Goal: Task Accomplishment & Management: Manage account settings

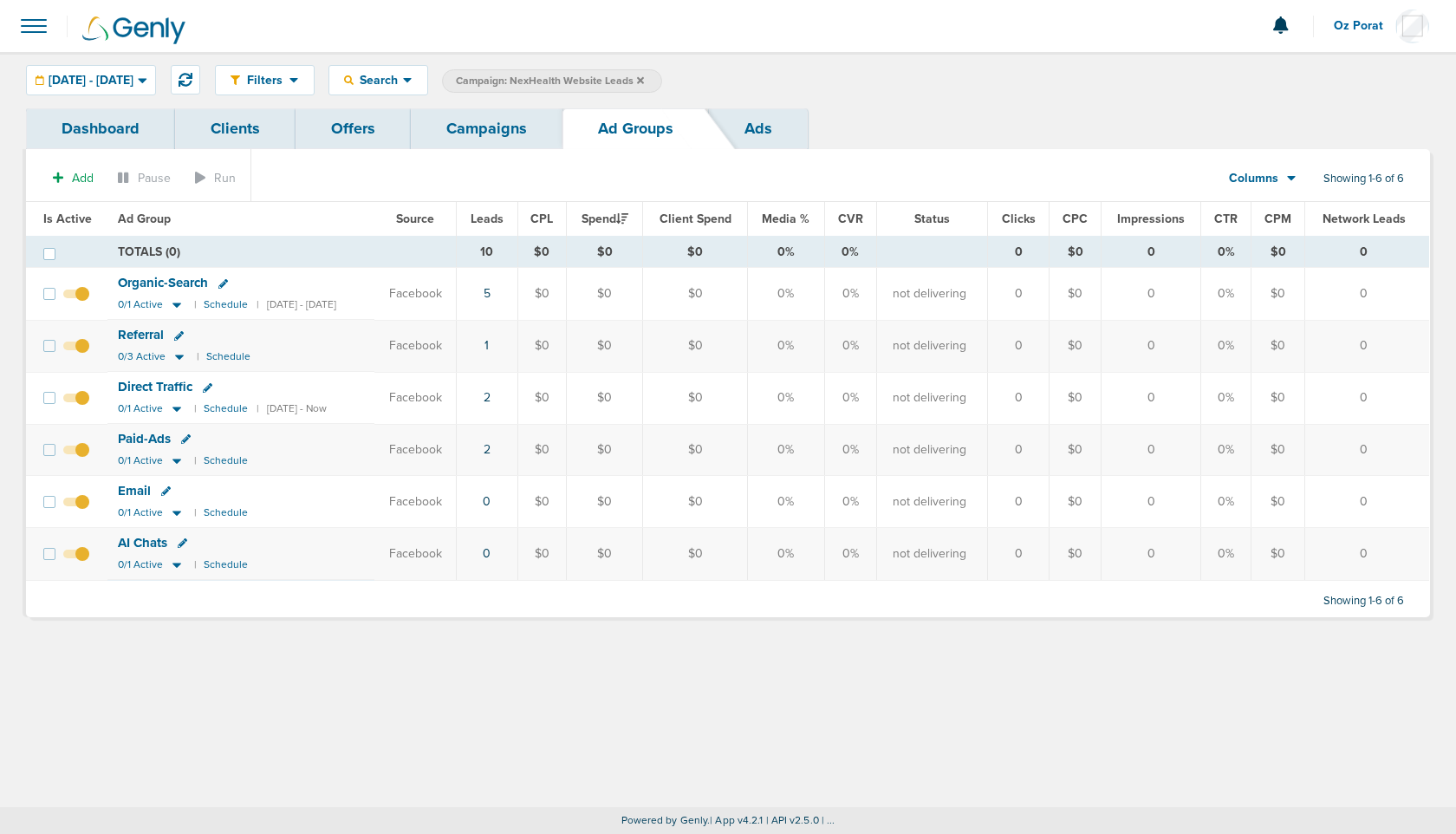
click at [499, 132] on link "Campaigns" at bounding box center [486, 128] width 151 height 41
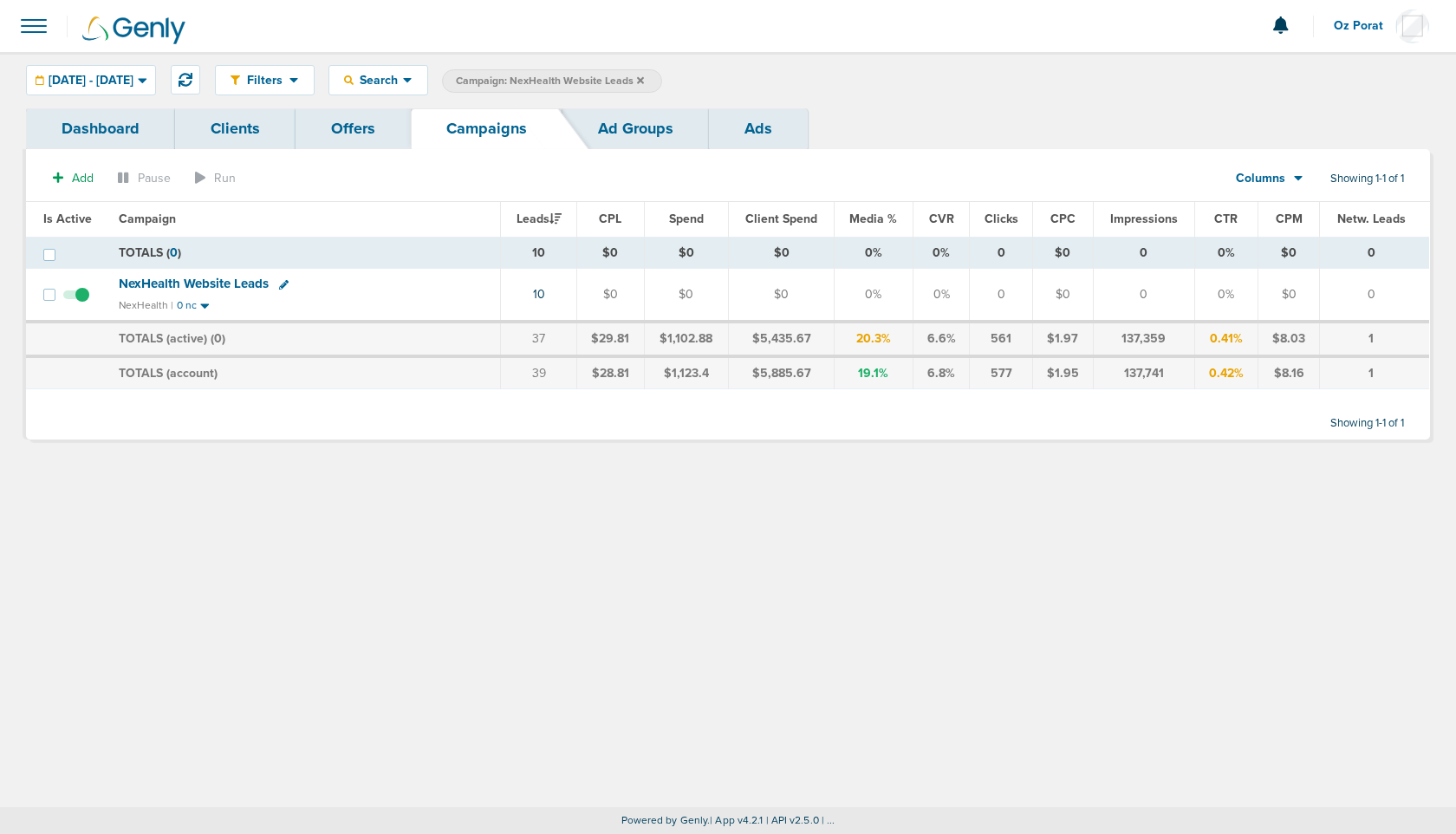
click at [644, 80] on span "Campaign: NexHealth Website Leads" at bounding box center [549, 81] width 188 height 14
click at [403, 77] on span "Search" at bounding box center [378, 80] width 50 height 14
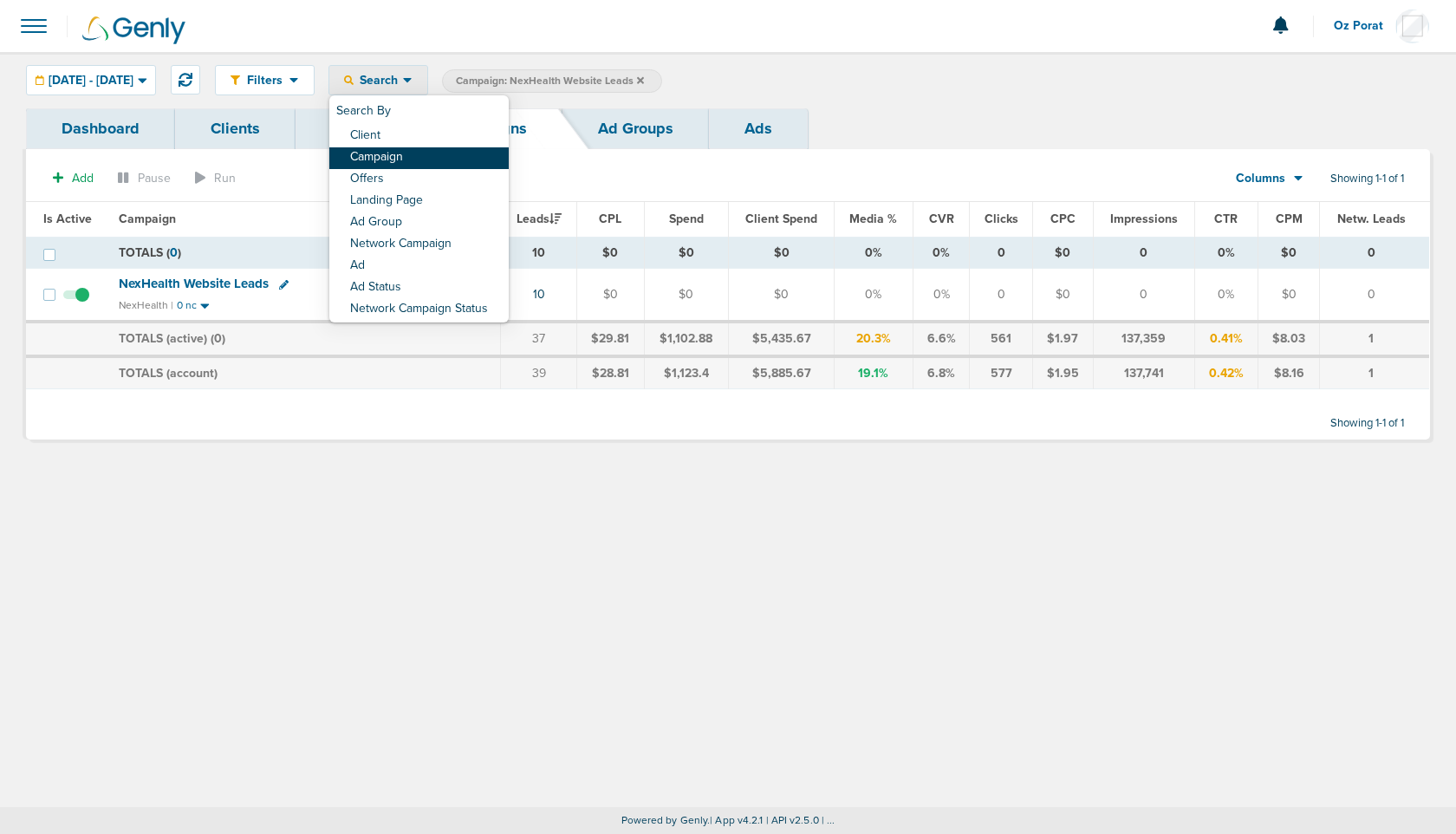
drag, startPoint x: 458, startPoint y: 145, endPoint x: 459, endPoint y: 155, distance: 10.0
click at [459, 155] on div "Search By Client Campaign Offers Landing Page Ad Group Network Campaign Ad Ad S…" at bounding box center [419, 209] width 179 height 227
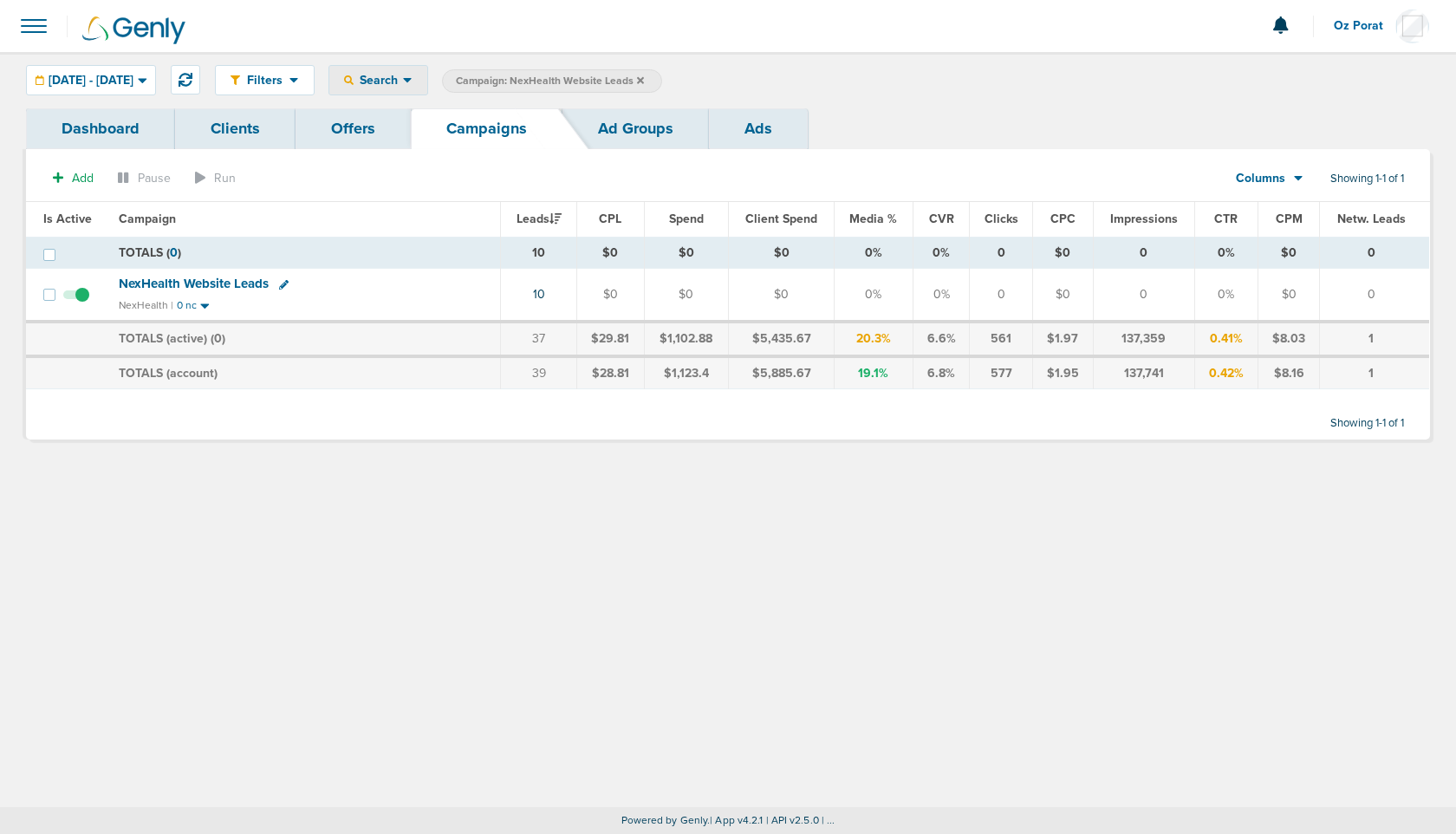
click at [403, 79] on span "Search" at bounding box center [378, 80] width 50 height 14
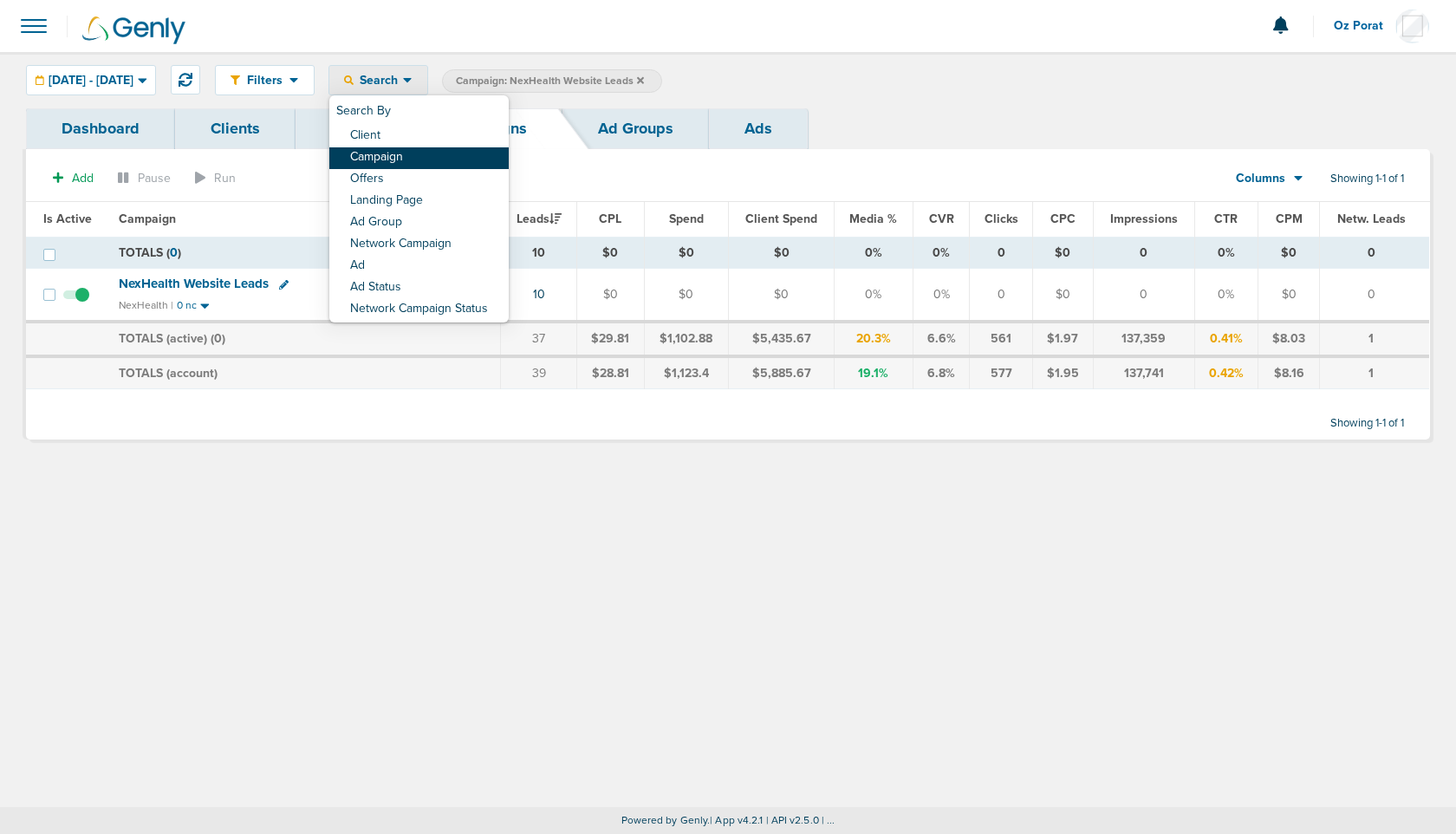
click at [445, 150] on link "Campaign" at bounding box center [419, 159] width 179 height 22
select select "cmpName"
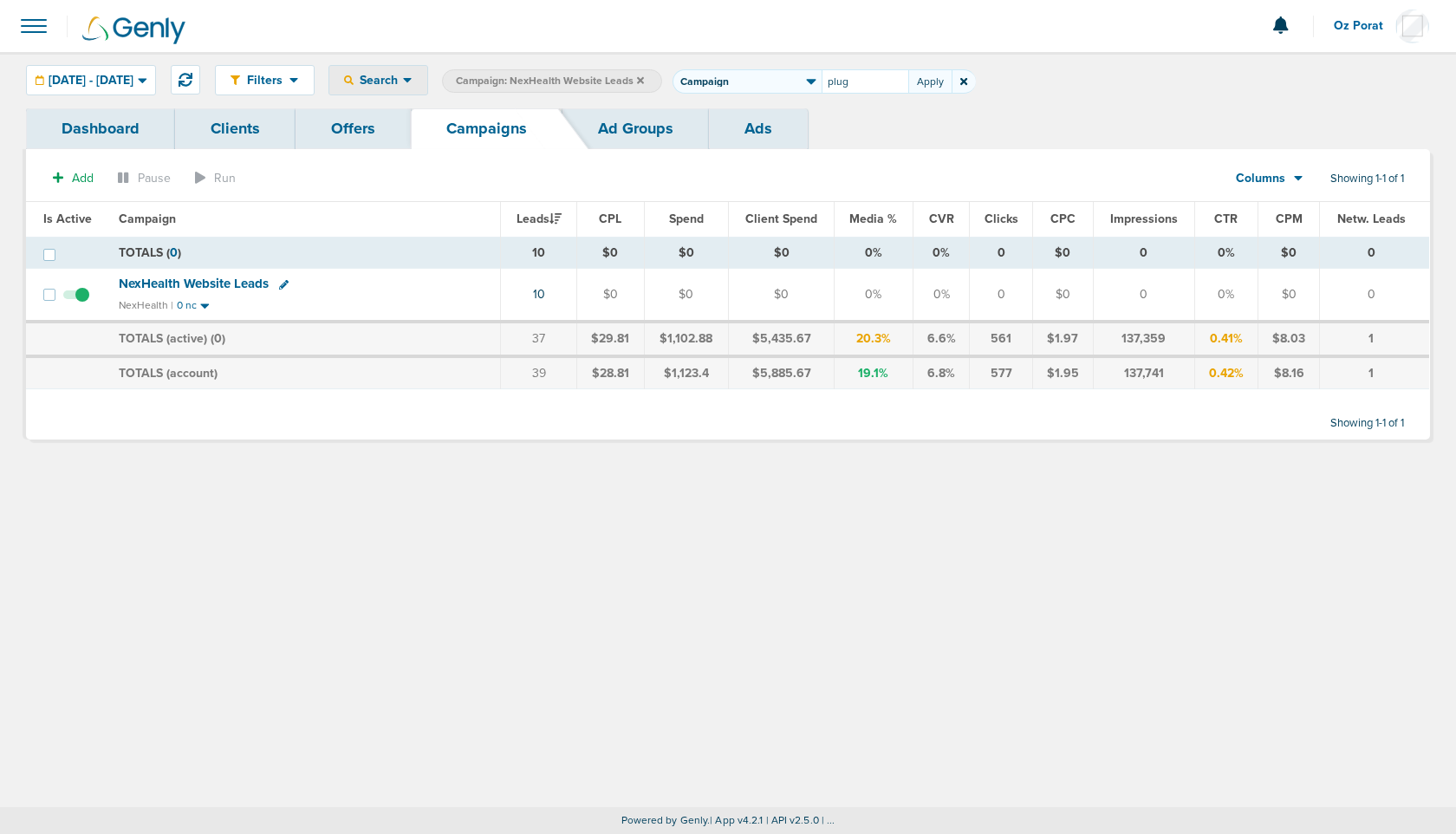
type input "plug"
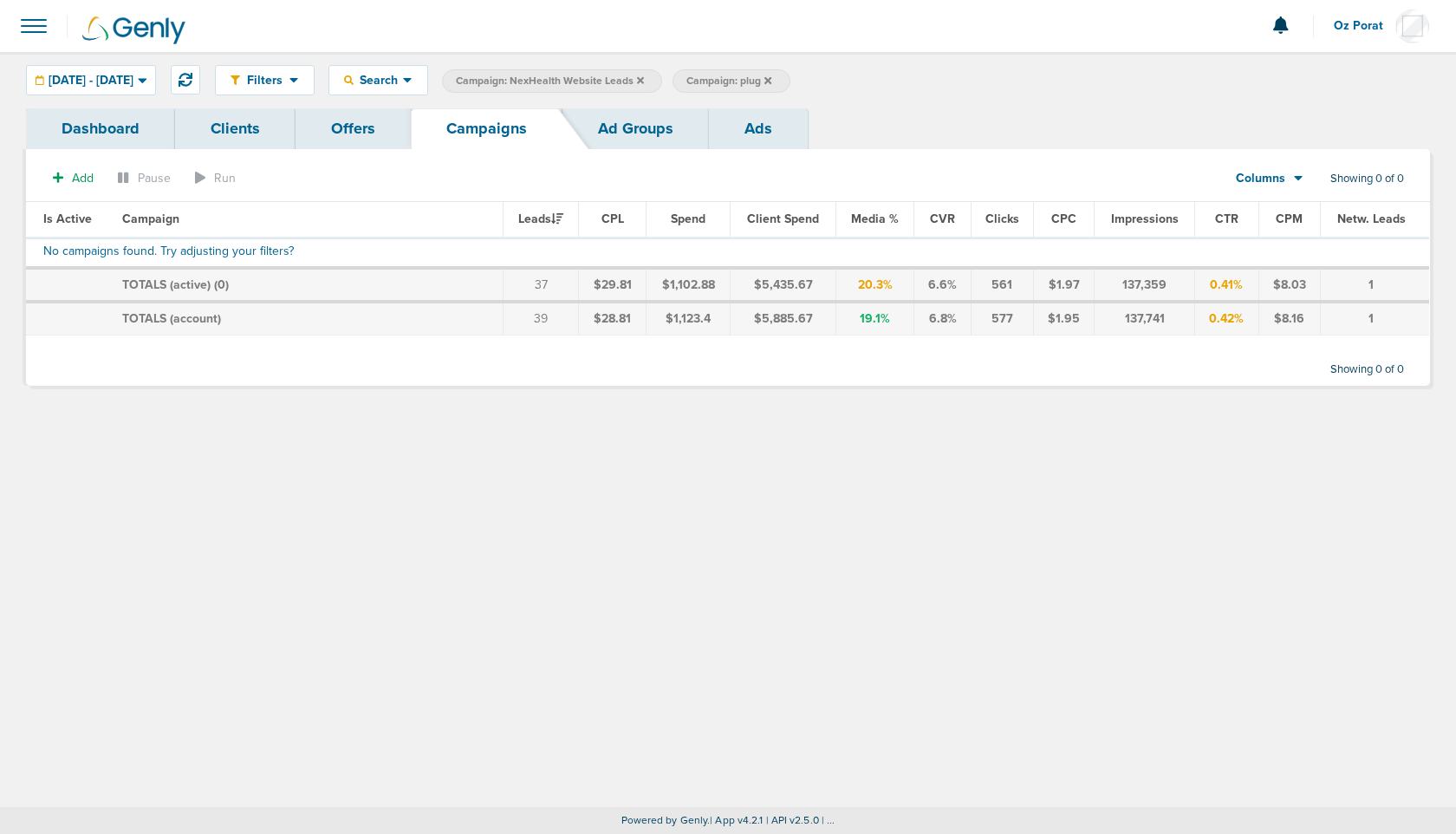
click at [644, 77] on icon at bounding box center [640, 81] width 7 height 11
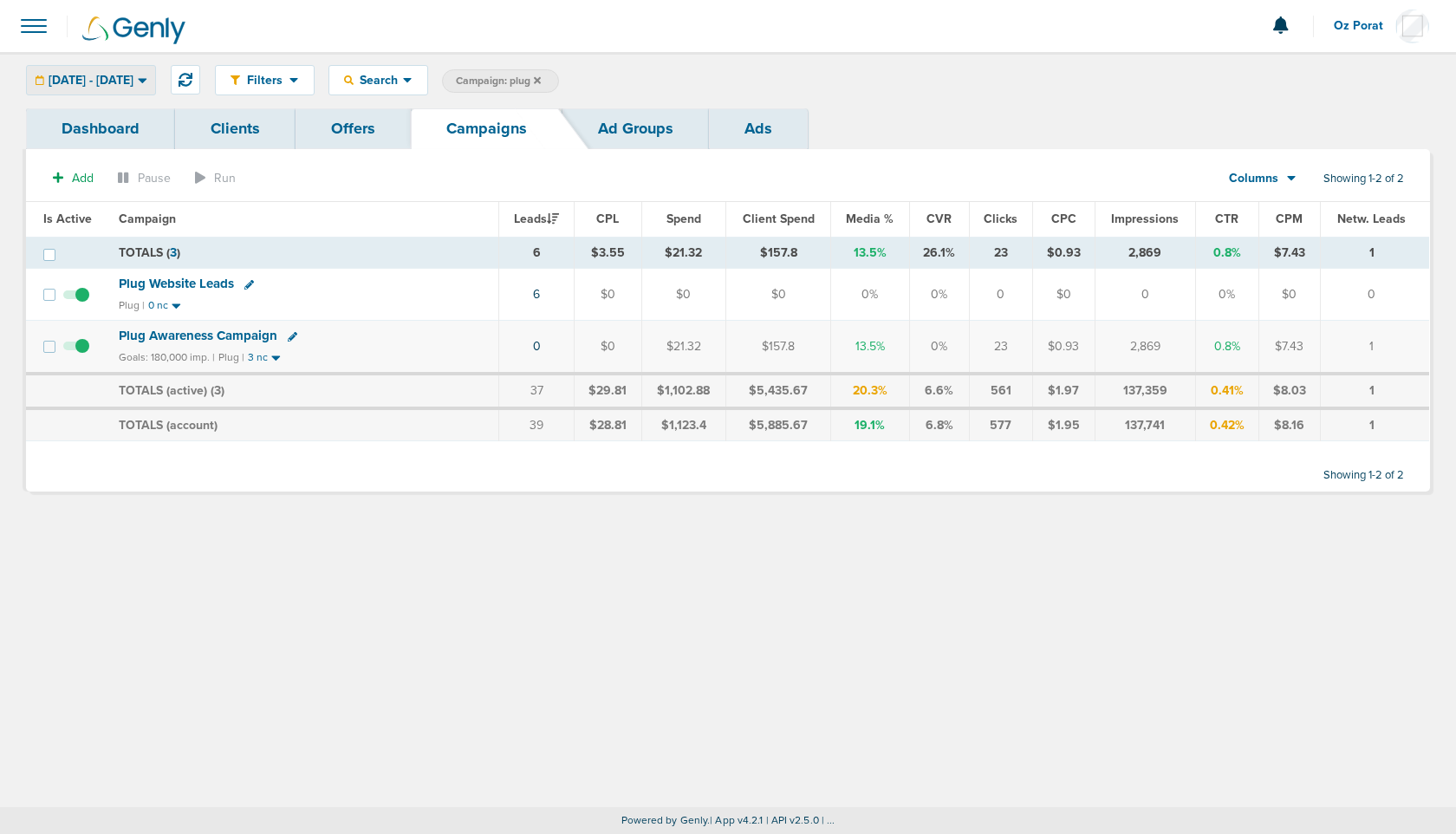
click at [155, 87] on div "[DATE] - [DATE]" at bounding box center [91, 80] width 128 height 29
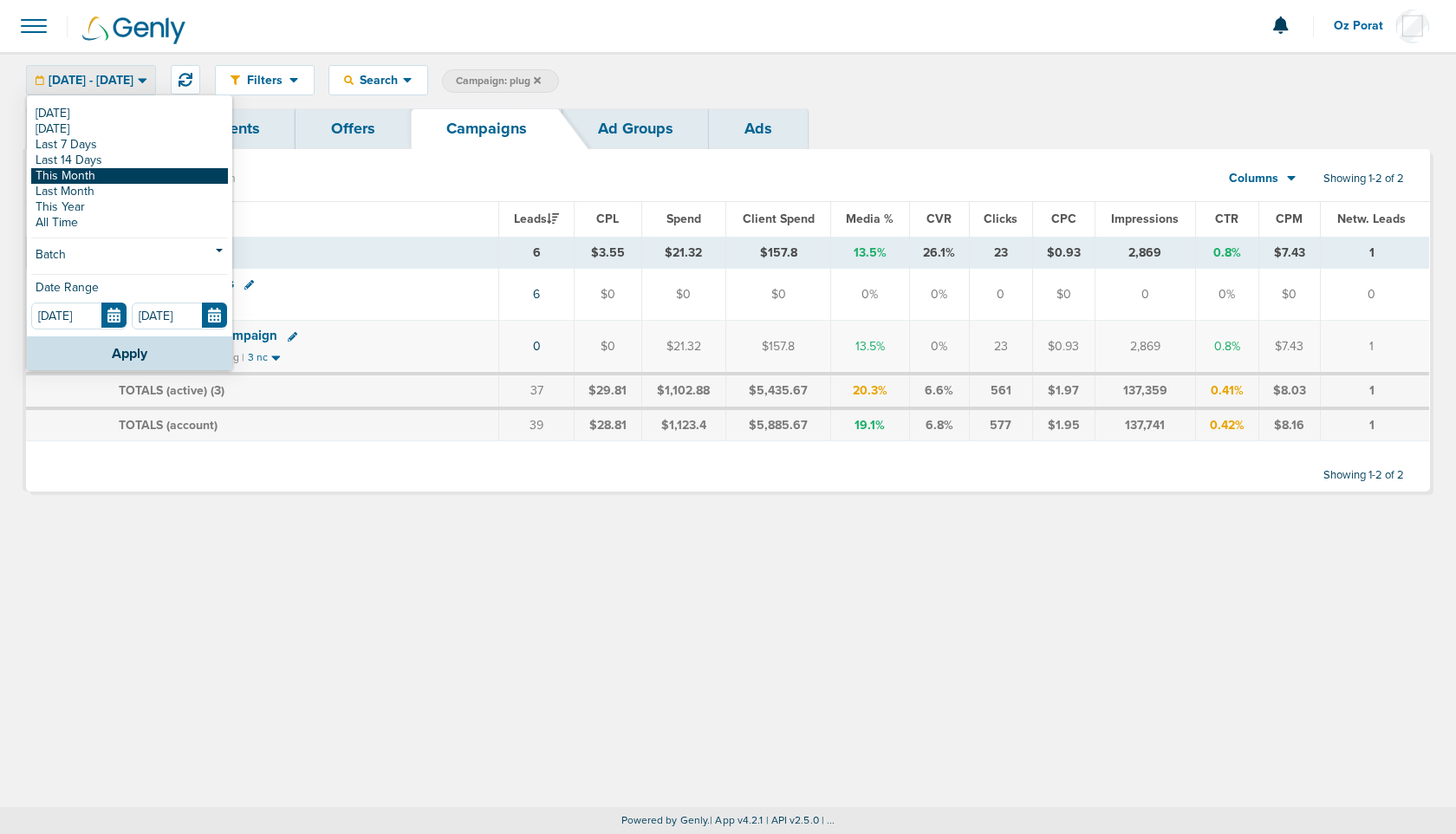
click at [115, 173] on link "This Month" at bounding box center [130, 176] width 196 height 15
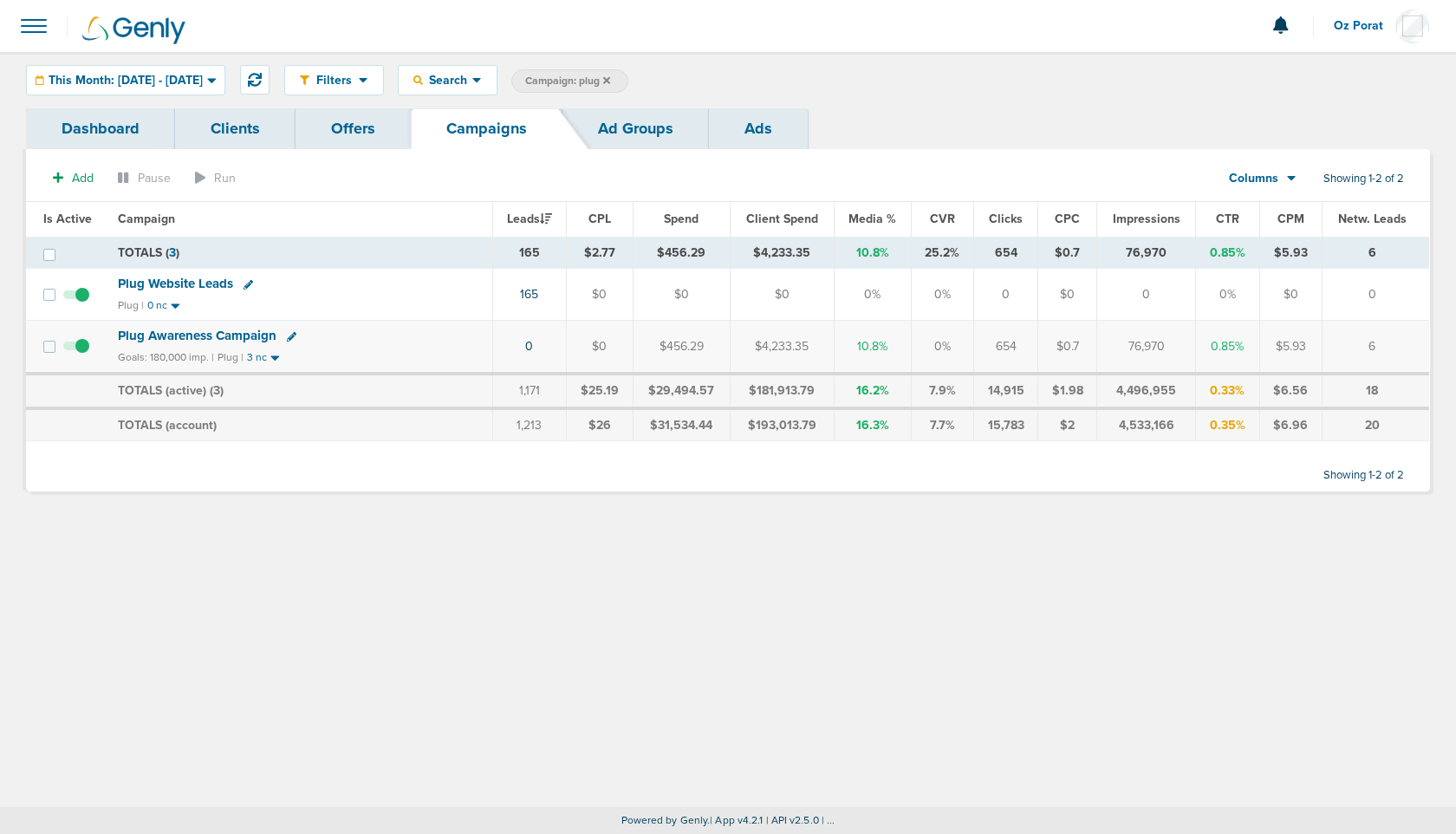
click at [221, 335] on span "Plug Awareness Campaign" at bounding box center [197, 335] width 158 height 15
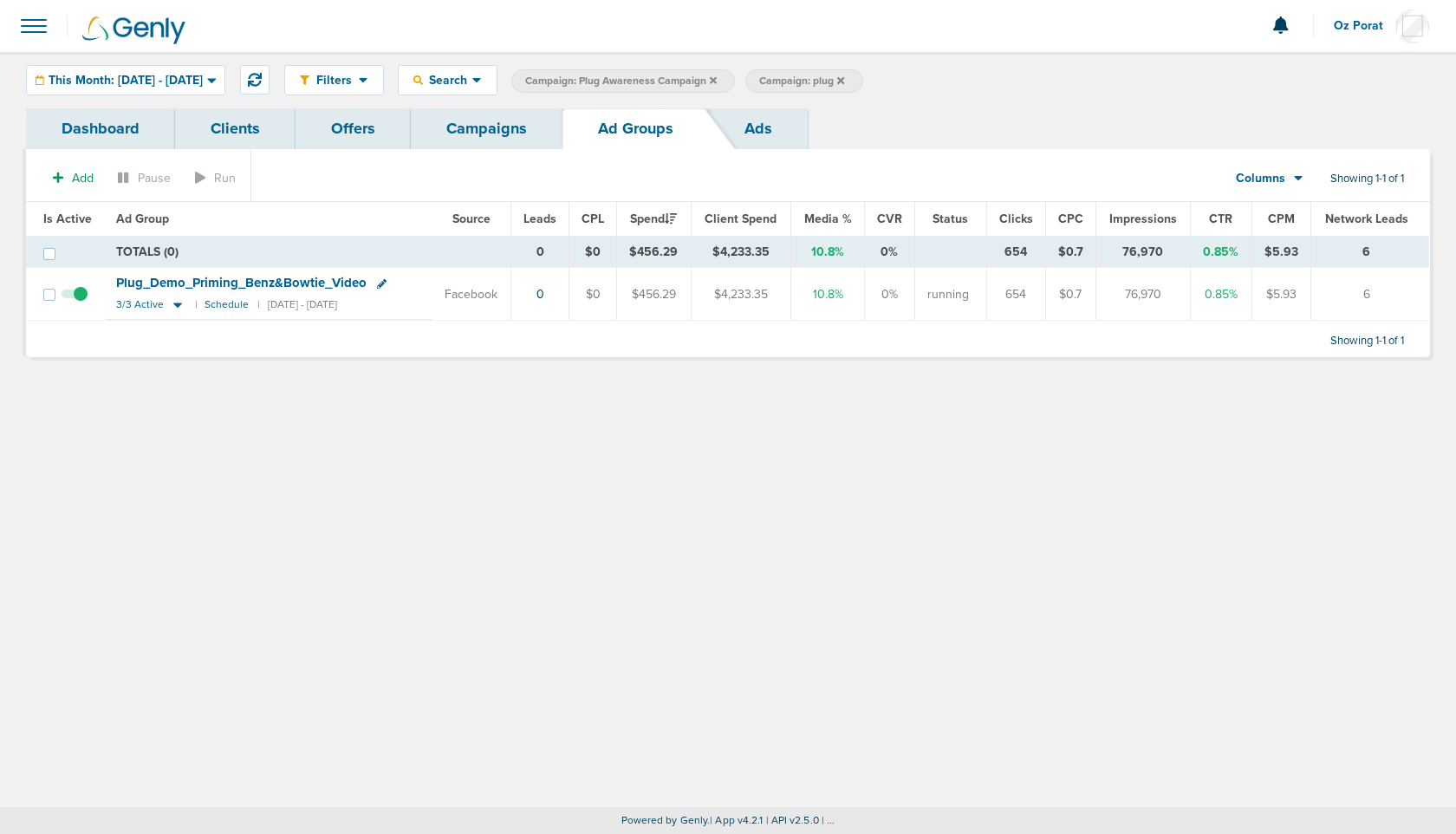
click at [469, 123] on link "Campaigns" at bounding box center [486, 128] width 151 height 41
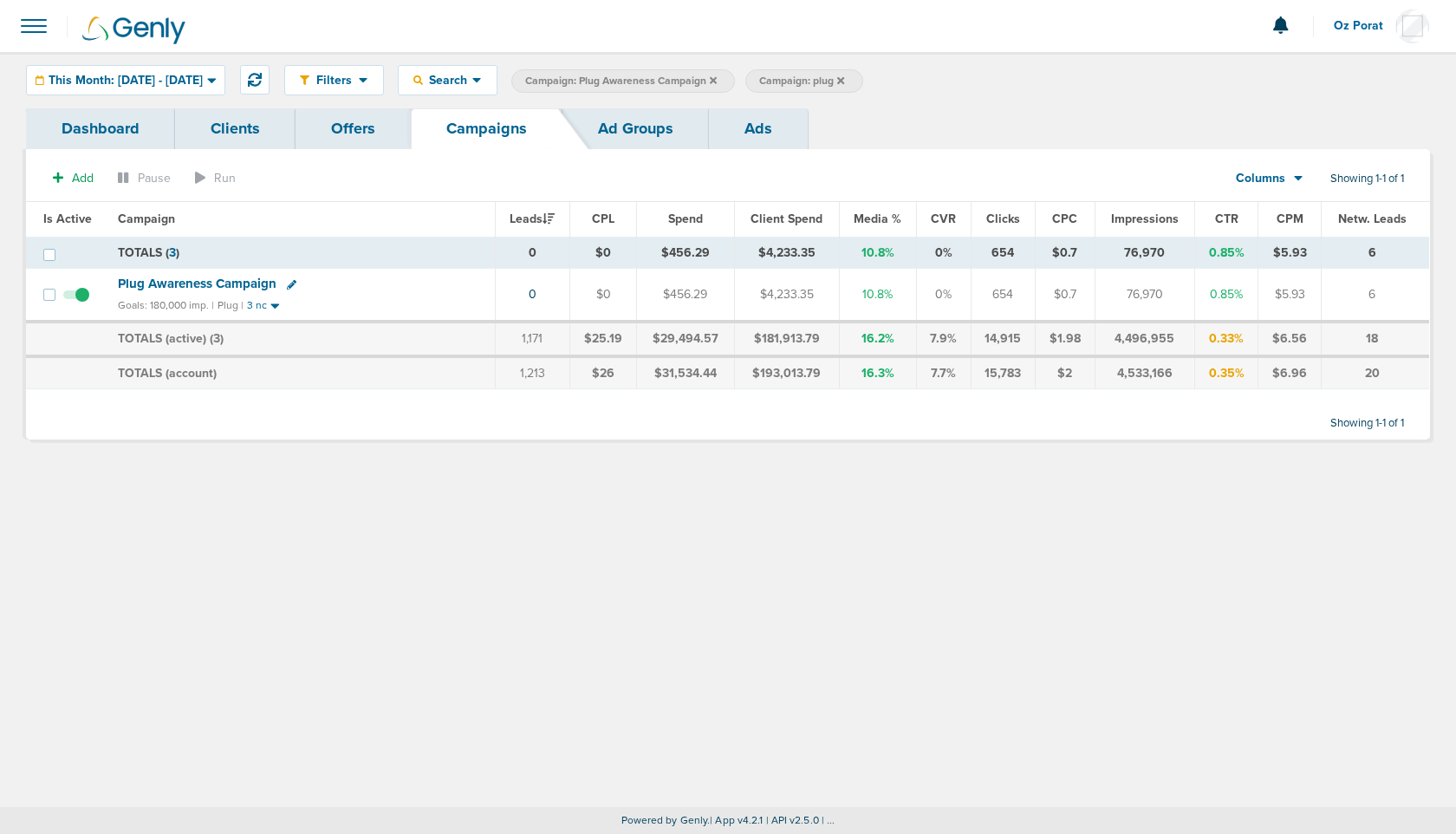
click at [717, 78] on icon at bounding box center [713, 80] width 7 height 7
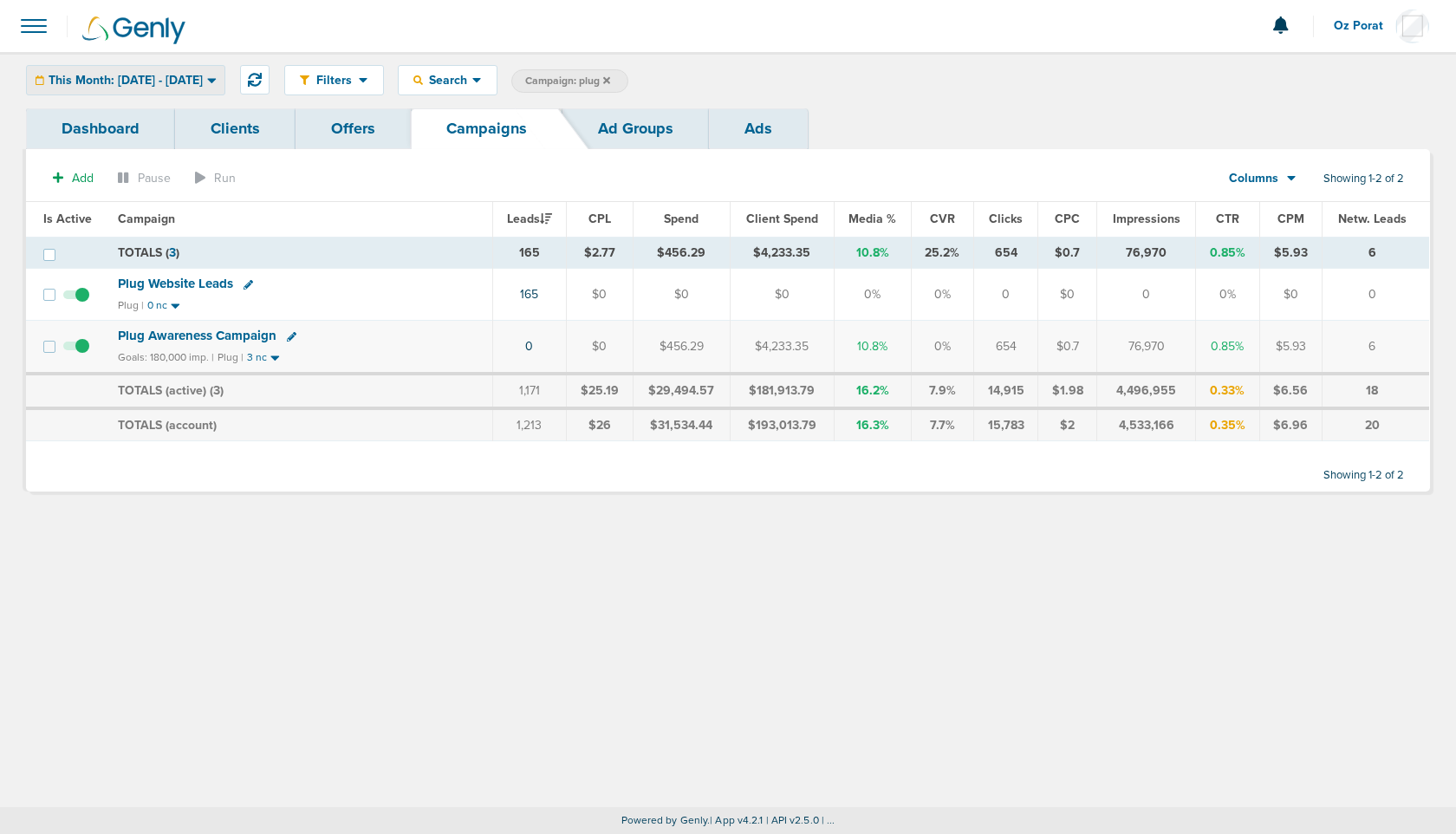
click at [152, 77] on span "This Month: [DATE] - [DATE]" at bounding box center [125, 80] width 154 height 12
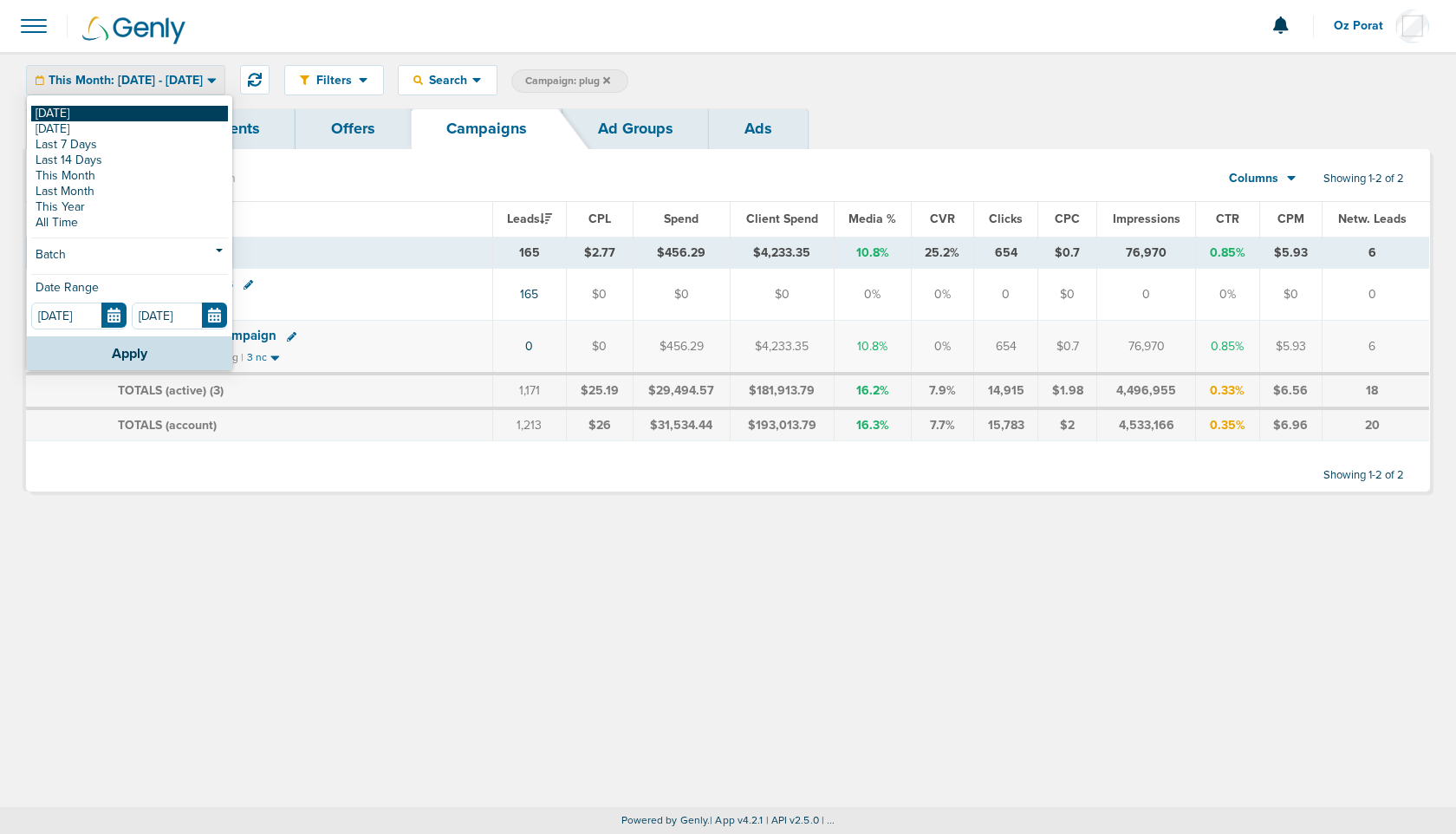
click at [131, 114] on link "[DATE]" at bounding box center [130, 113] width 196 height 15
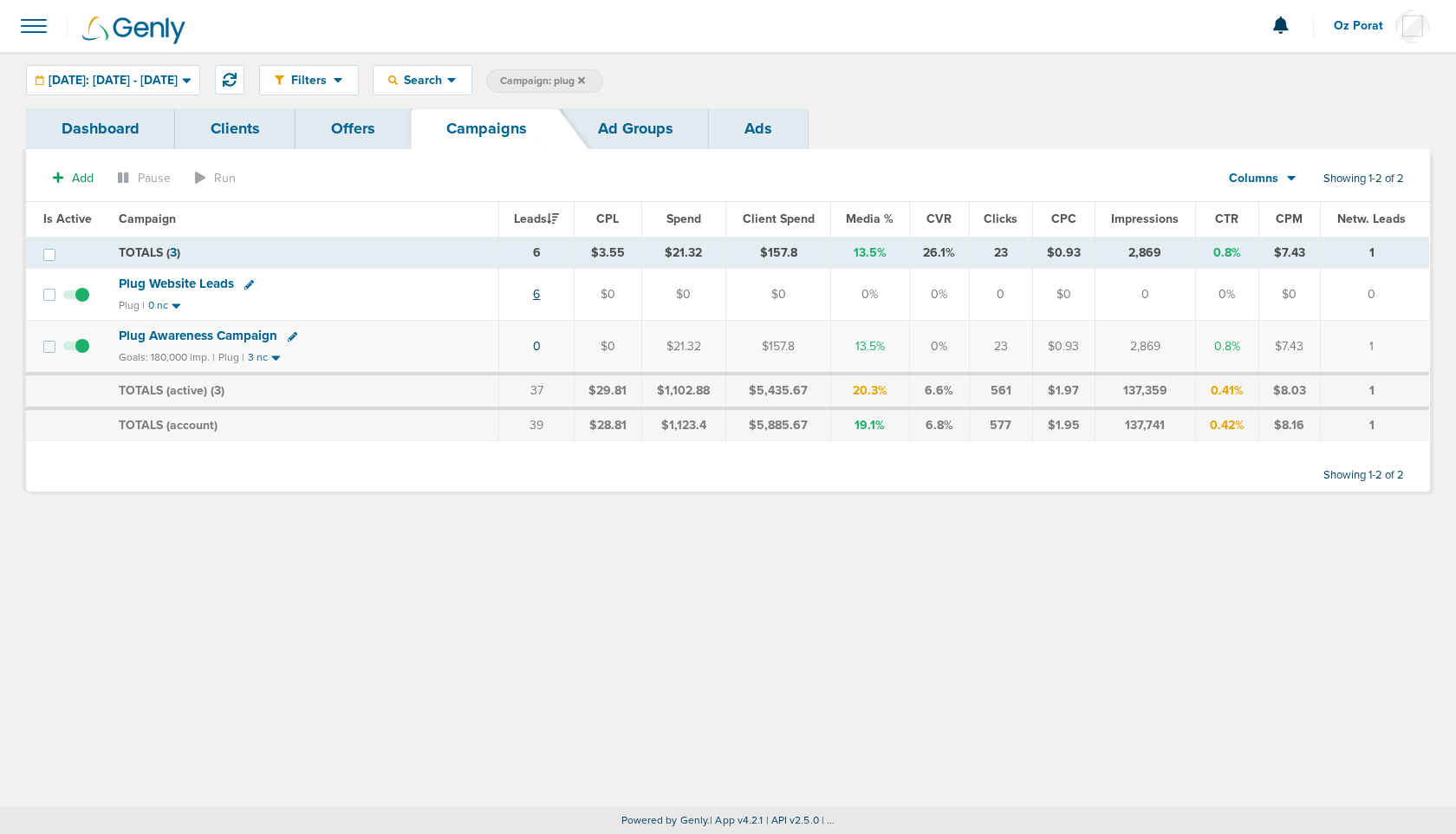
click at [538, 294] on link "6" at bounding box center [537, 295] width 7 height 14
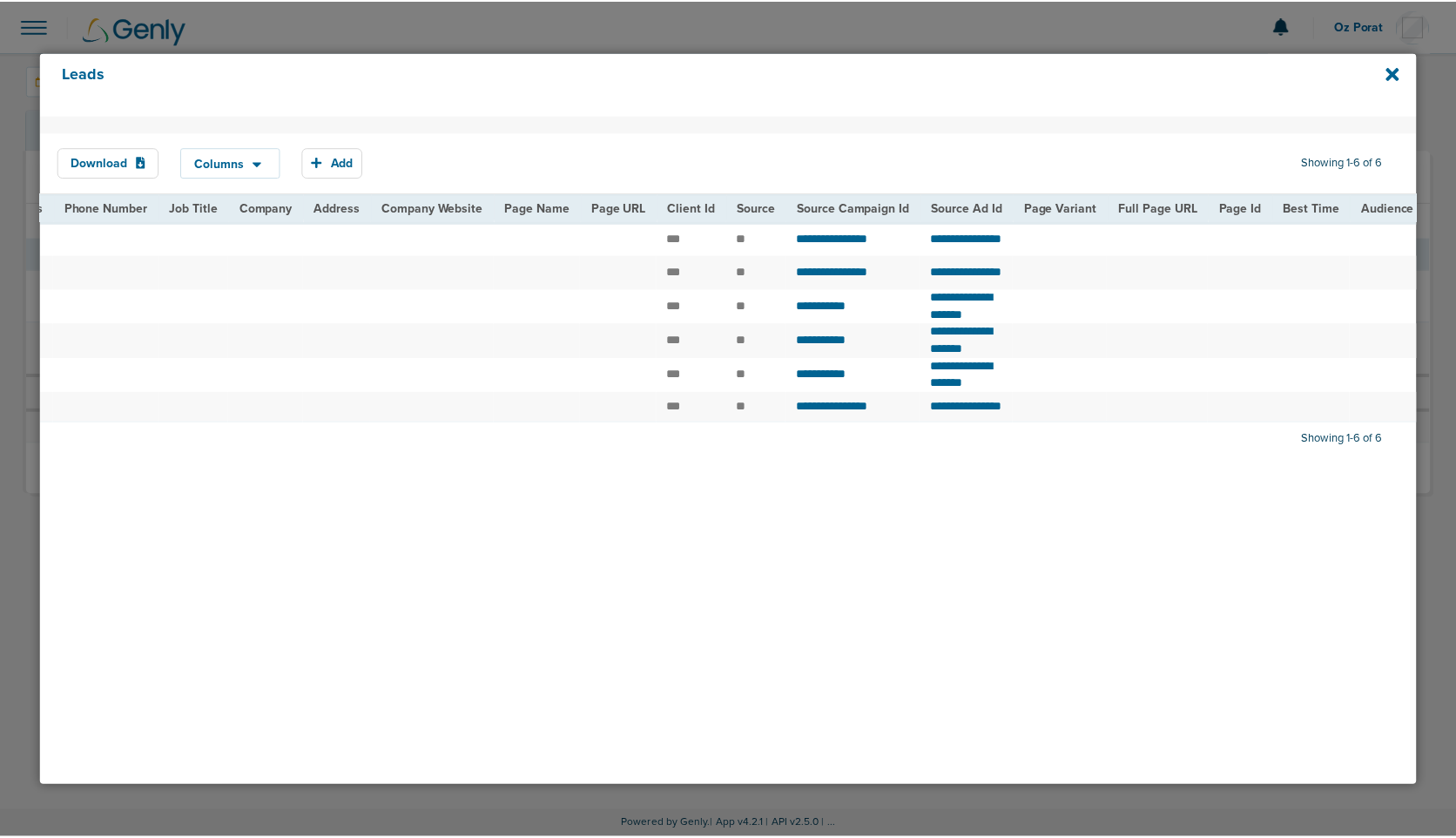
scroll to position [0, 710]
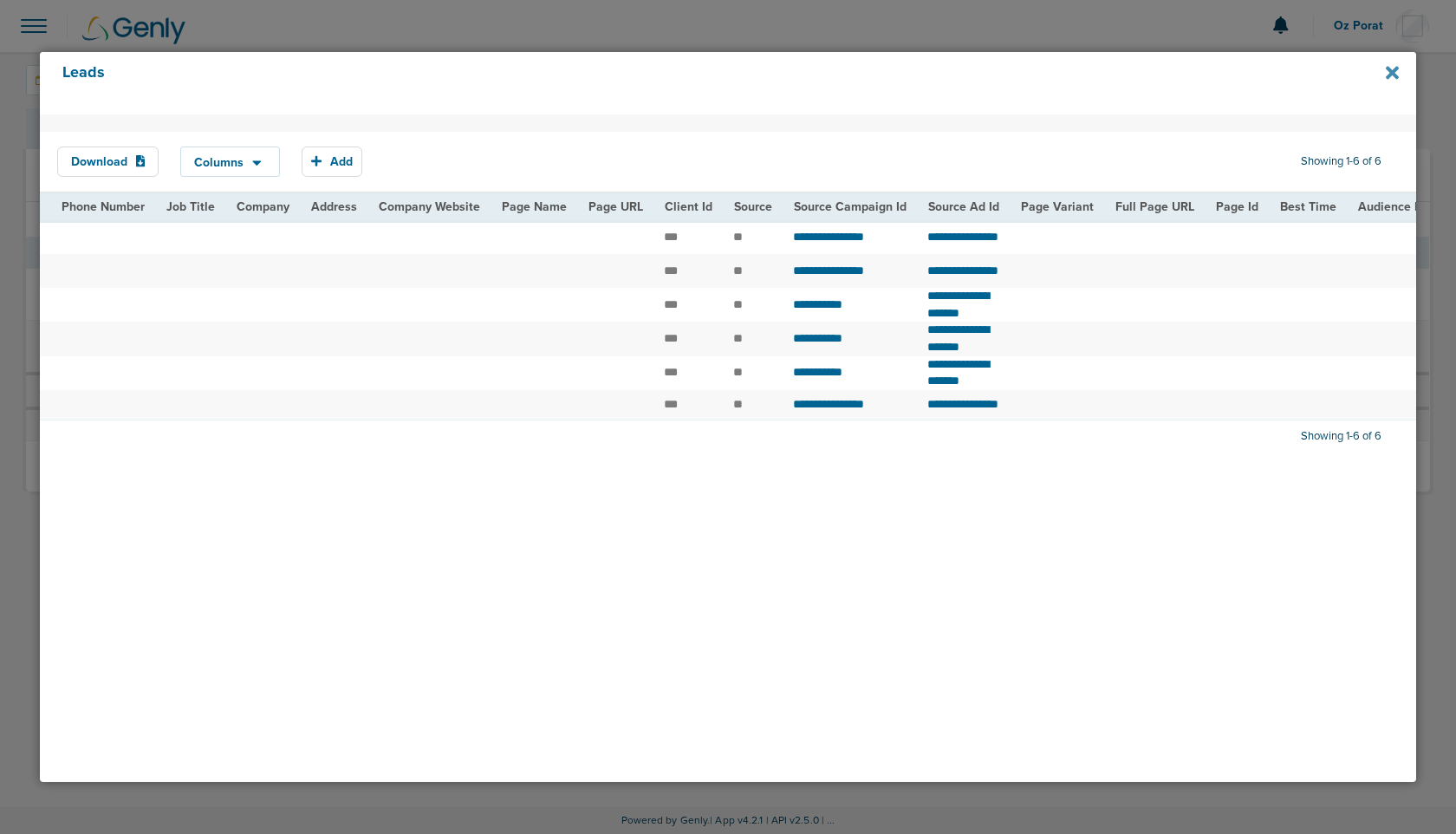
click at [1392, 70] on icon at bounding box center [1392, 72] width 13 height 19
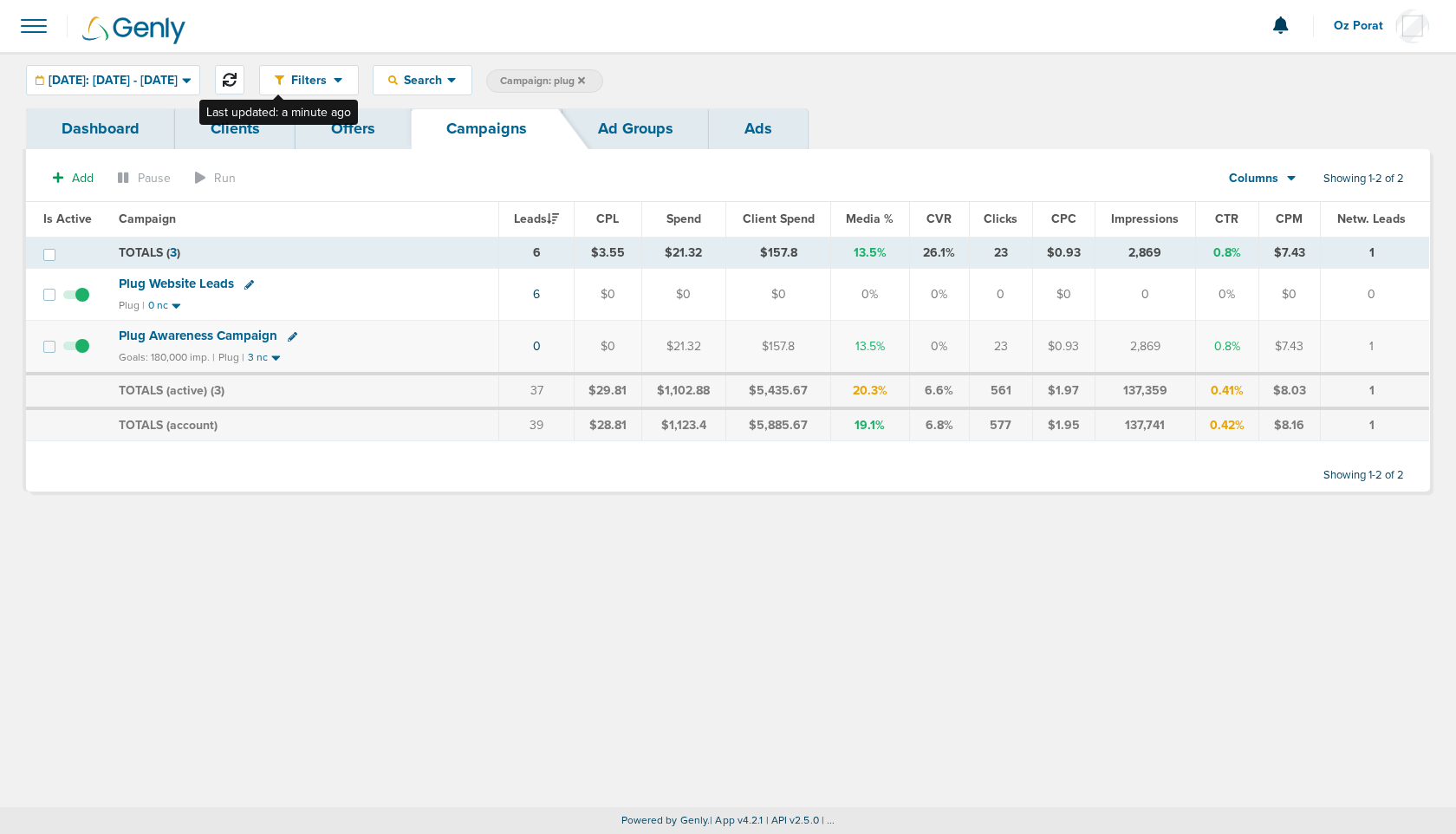
click at [244, 79] on button at bounding box center [230, 79] width 30 height 30
click at [585, 80] on icon at bounding box center [582, 80] width 7 height 7
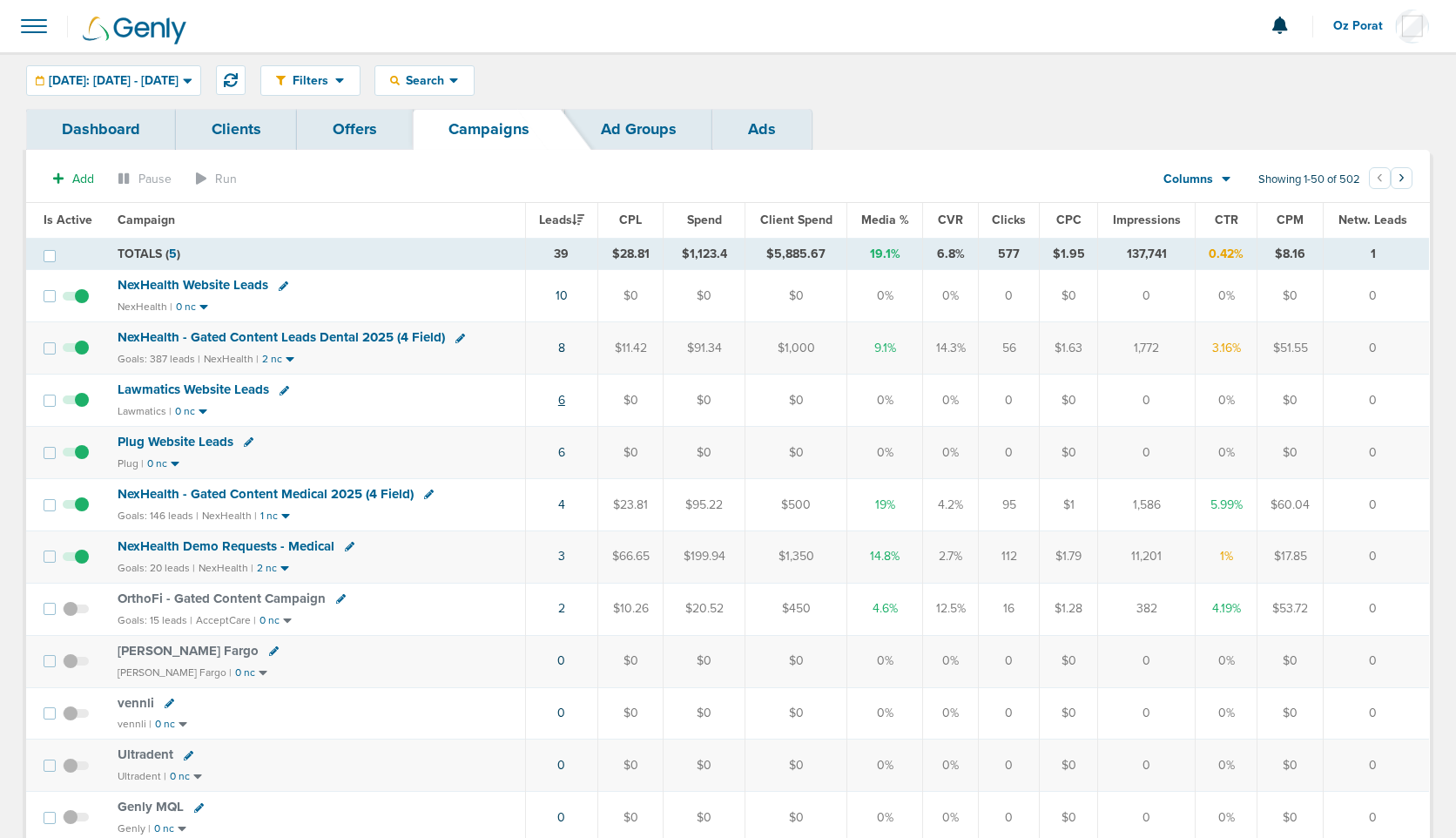
click at [564, 397] on link "6" at bounding box center [562, 400] width 7 height 14
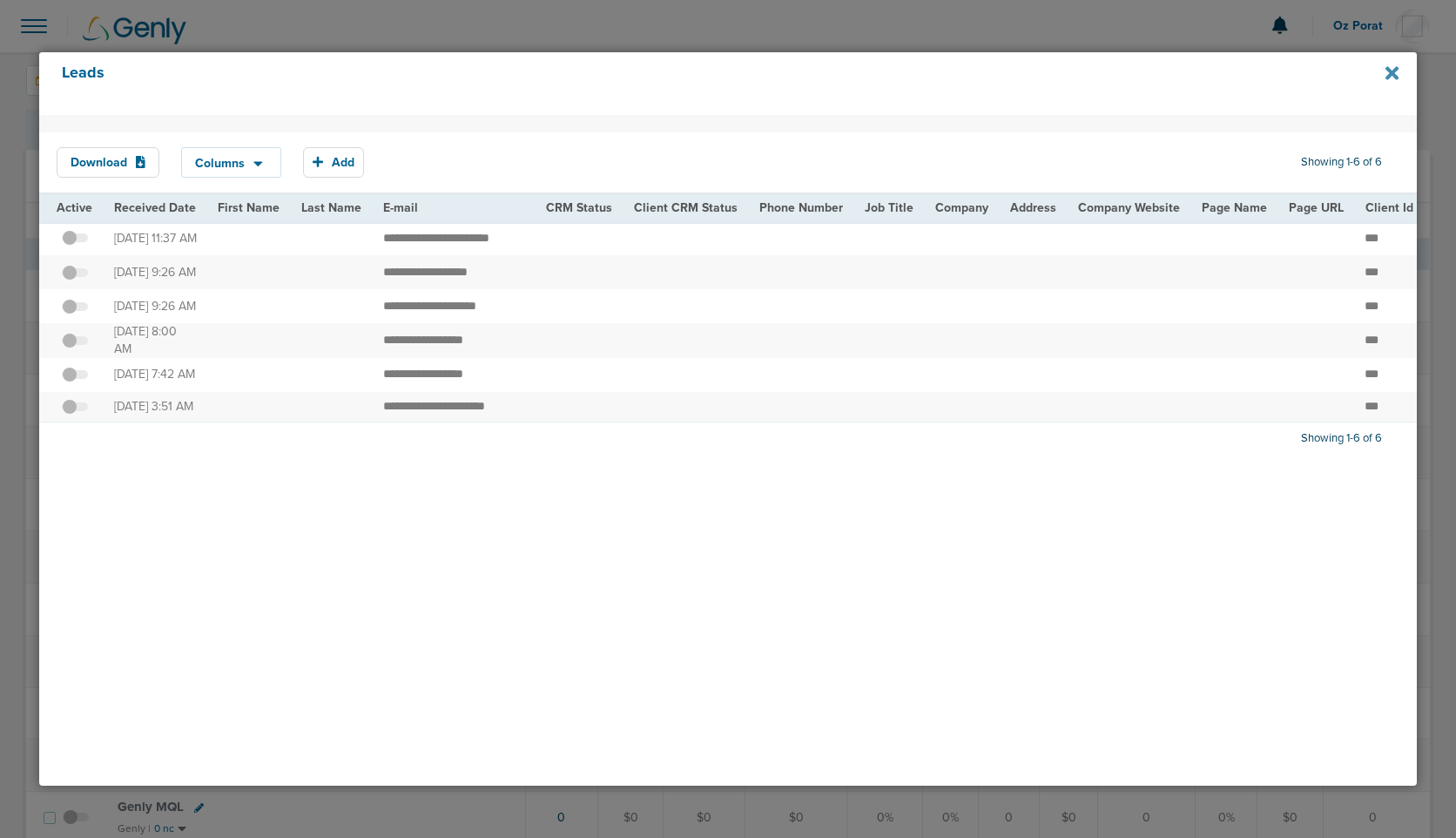
click at [1394, 74] on icon at bounding box center [1392, 73] width 13 height 13
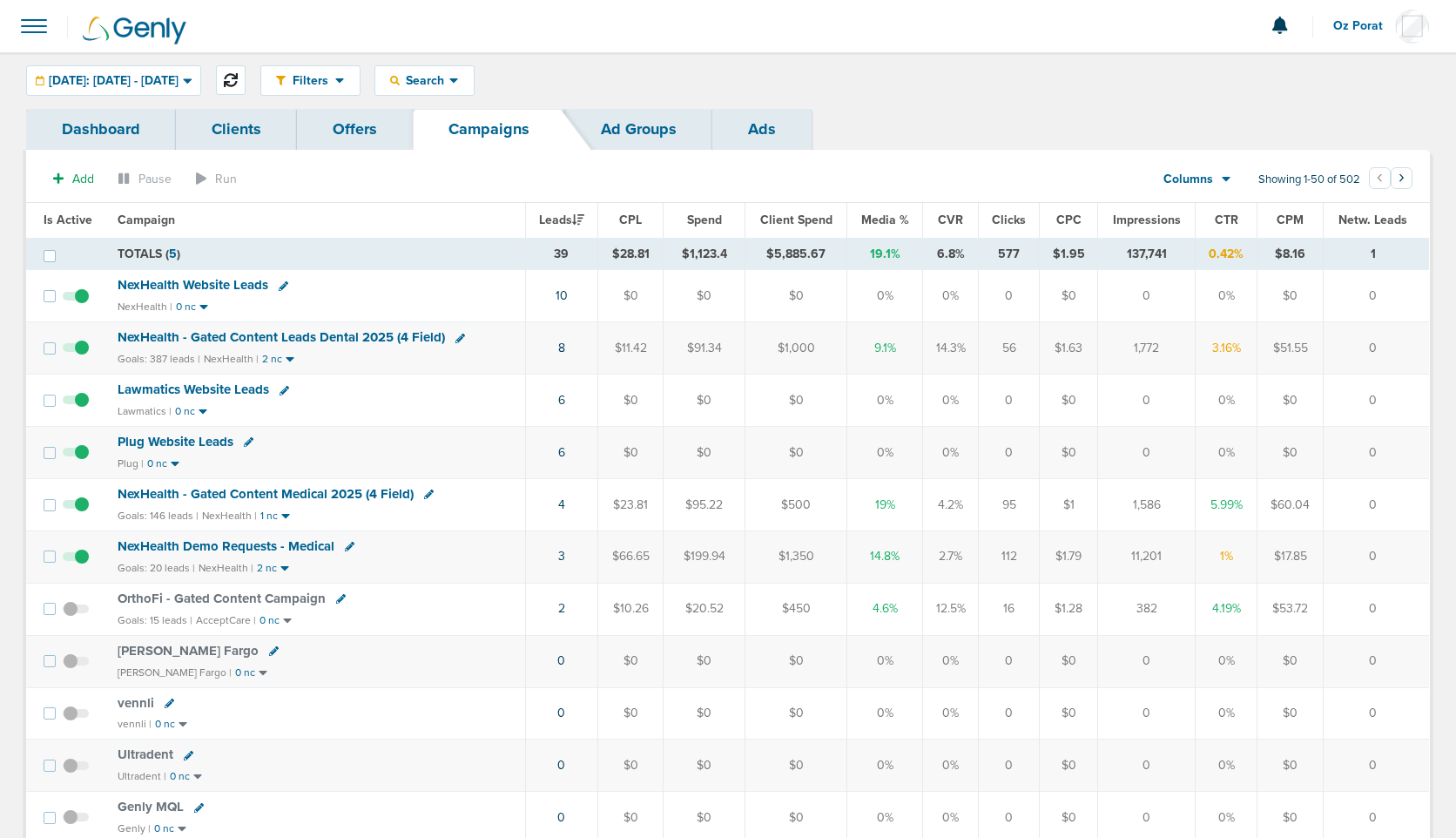
click at [238, 76] on icon at bounding box center [230, 80] width 14 height 14
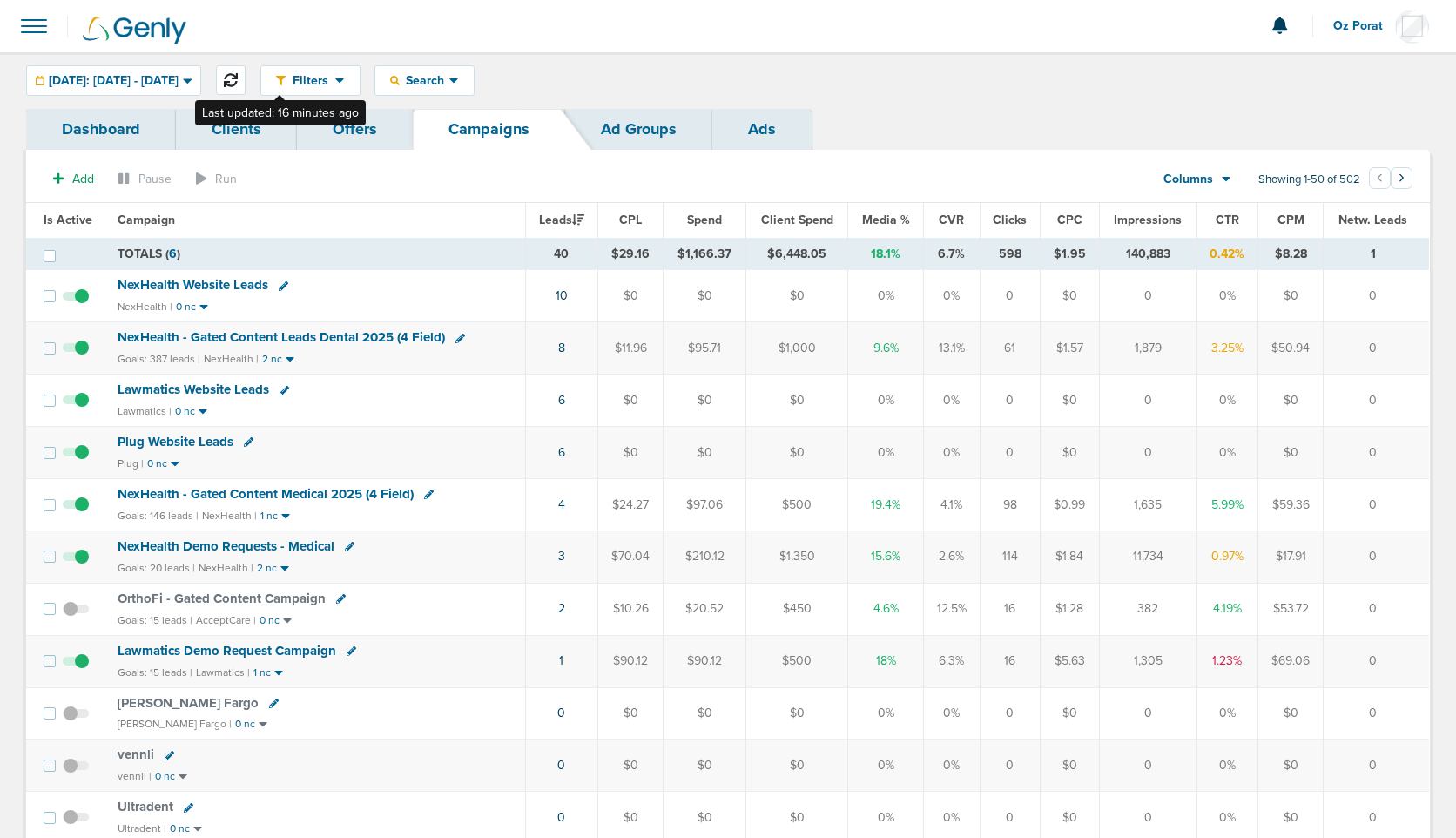
click at [238, 84] on icon at bounding box center [230, 80] width 14 height 14
click at [564, 397] on link "6" at bounding box center [561, 400] width 7 height 14
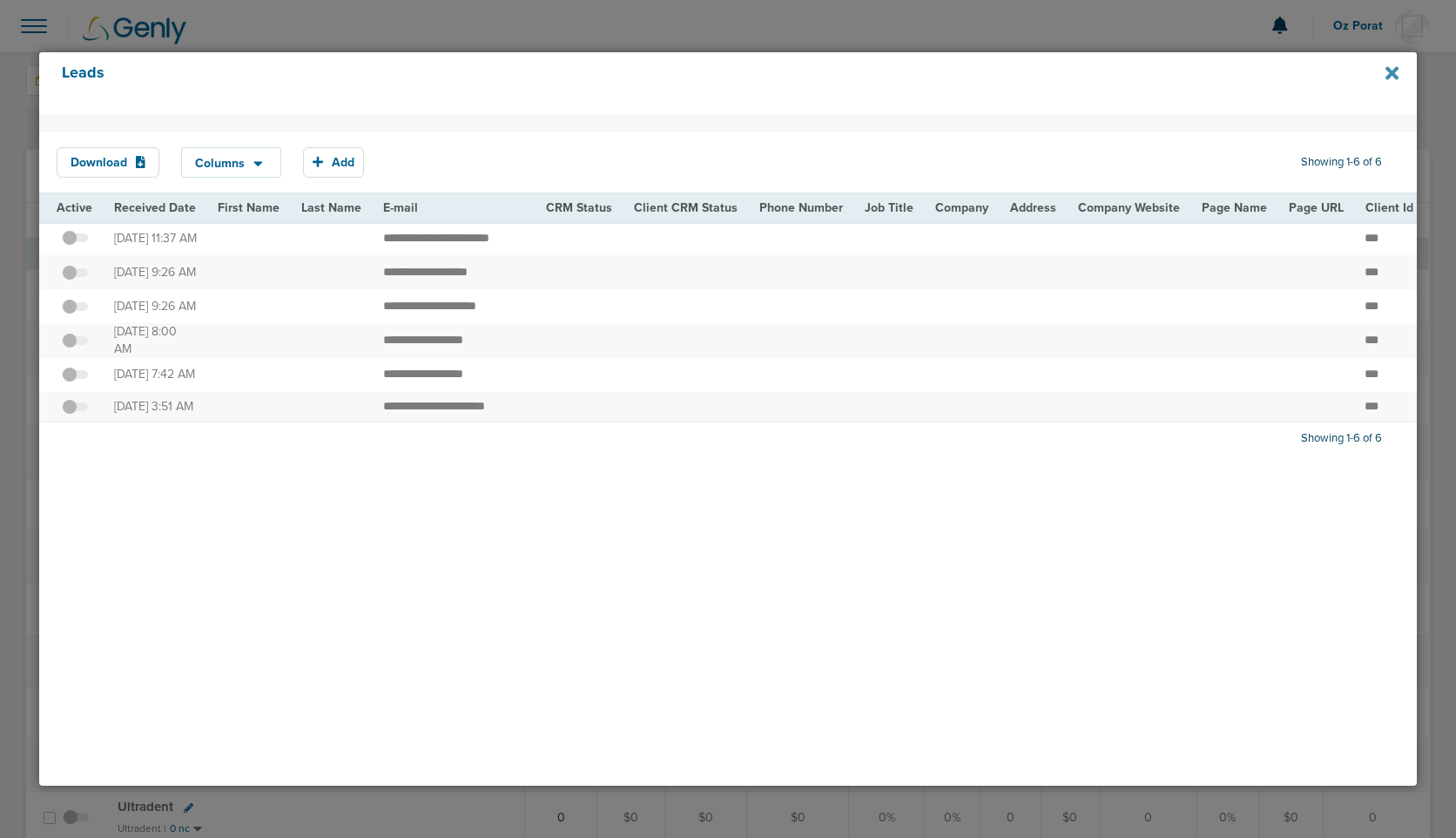
click at [1392, 75] on icon at bounding box center [1392, 73] width 13 height 13
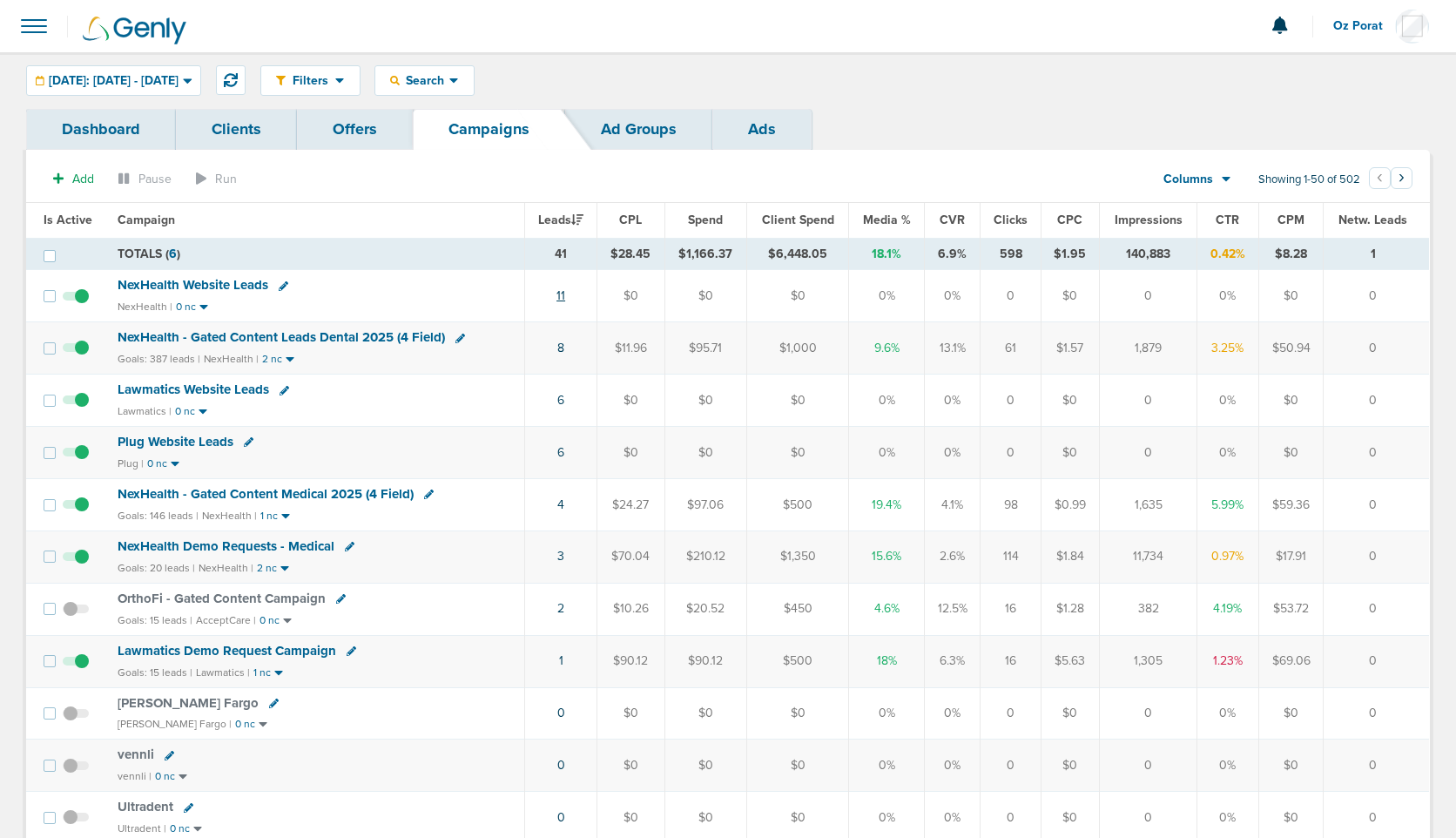
click at [566, 300] on link "11" at bounding box center [561, 296] width 9 height 14
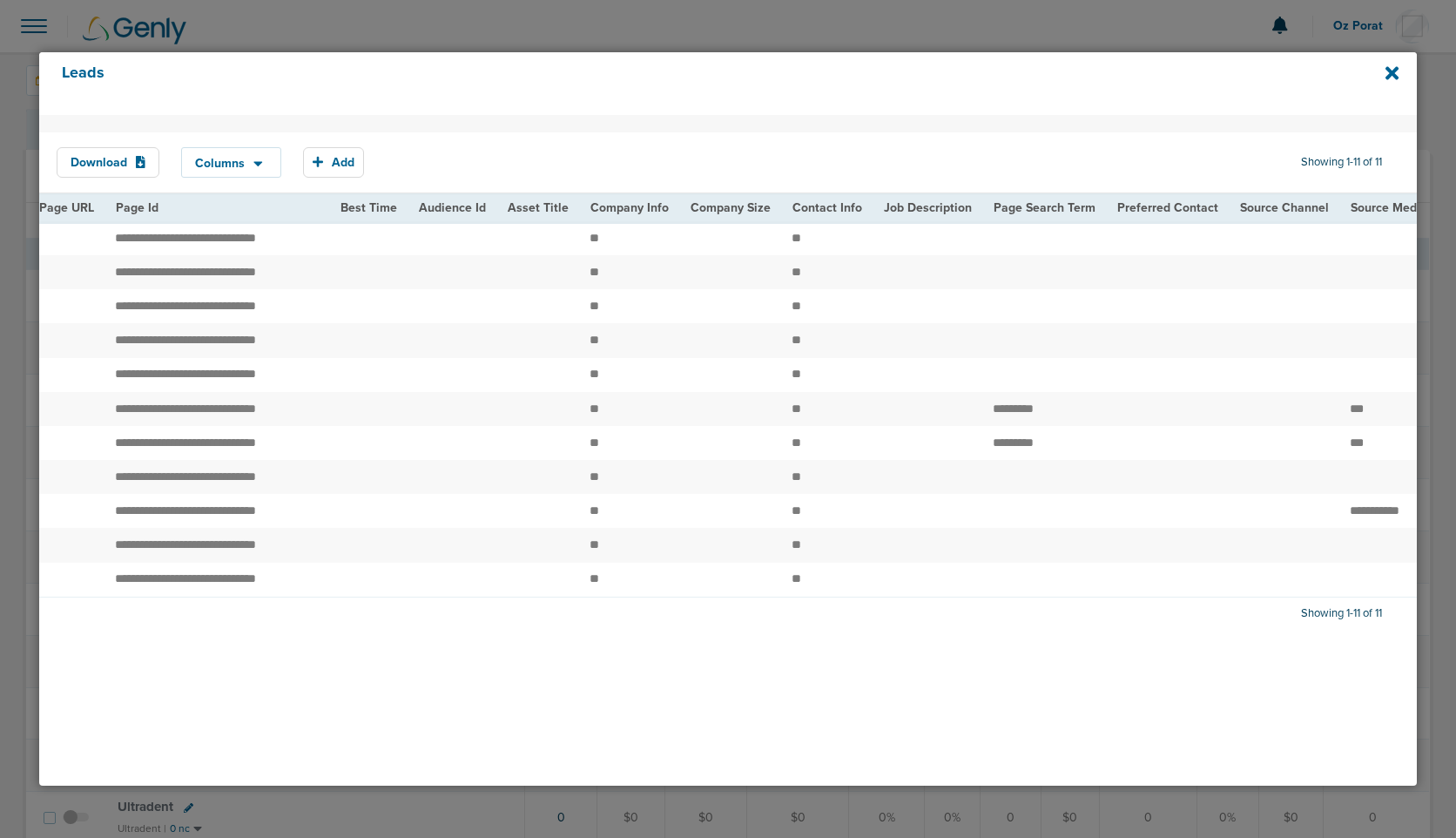
scroll to position [0, 2224]
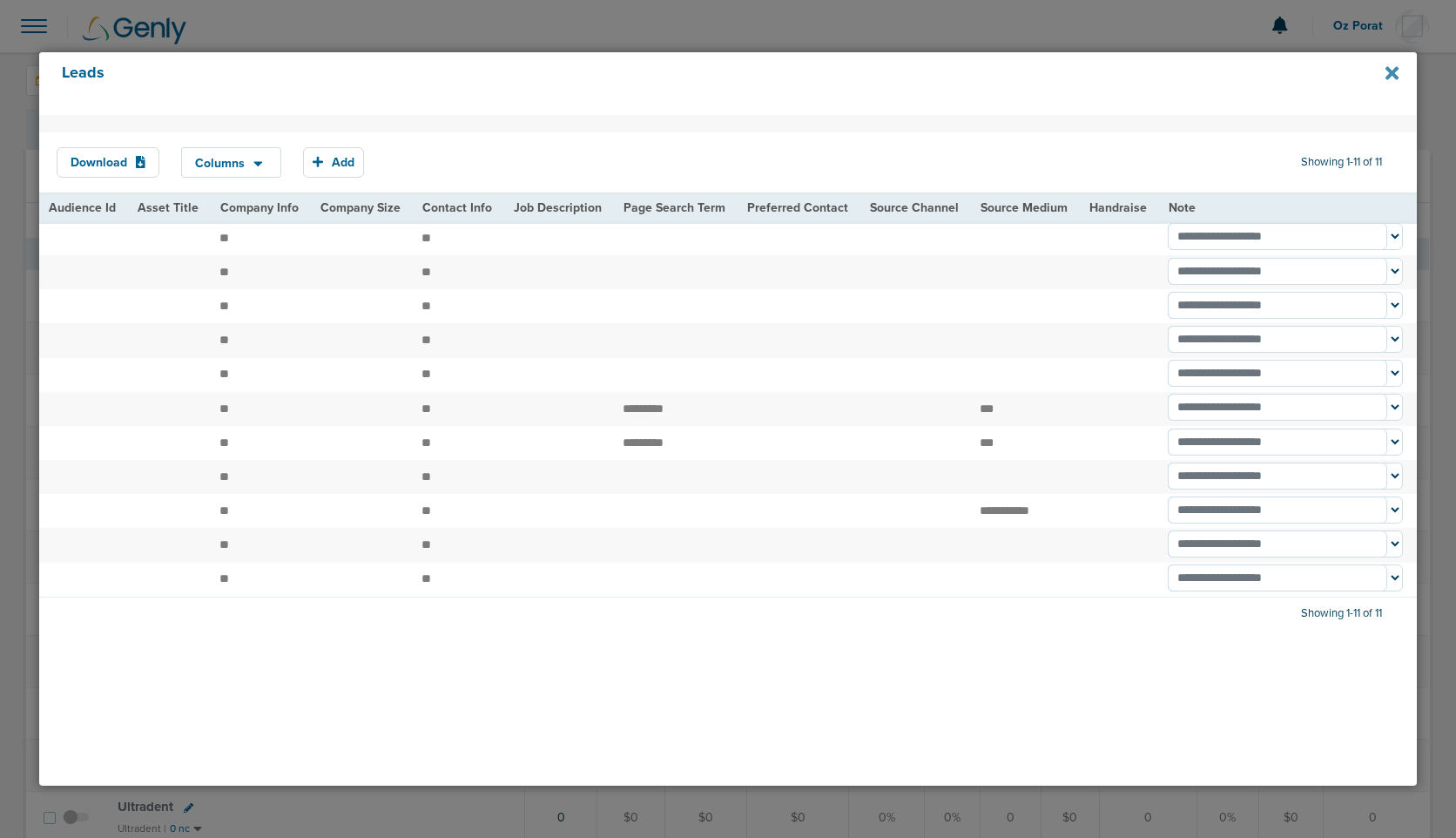
click at [1395, 76] on icon at bounding box center [1392, 73] width 13 height 13
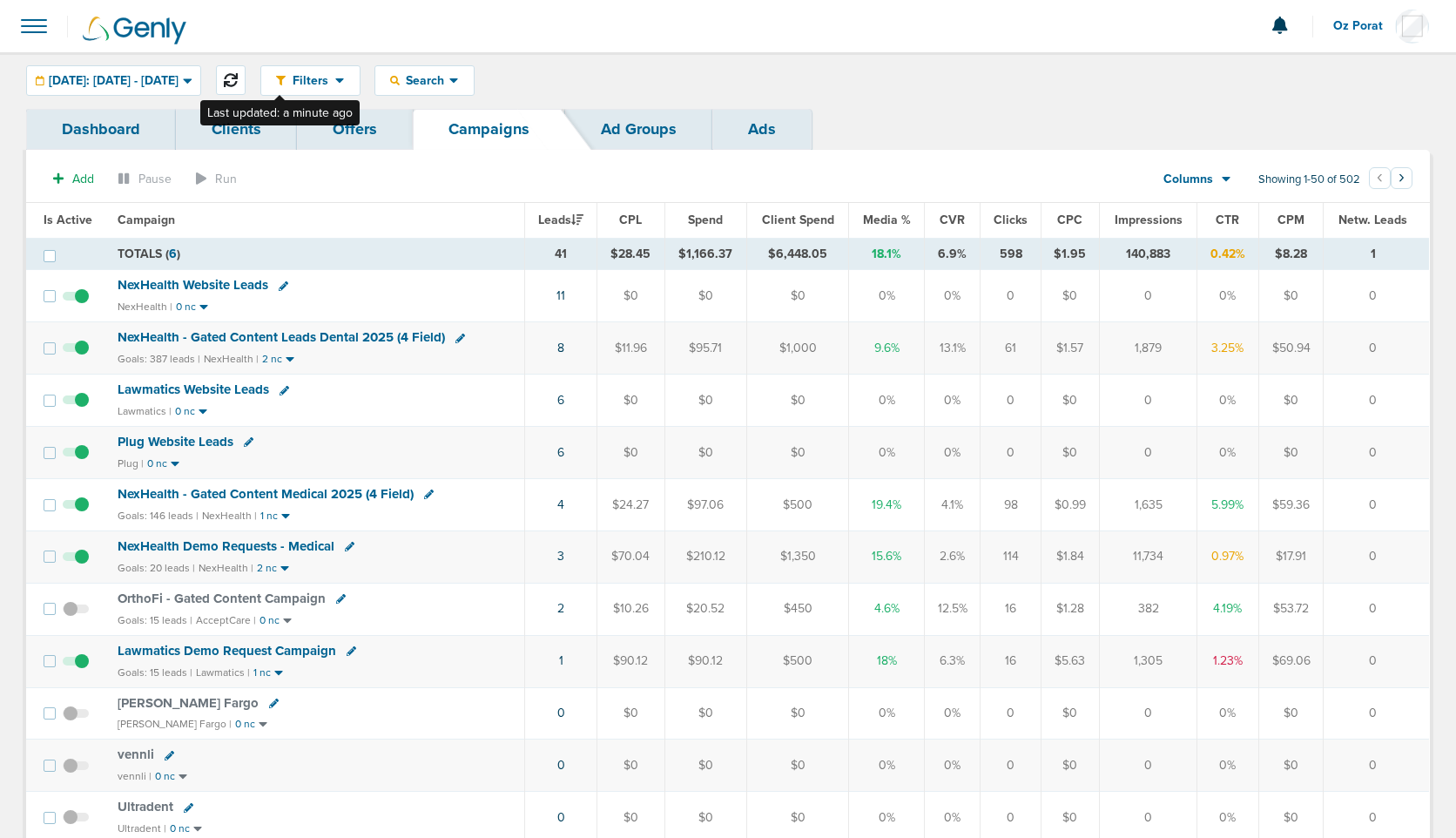
click at [238, 82] on icon at bounding box center [230, 80] width 14 height 14
click at [566, 296] on link "12" at bounding box center [561, 296] width 12 height 14
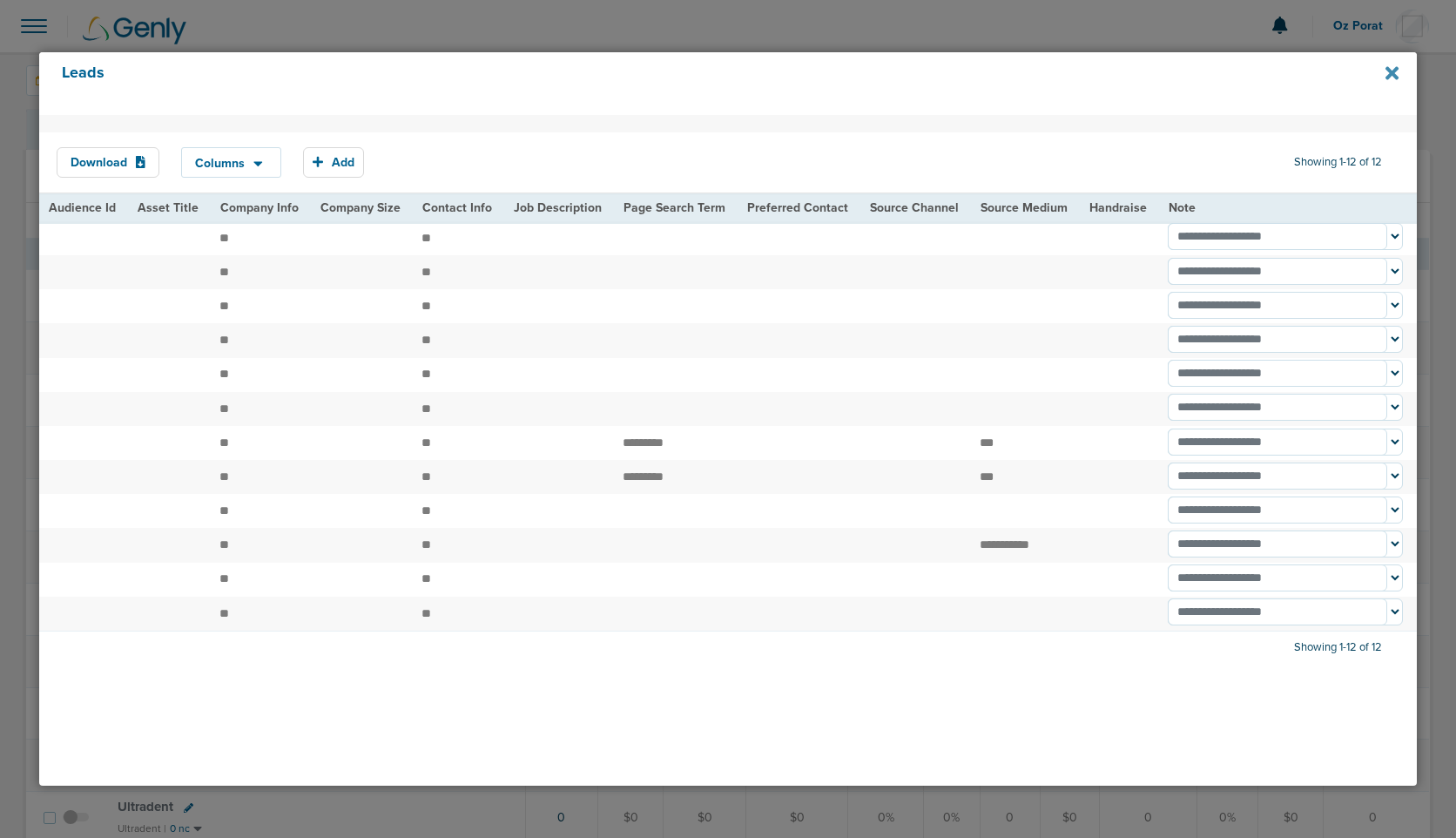
click at [1396, 70] on icon at bounding box center [1392, 73] width 13 height 13
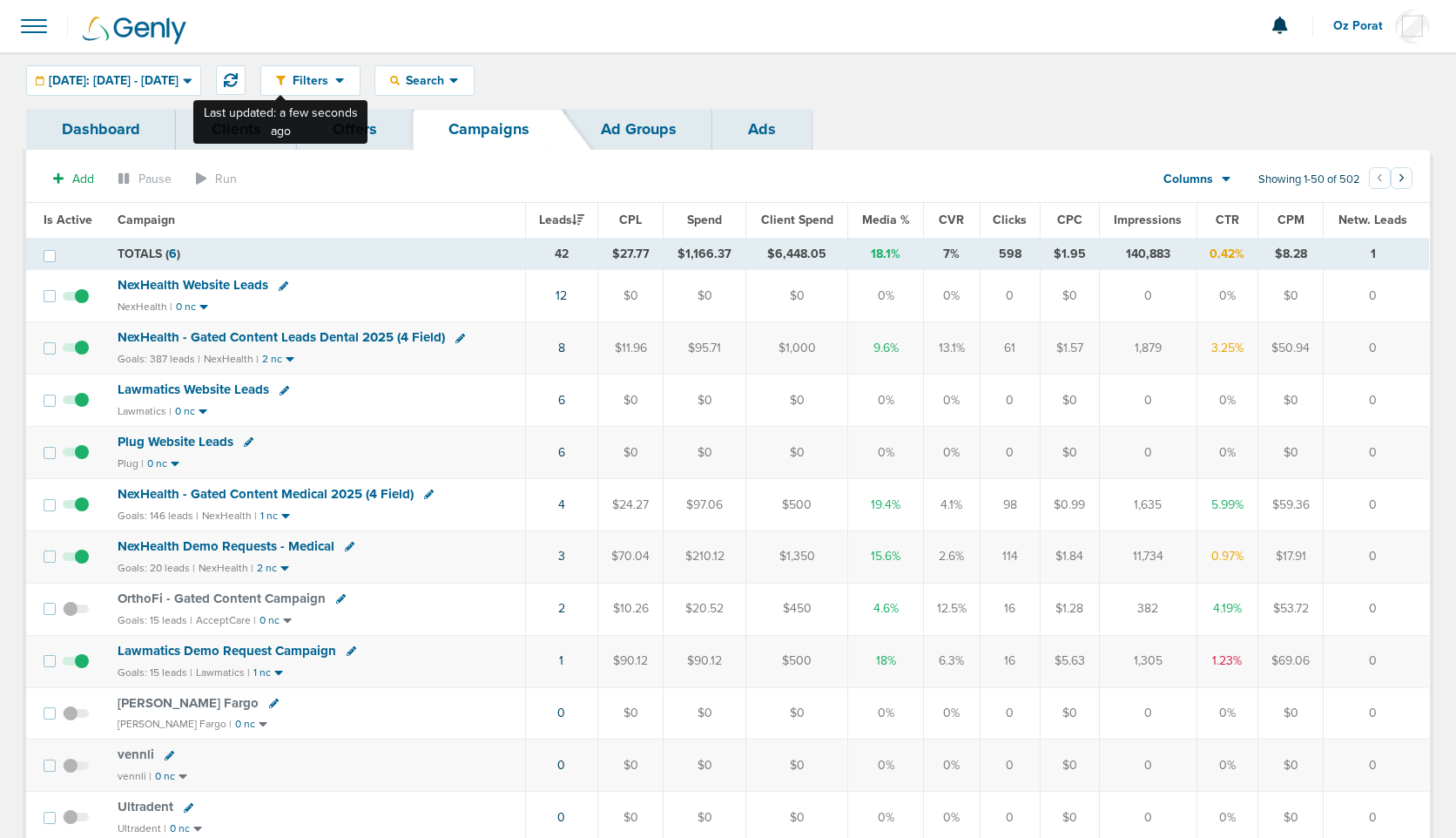
click at [274, 64] on div "Filters Active Only Settings Status Active Inactive Objectives MQL SQL Traffic …" at bounding box center [728, 81] width 1456 height 57
click at [238, 77] on icon at bounding box center [230, 80] width 14 height 14
click at [238, 81] on icon at bounding box center [230, 80] width 14 height 14
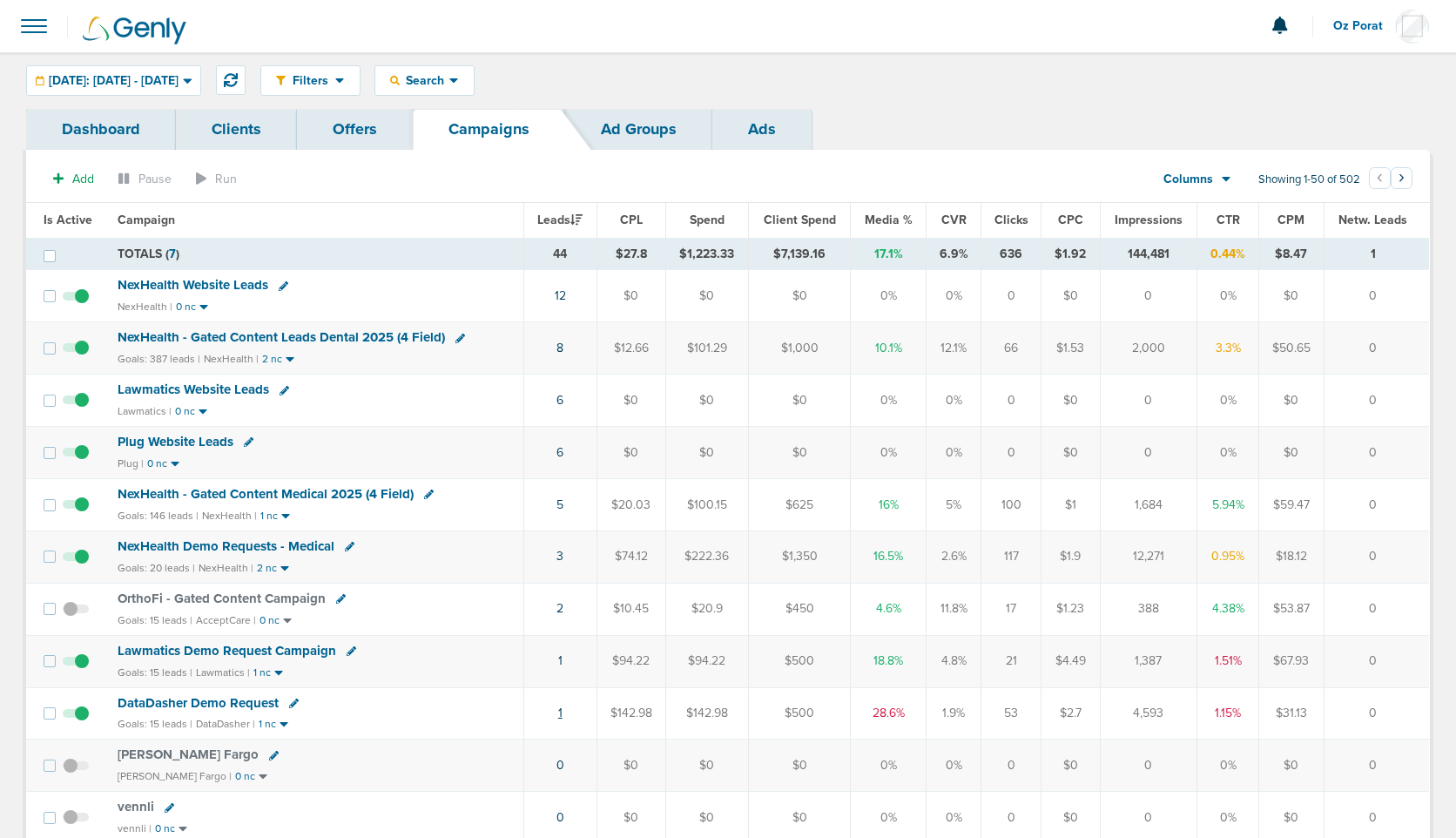
click at [559, 712] on link "1" at bounding box center [560, 713] width 5 height 14
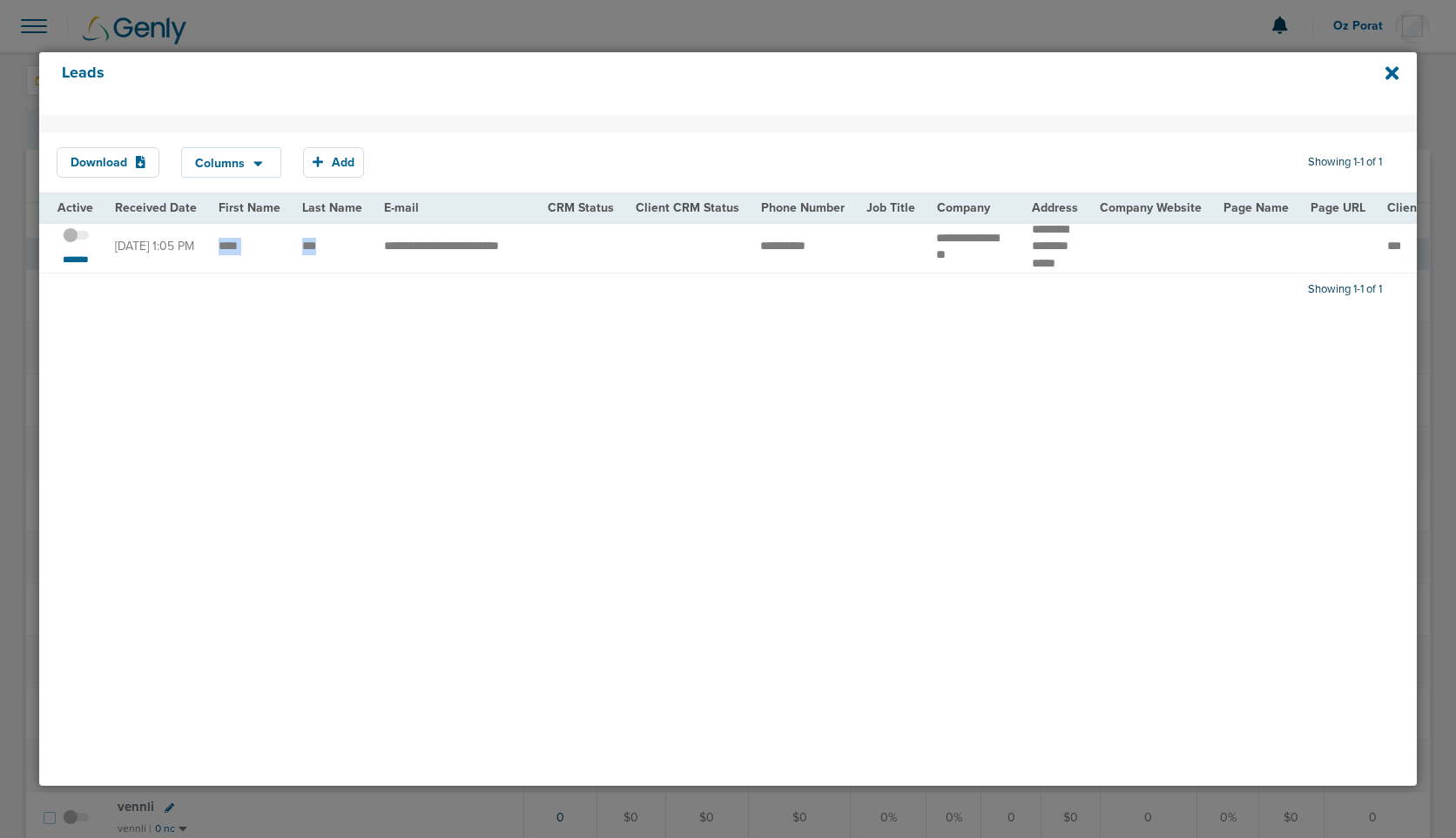
drag, startPoint x: 214, startPoint y: 244, endPoint x: 323, endPoint y: 246, distance: 109.0
copy tr
click at [1081, 418] on div "Download Columns Analytics DeepScribe NexHealth Save selections Reset to defaul…" at bounding box center [728, 450] width 1377 height 671
drag, startPoint x: 920, startPoint y: 233, endPoint x: 1006, endPoint y: 260, distance: 90.1
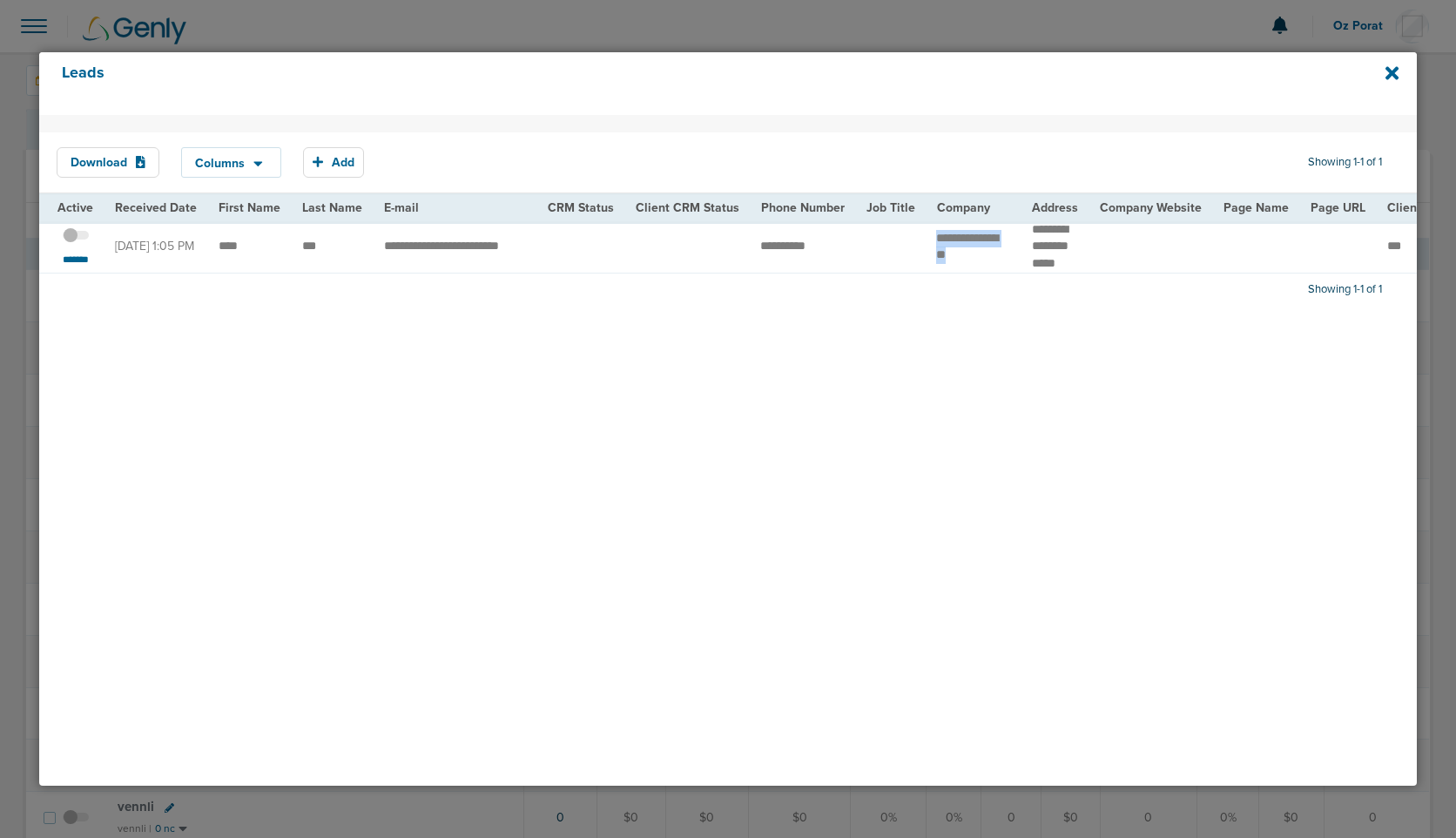
click at [1006, 260] on td "**********" at bounding box center [974, 246] width 96 height 52
copy td "***"
click at [77, 244] on span at bounding box center [75, 244] width 26 height 0
click at [76, 239] on input "checkbox" at bounding box center [76, 239] width 0 height 0
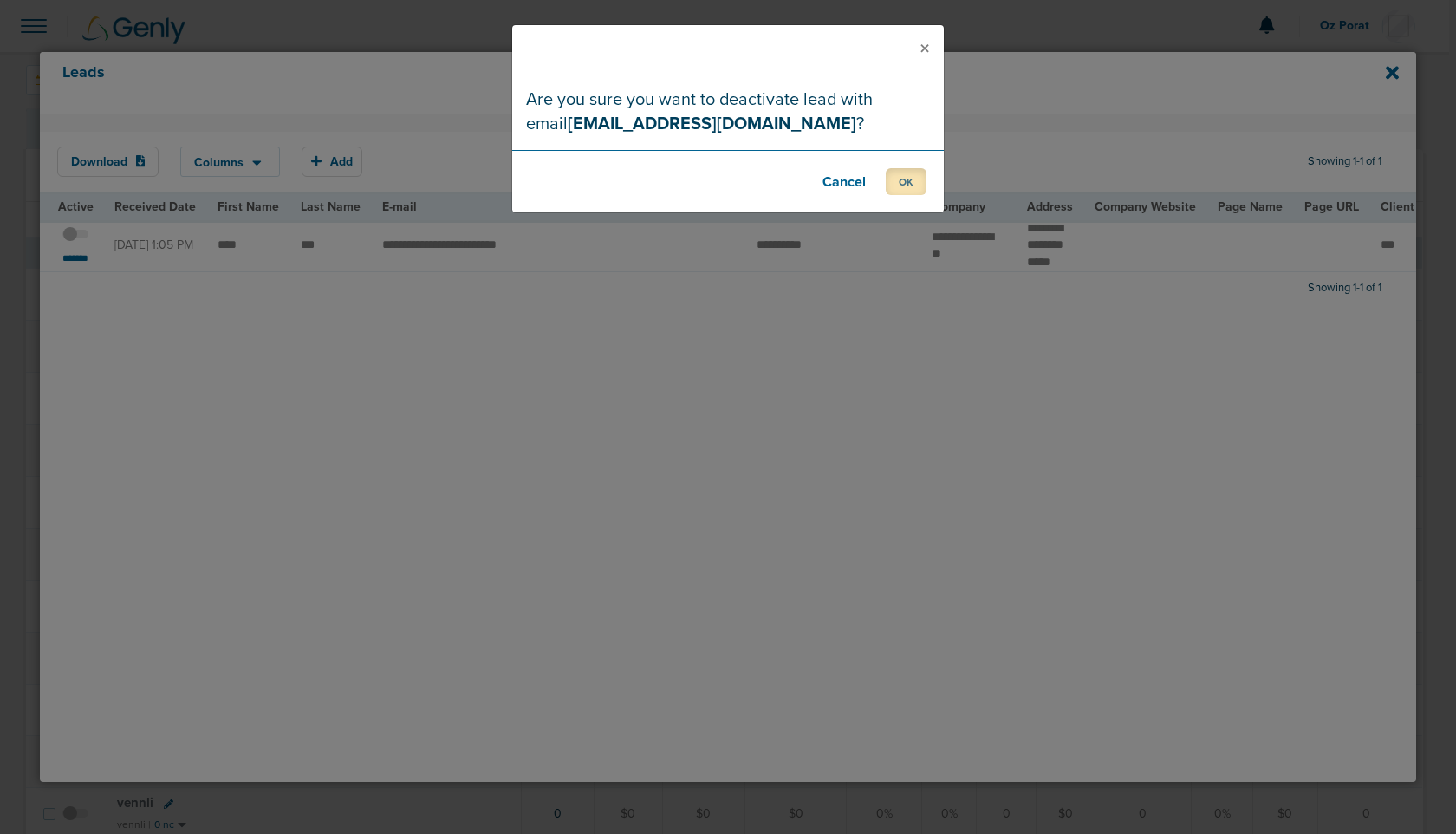
click at [899, 185] on button "OK" at bounding box center [906, 182] width 41 height 27
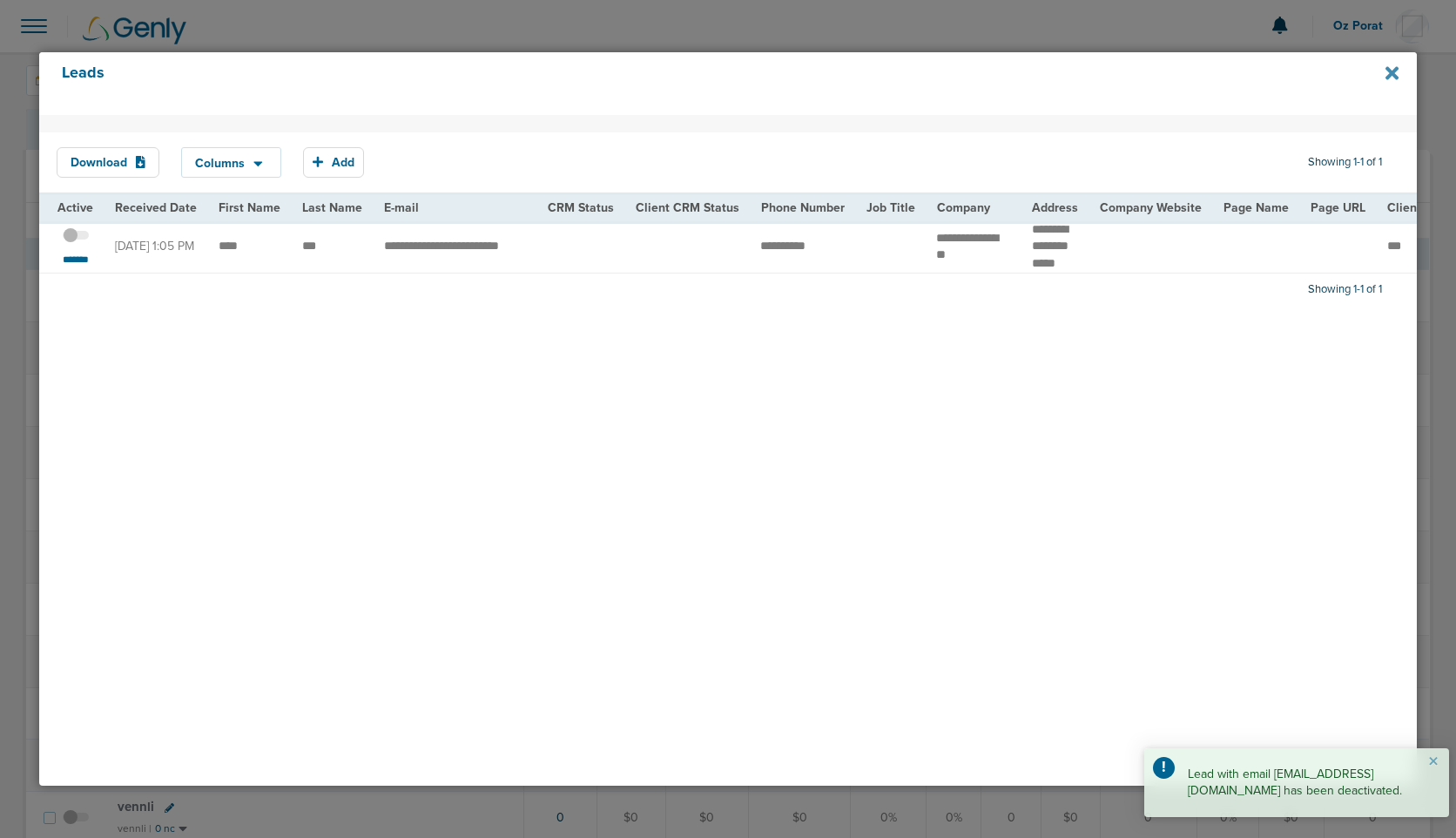
click at [1388, 78] on icon at bounding box center [1392, 73] width 13 height 13
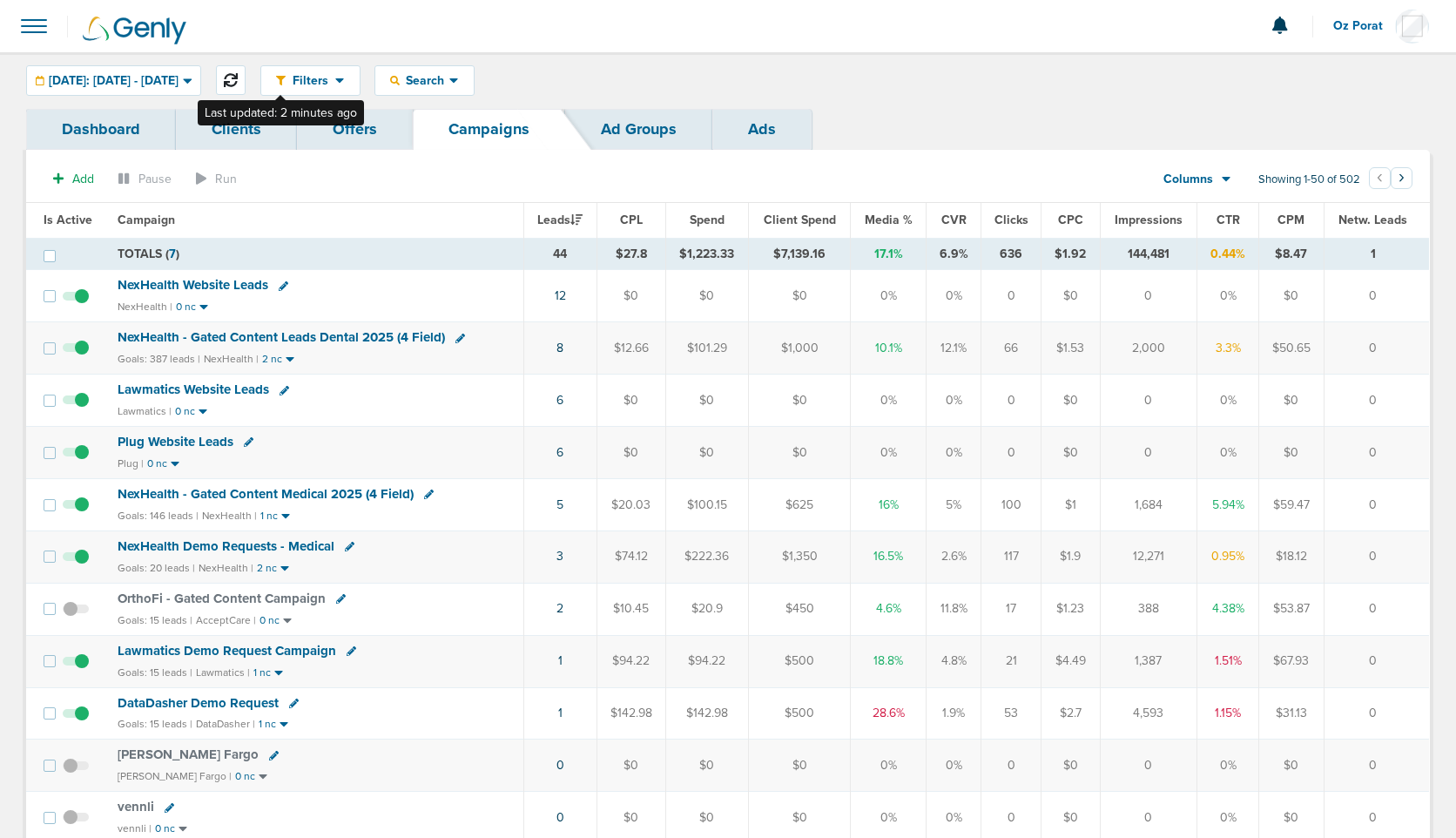
click at [245, 77] on button at bounding box center [231, 80] width 30 height 30
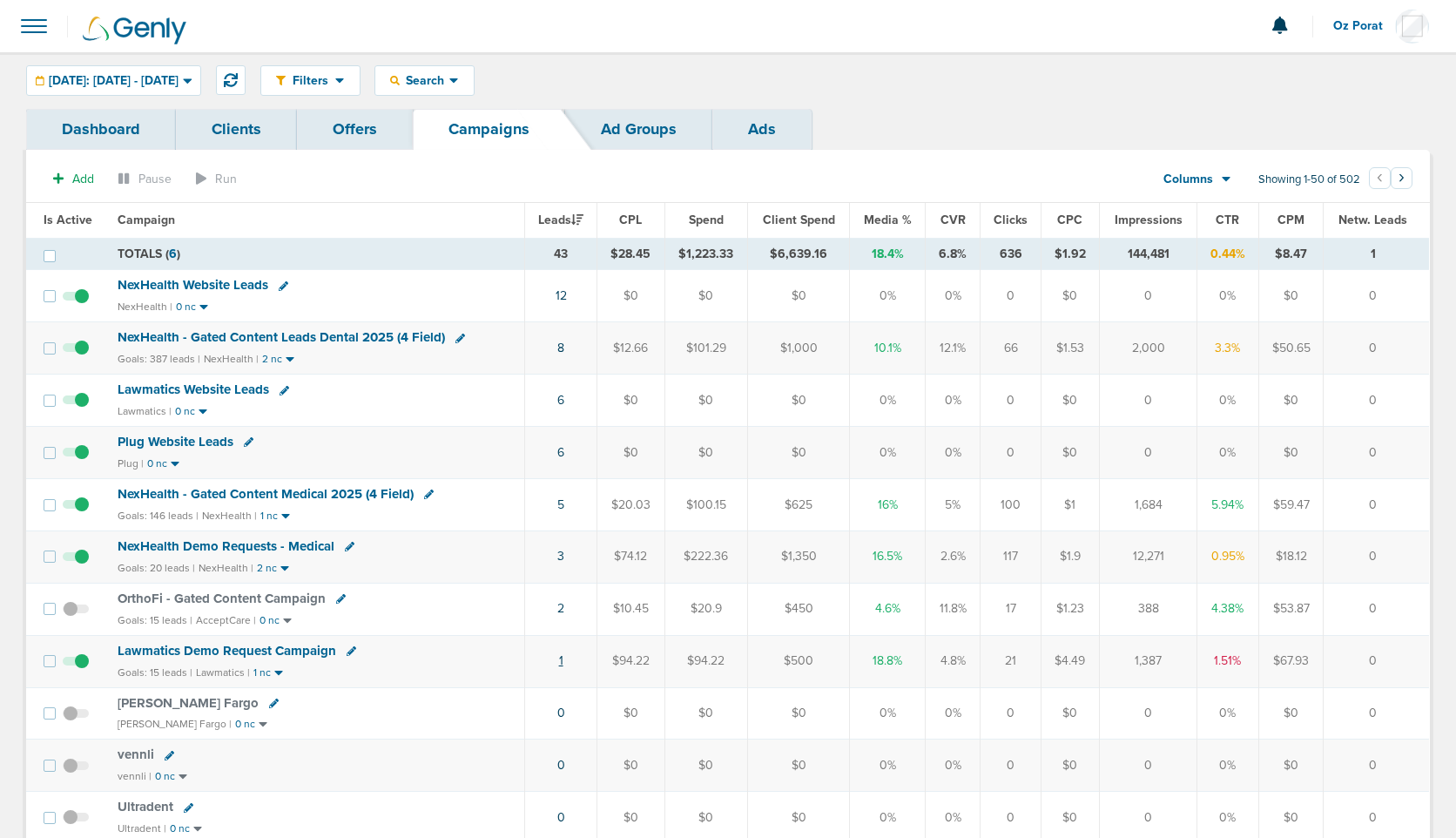
click at [564, 658] on link "1" at bounding box center [561, 661] width 5 height 14
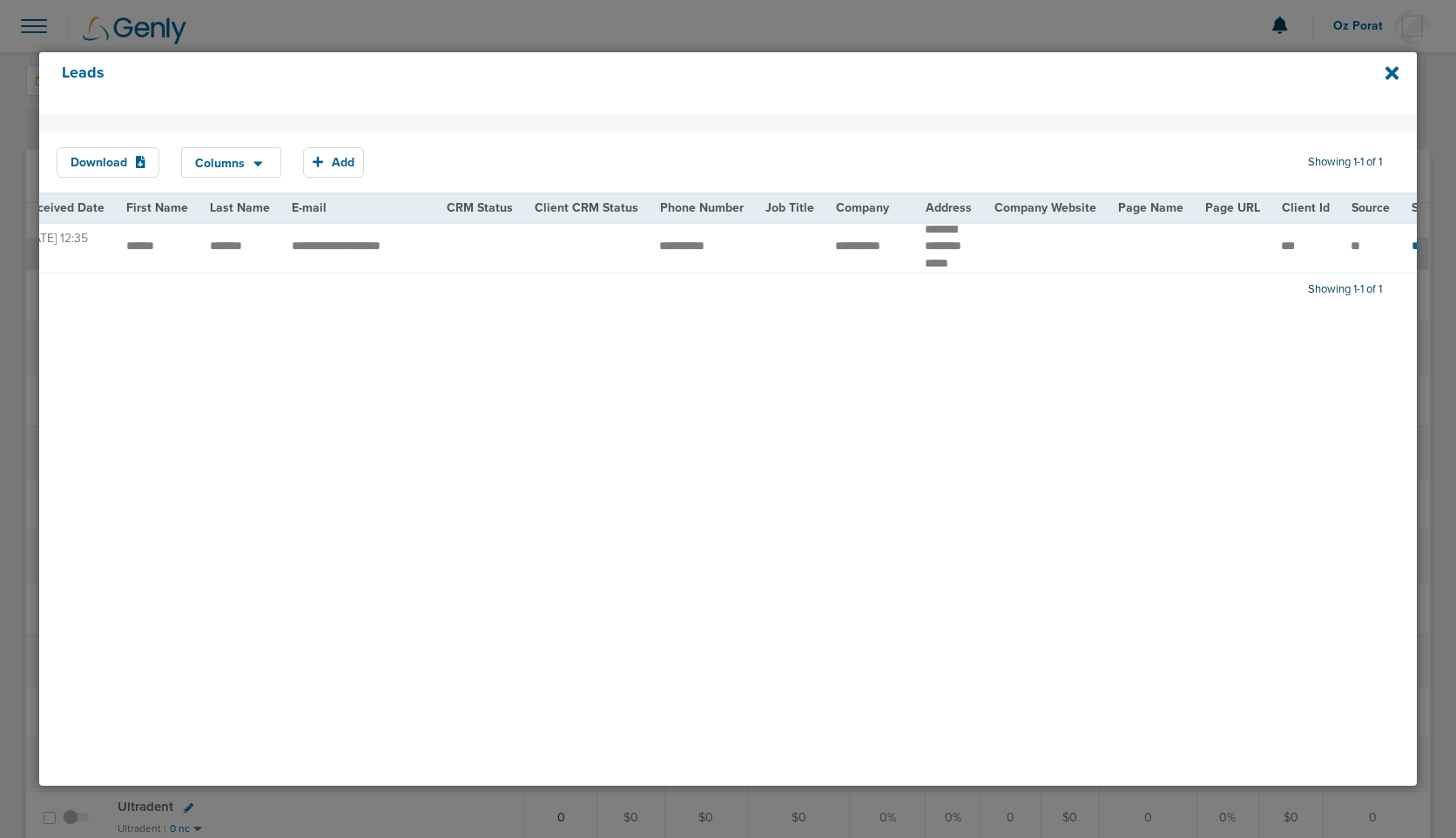
scroll to position [0, 0]
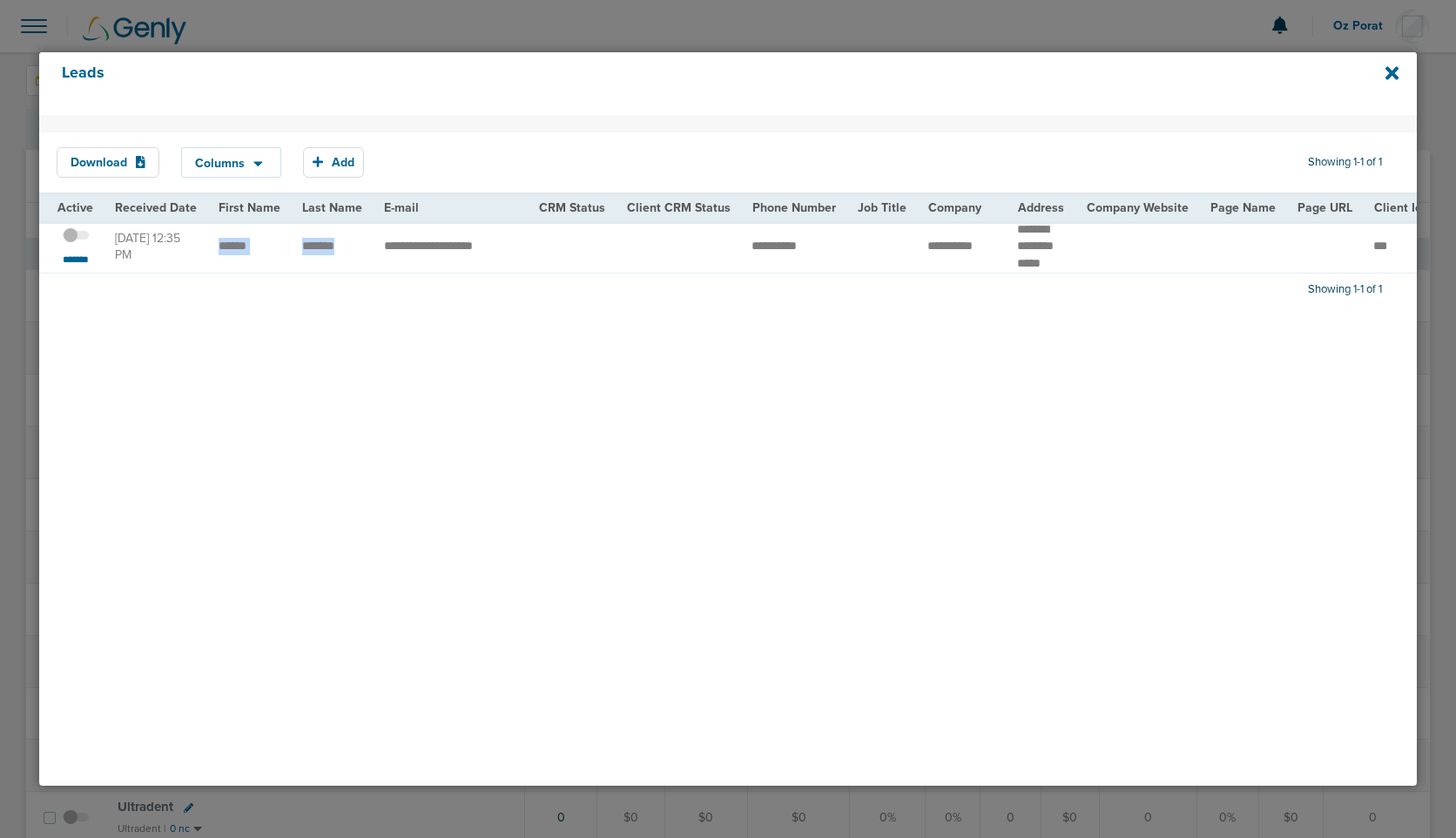
drag, startPoint x: 216, startPoint y: 244, endPoint x: 347, endPoint y: 249, distance: 131.1
drag, startPoint x: 1004, startPoint y: 244, endPoint x: 1080, endPoint y: 244, distance: 76.0
copy tr "******** *****"
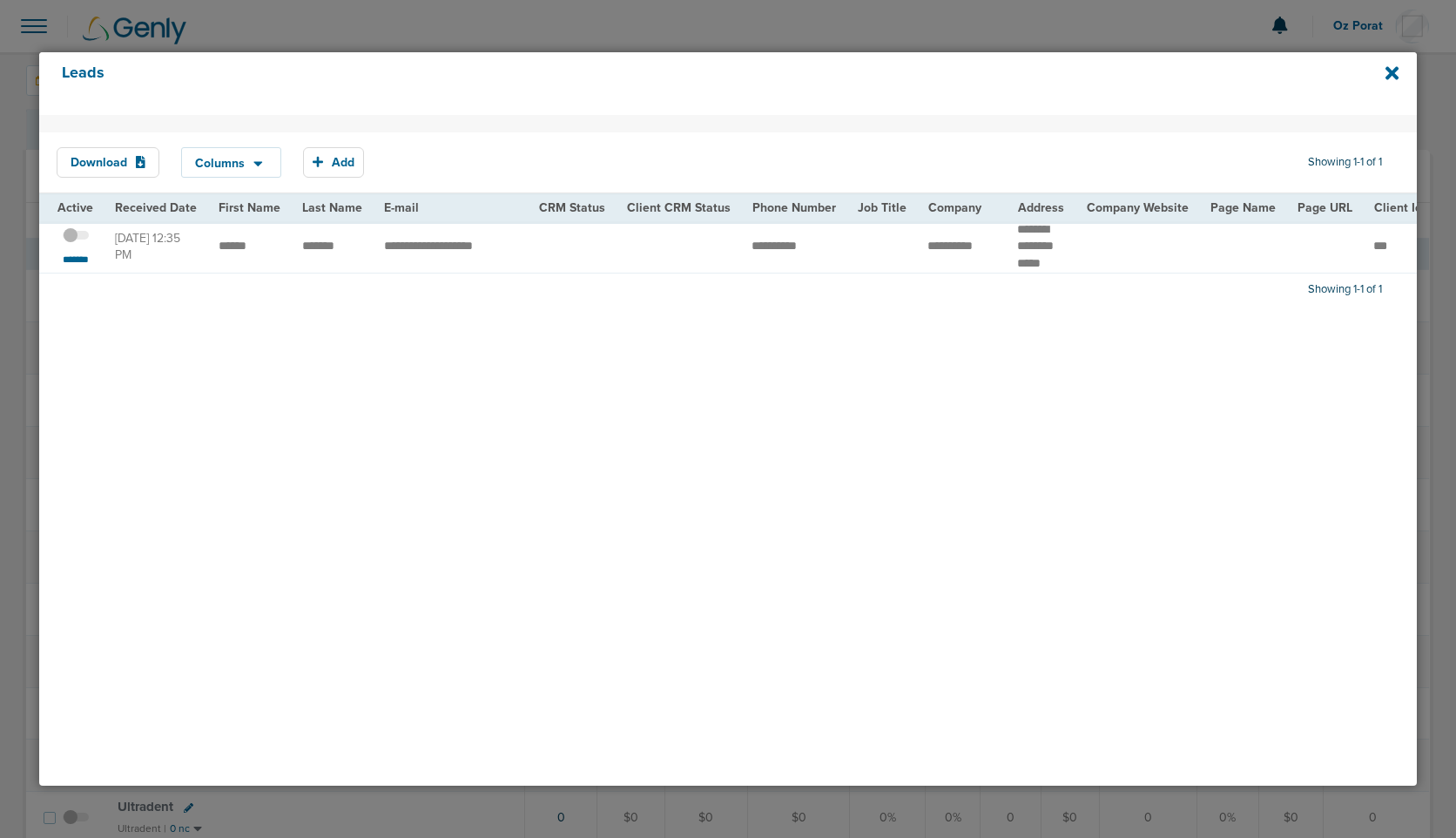
click at [73, 244] on span at bounding box center [75, 244] width 26 height 0
click at [76, 239] on input "checkbox" at bounding box center [76, 239] width 0 height 0
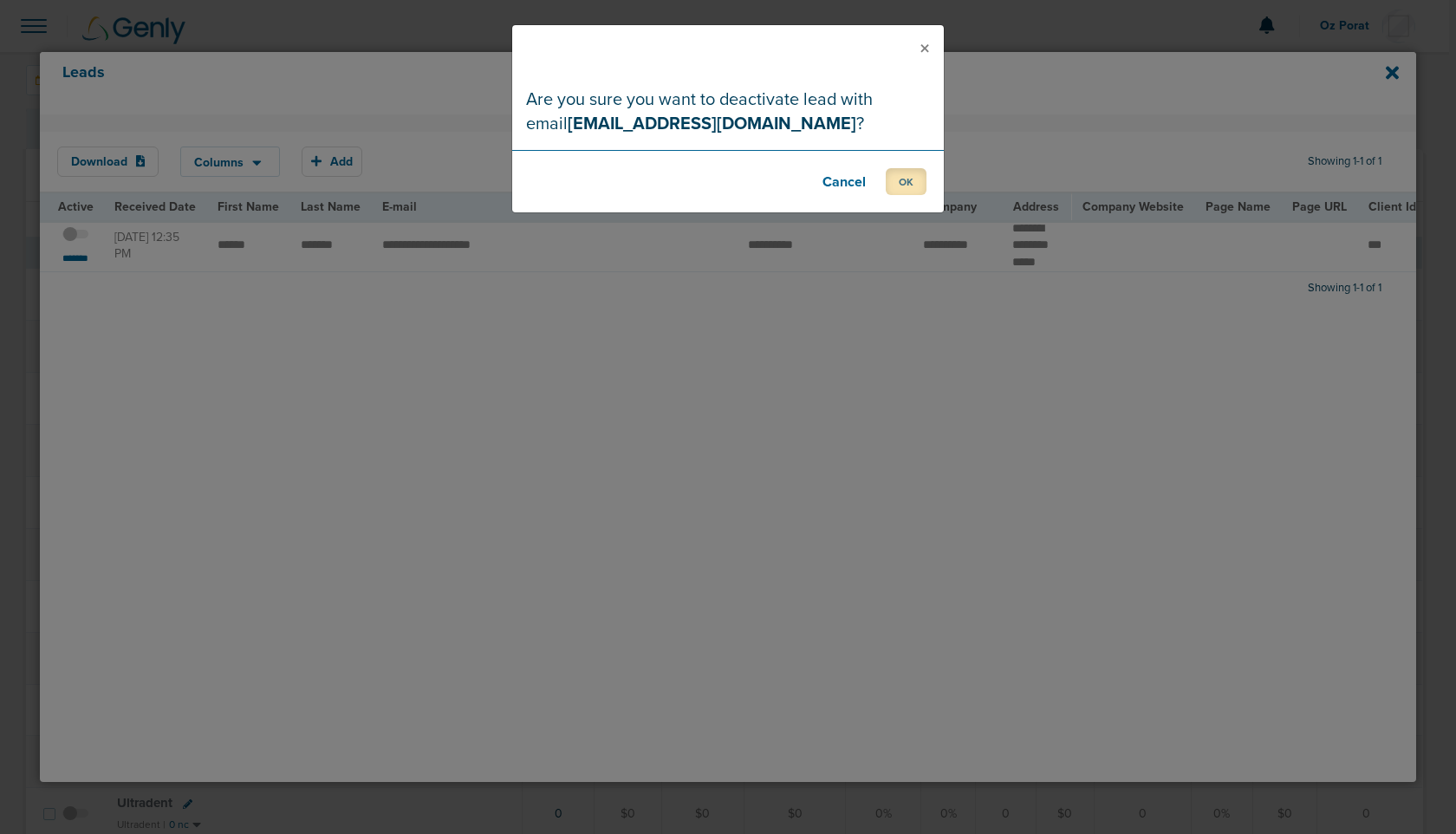
click at [891, 173] on button "OK" at bounding box center [906, 182] width 41 height 27
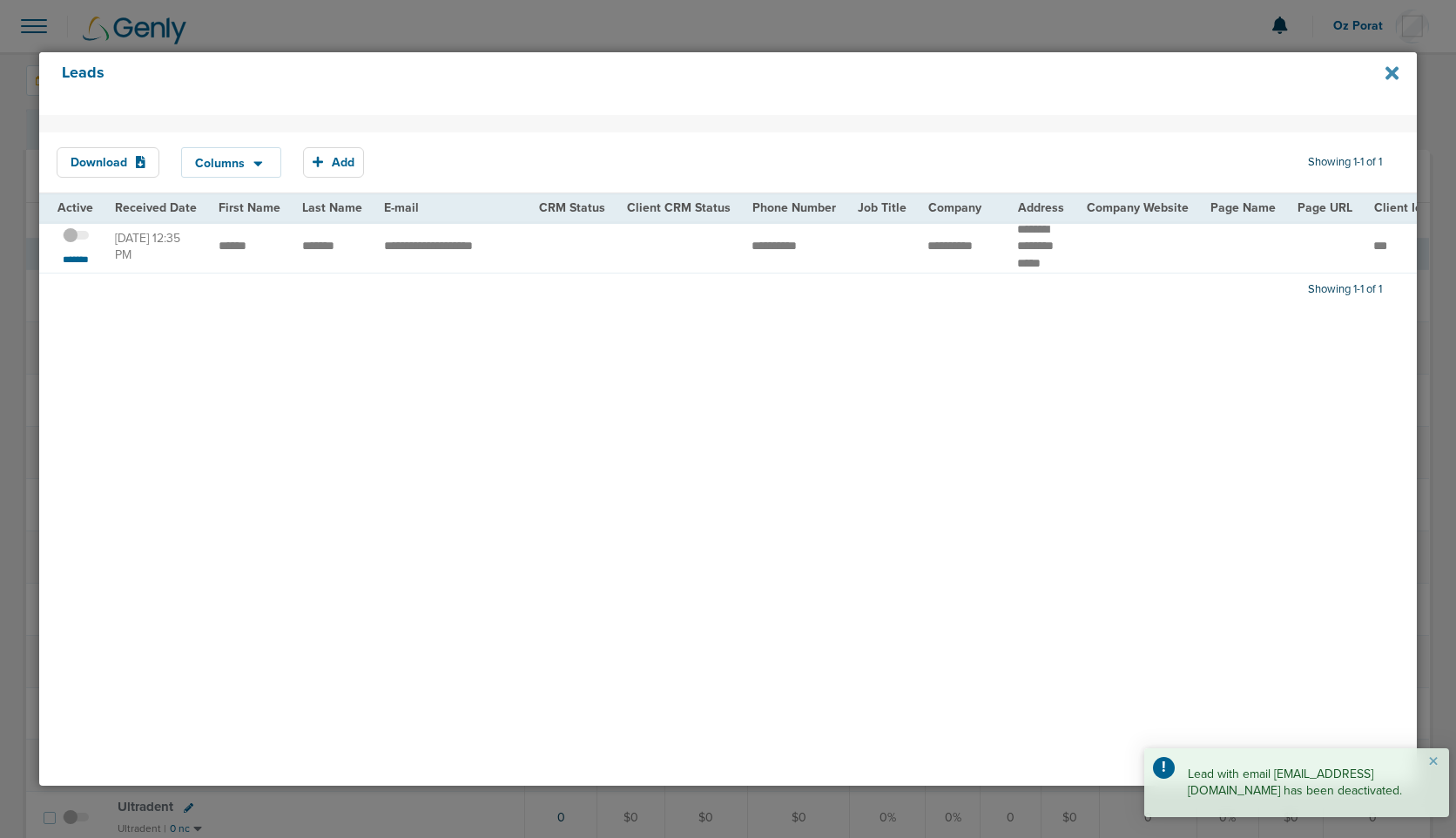
click at [1389, 68] on icon at bounding box center [1392, 72] width 13 height 19
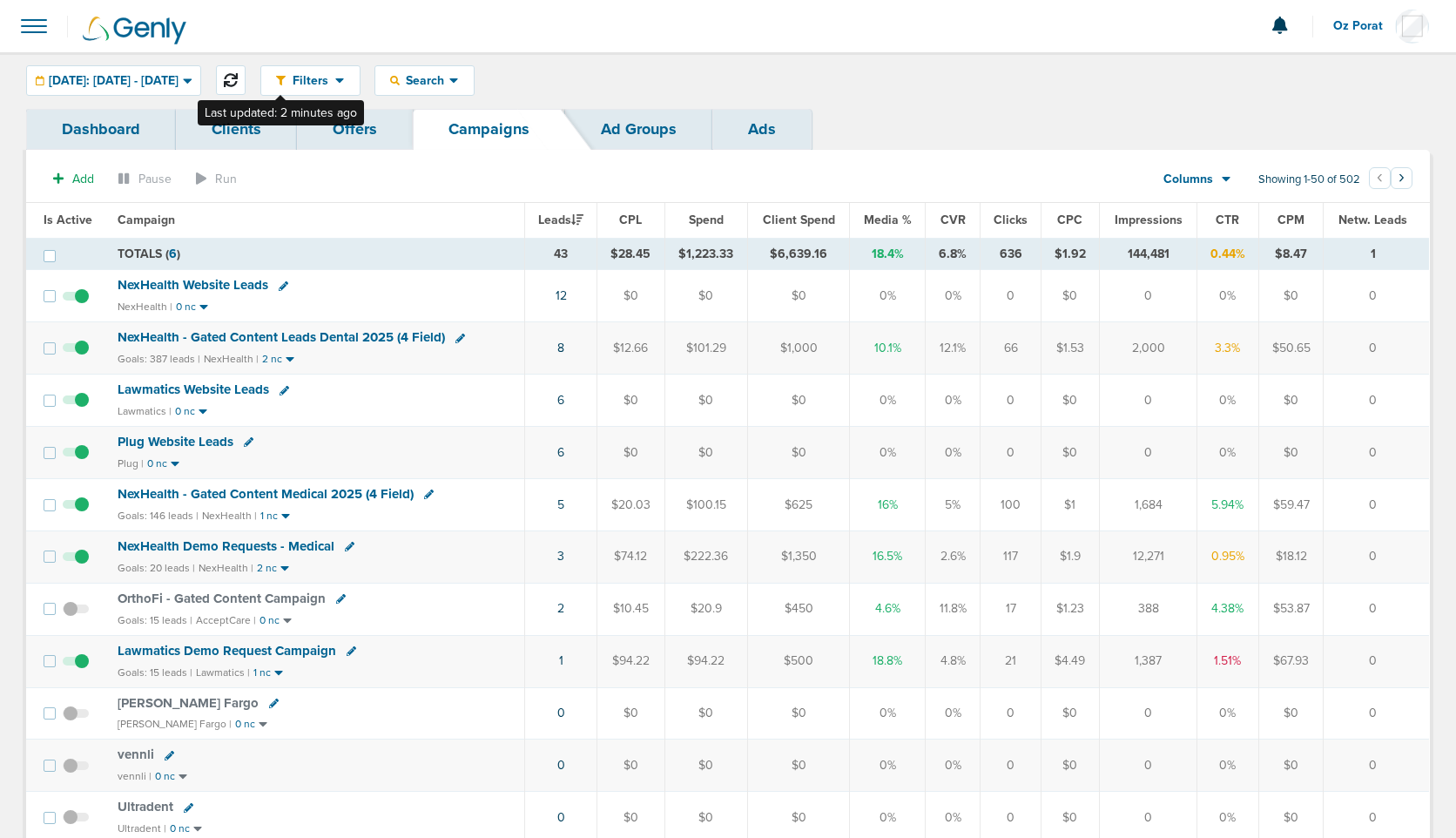
click at [238, 76] on icon at bounding box center [230, 80] width 14 height 14
click at [238, 79] on icon at bounding box center [230, 80] width 14 height 14
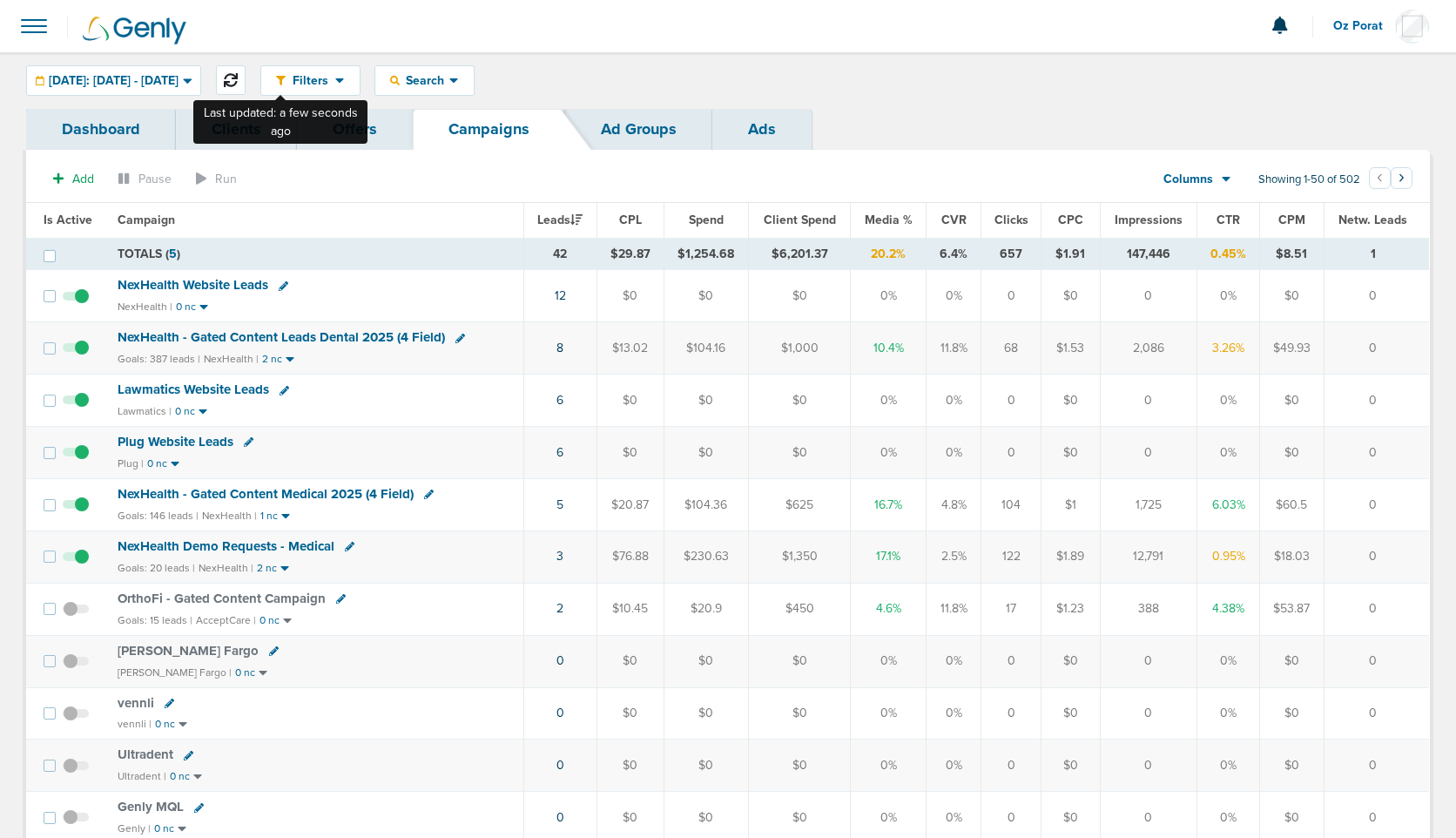
click at [245, 90] on button at bounding box center [231, 80] width 30 height 30
click at [245, 70] on button at bounding box center [231, 80] width 30 height 30
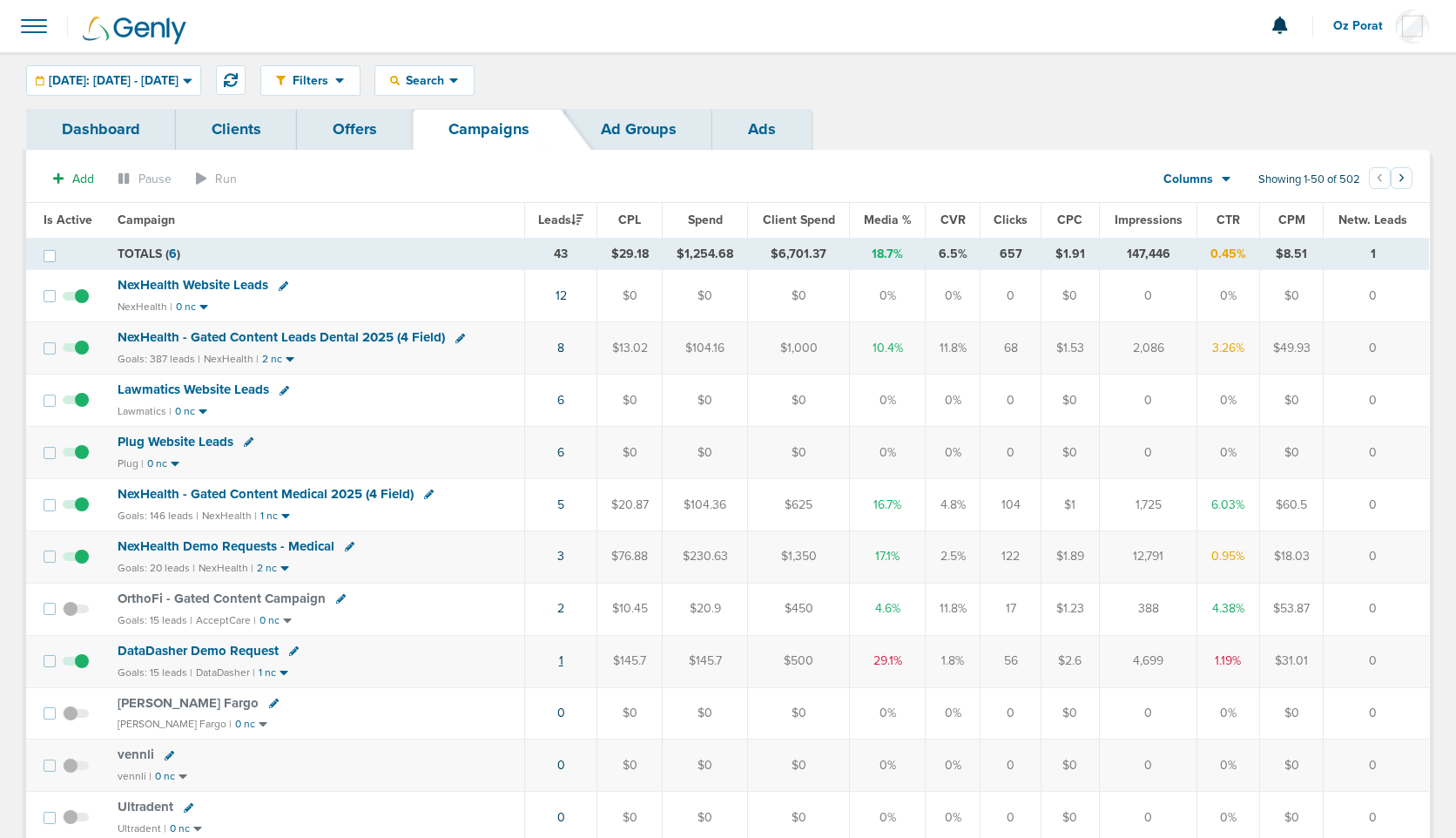
click at [564, 656] on link "1" at bounding box center [561, 661] width 5 height 14
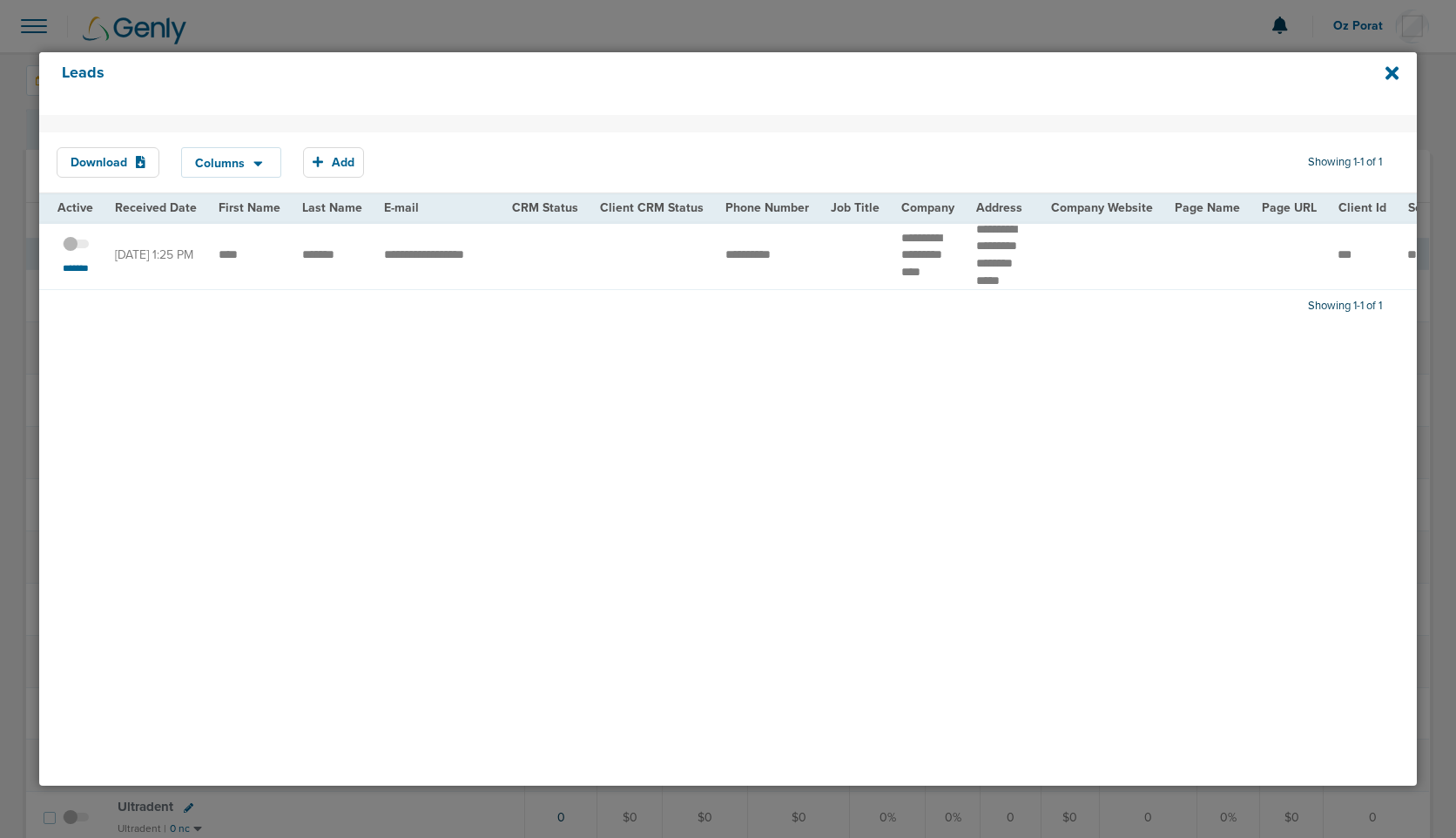
drag, startPoint x: 205, startPoint y: 255, endPoint x: 357, endPoint y: 257, distance: 152.0
copy tr
click at [76, 252] on span at bounding box center [75, 252] width 26 height 0
click at [76, 247] on input "checkbox" at bounding box center [76, 247] width 0 height 0
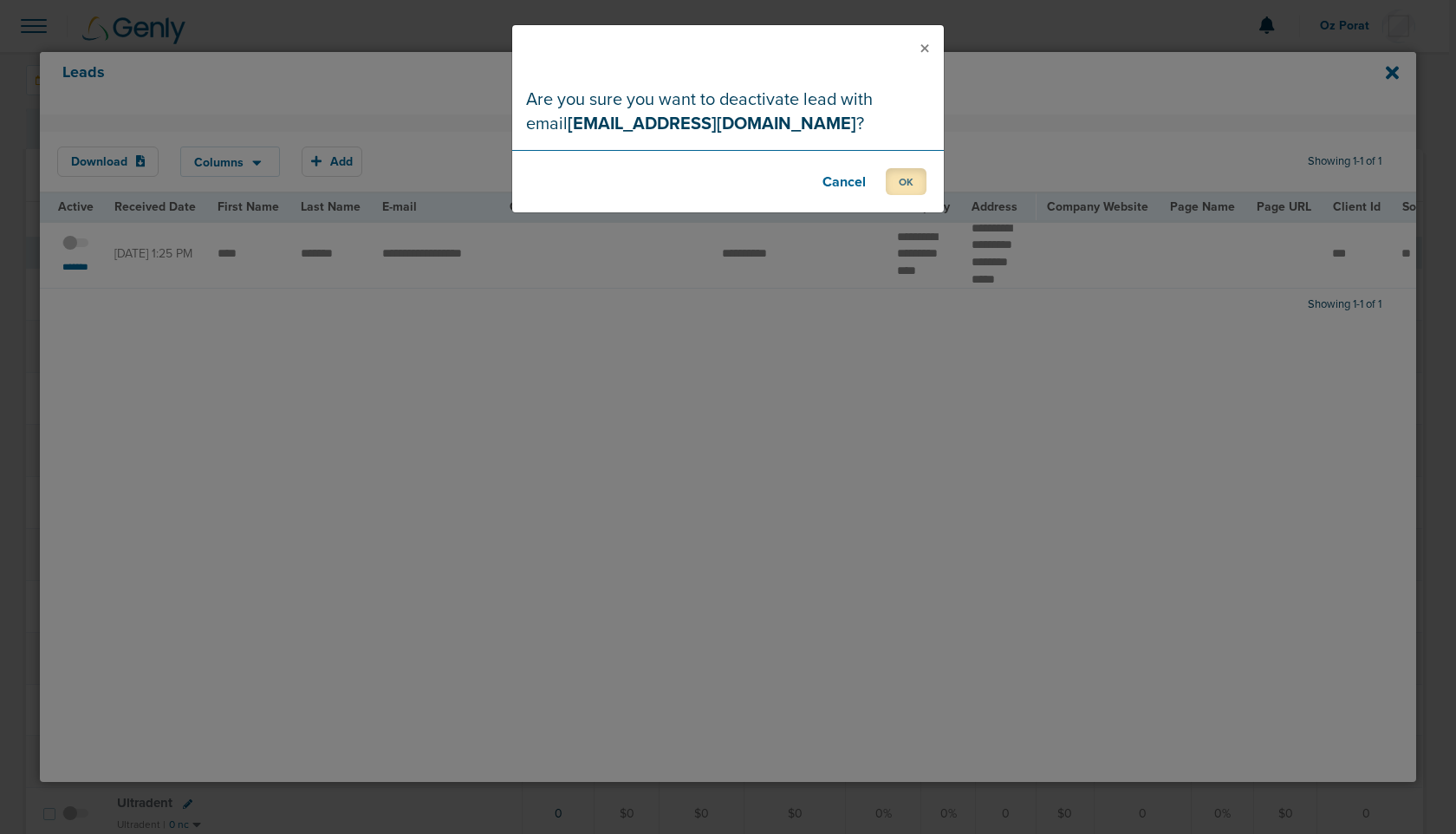
click at [905, 173] on button "OK" at bounding box center [906, 182] width 41 height 27
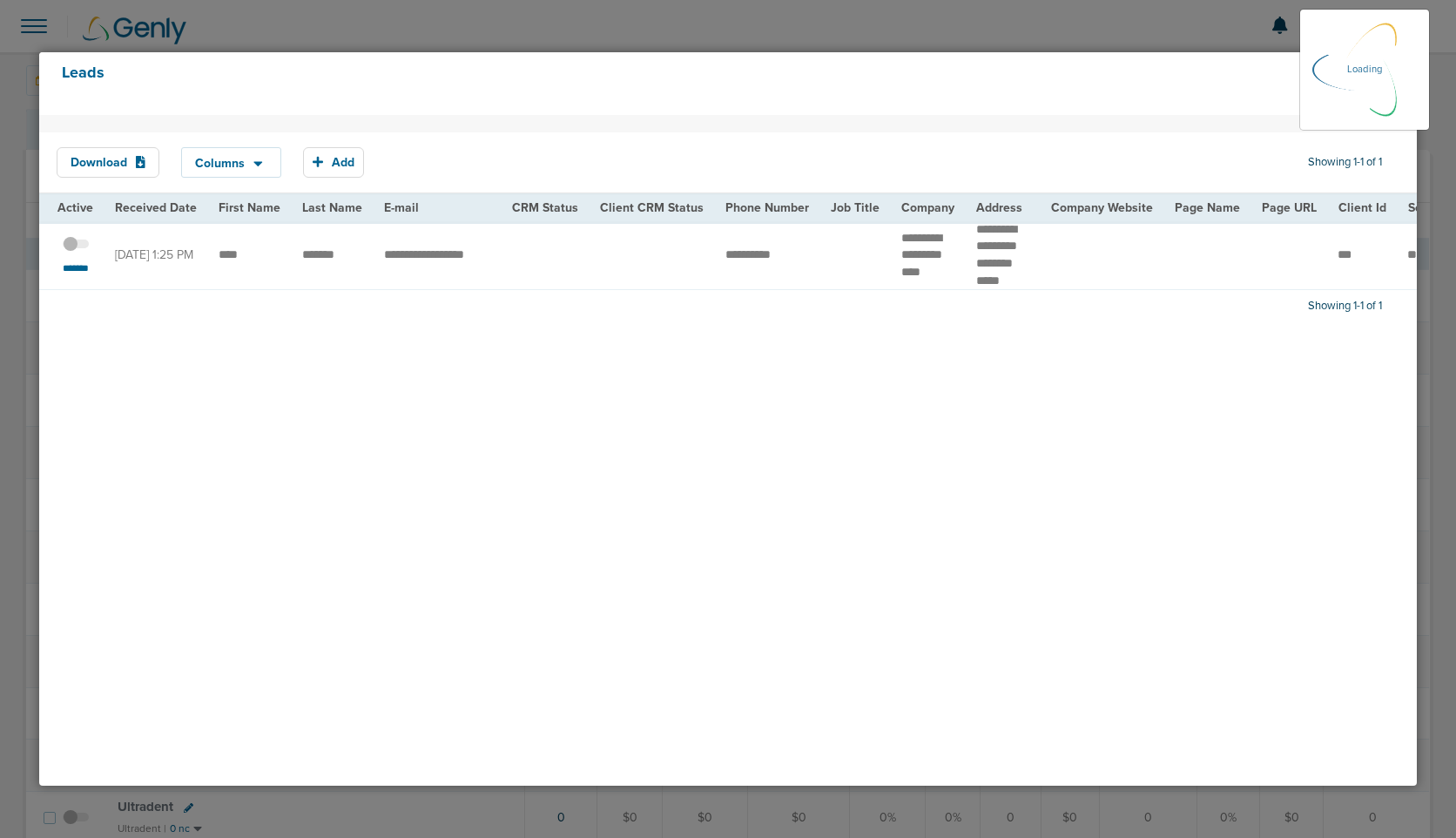
click at [1197, 86] on h4 "Leads" at bounding box center [663, 83] width 1204 height 40
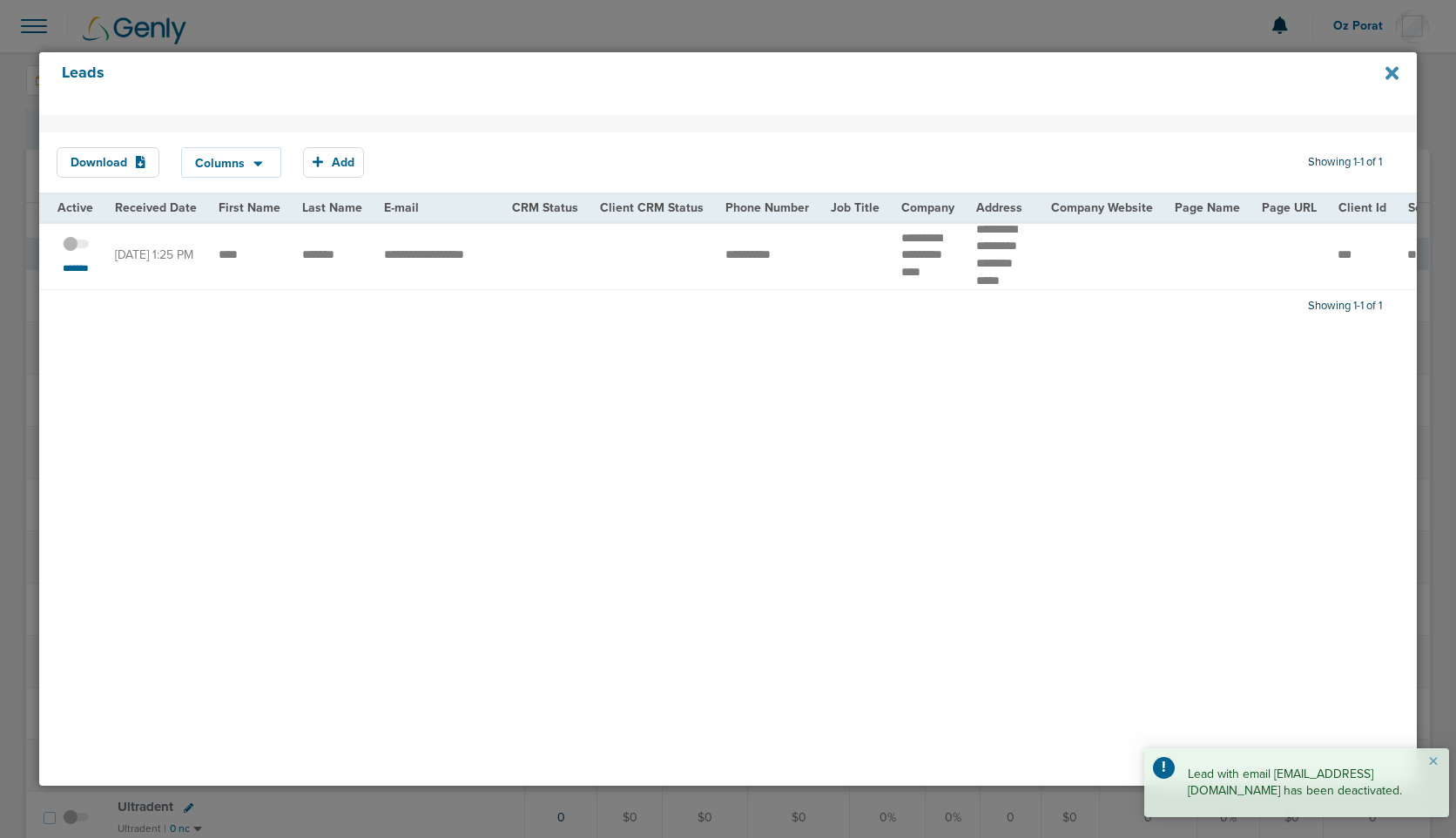
click at [1392, 68] on icon at bounding box center [1392, 72] width 13 height 19
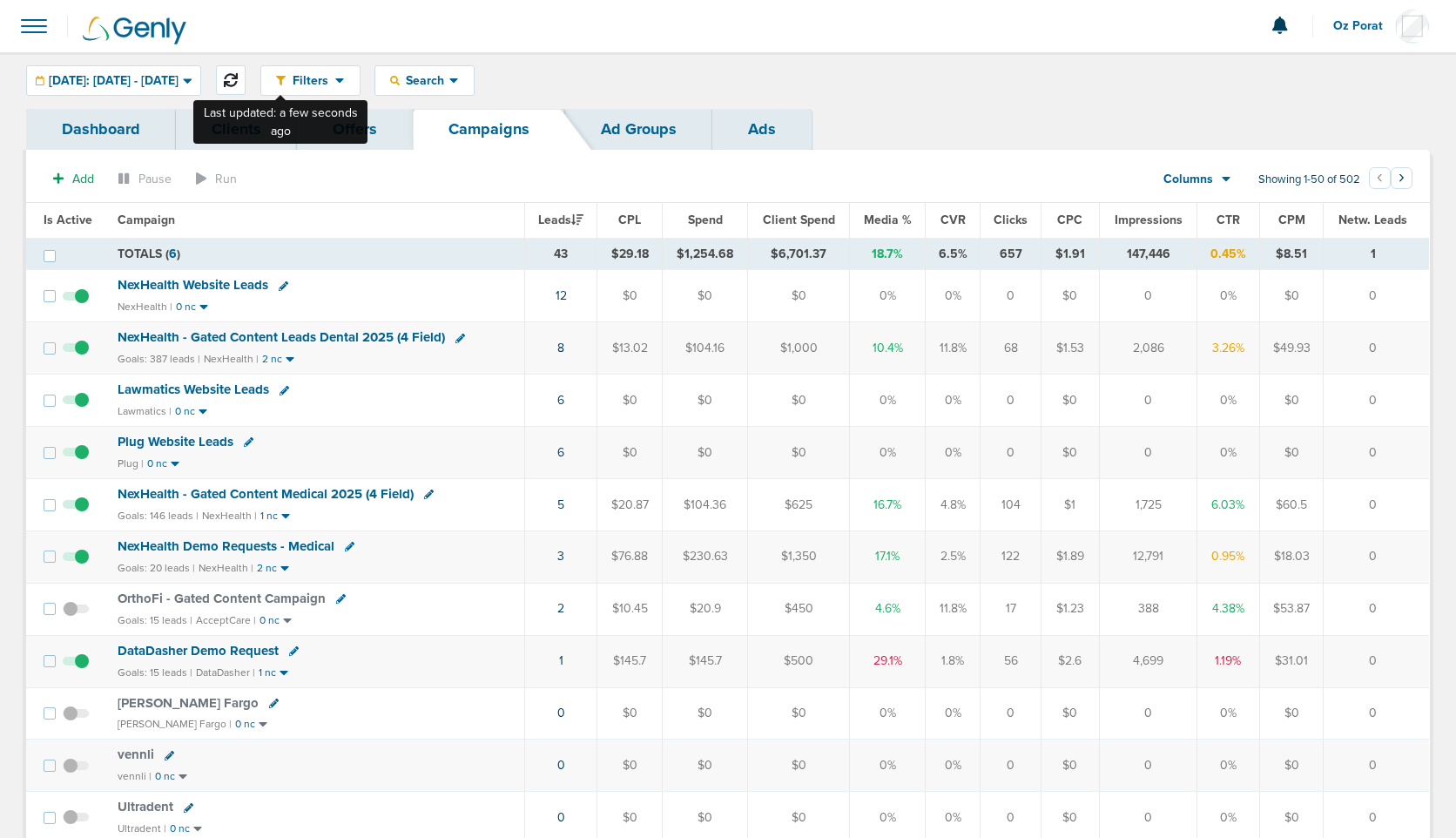
click at [238, 84] on icon at bounding box center [230, 80] width 14 height 14
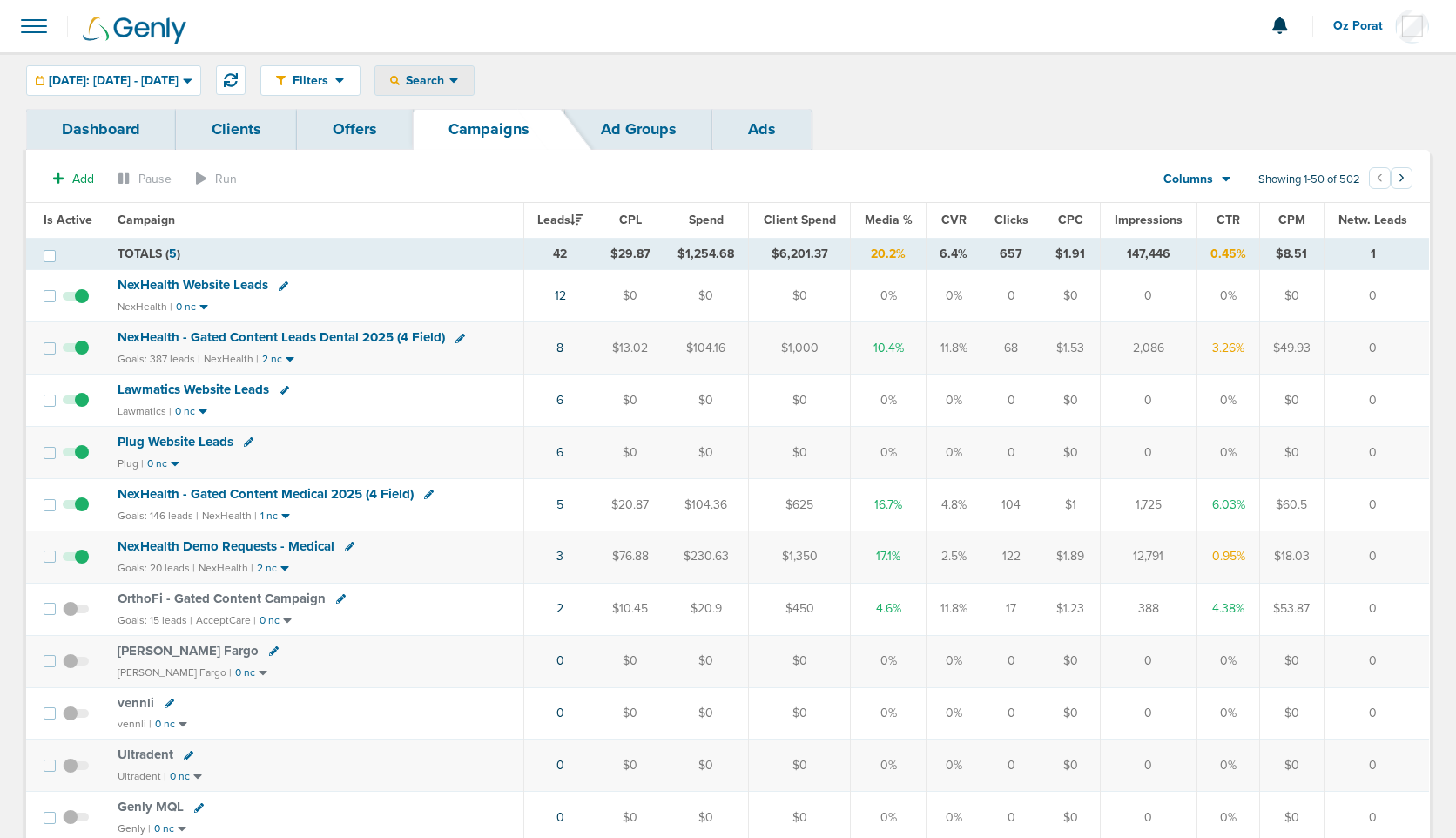
click at [459, 73] on icon at bounding box center [454, 81] width 10 height 14
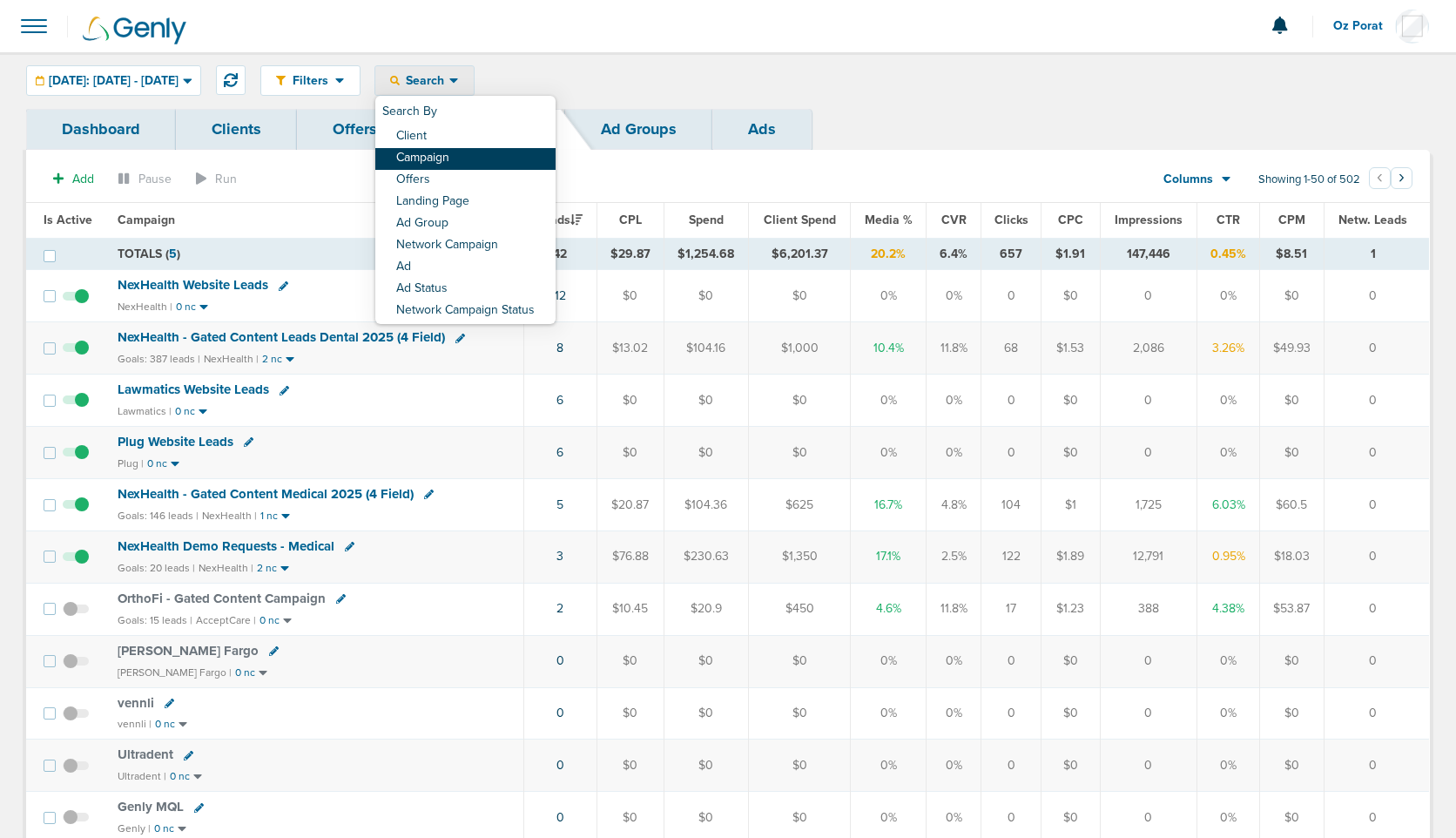
click at [490, 159] on link "Campaign" at bounding box center [465, 159] width 180 height 22
select select "cmpName"
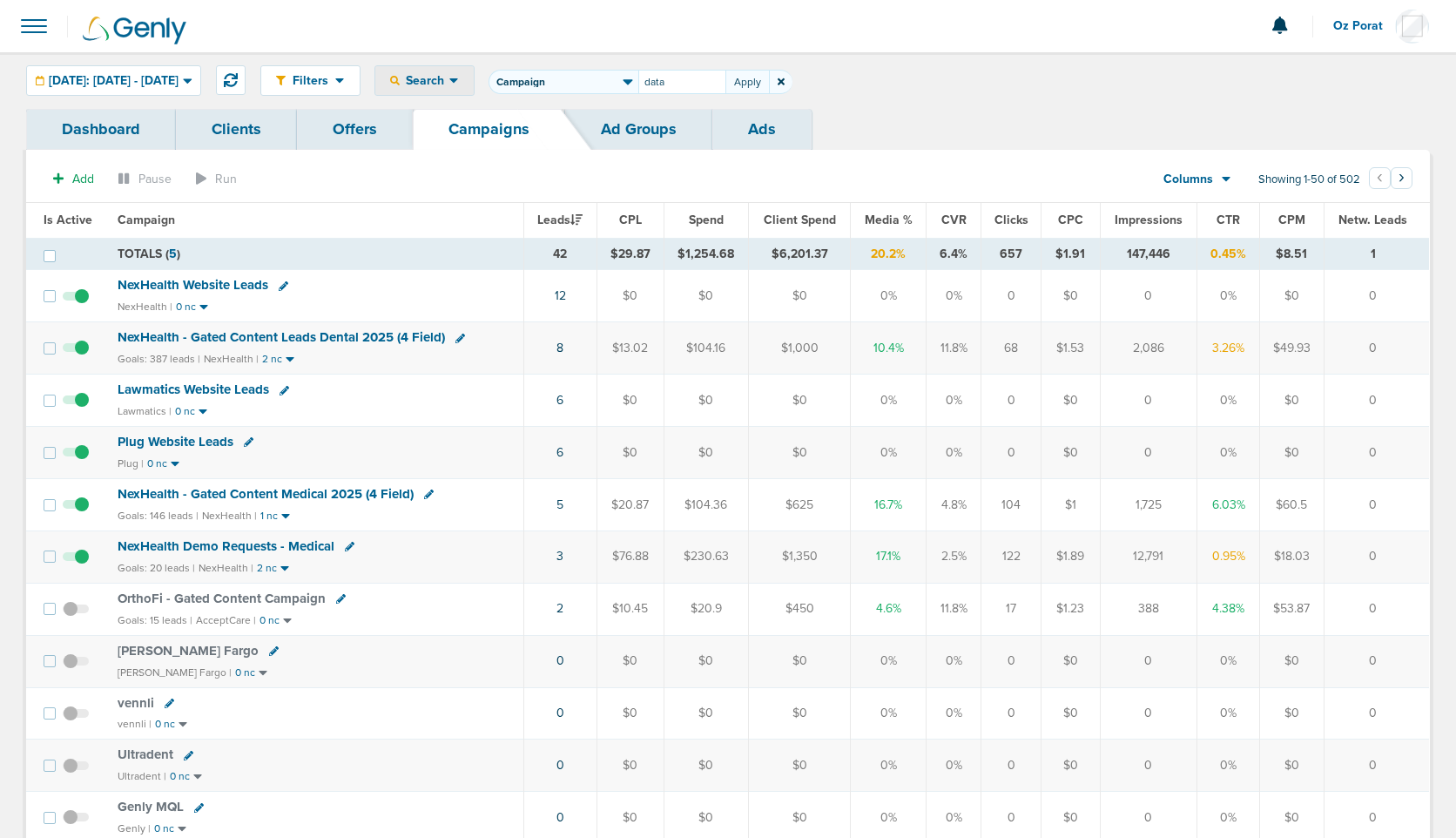
type input "data"
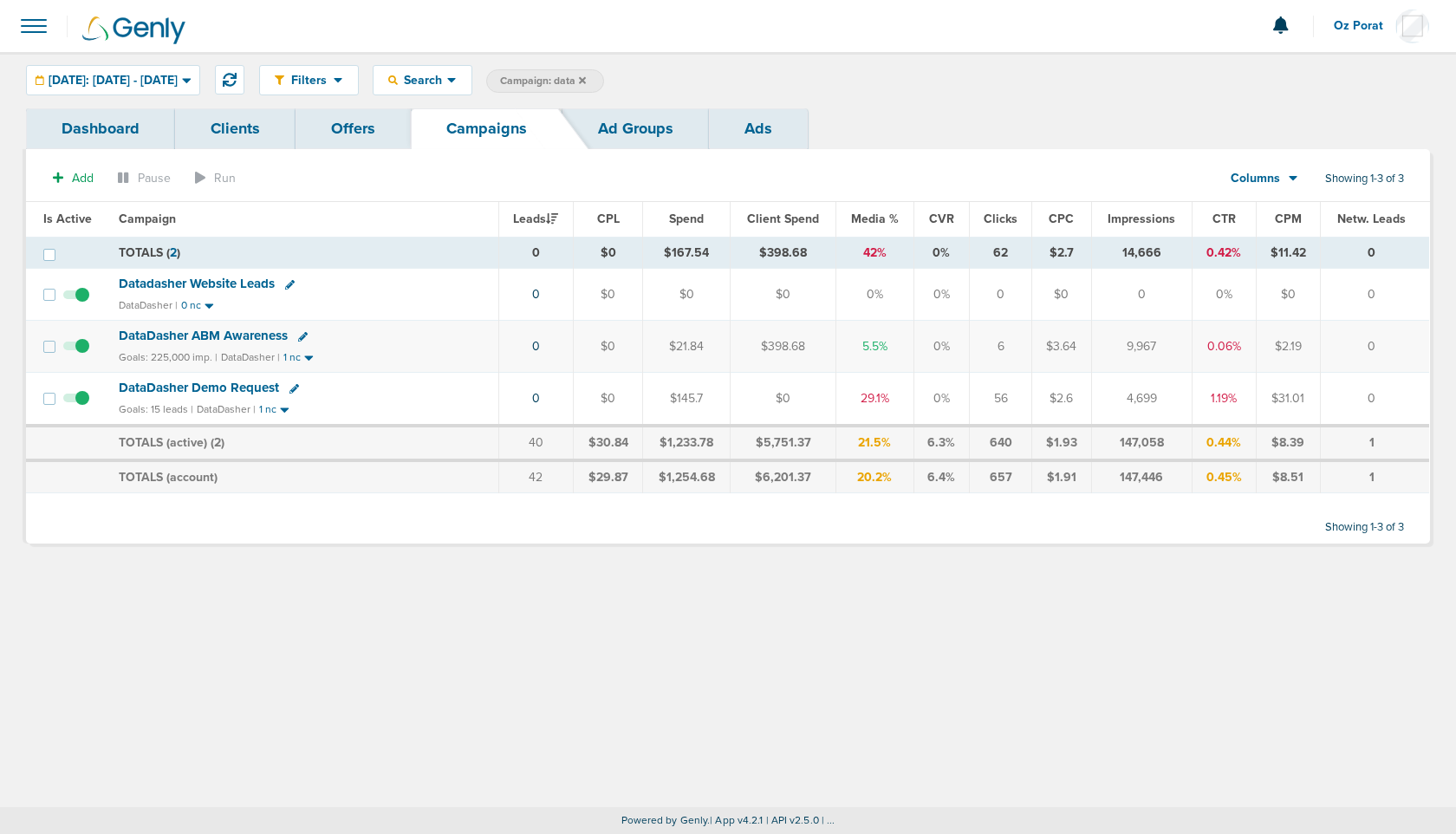
click at [221, 386] on span "DataDasher Demo Request" at bounding box center [199, 387] width 160 height 15
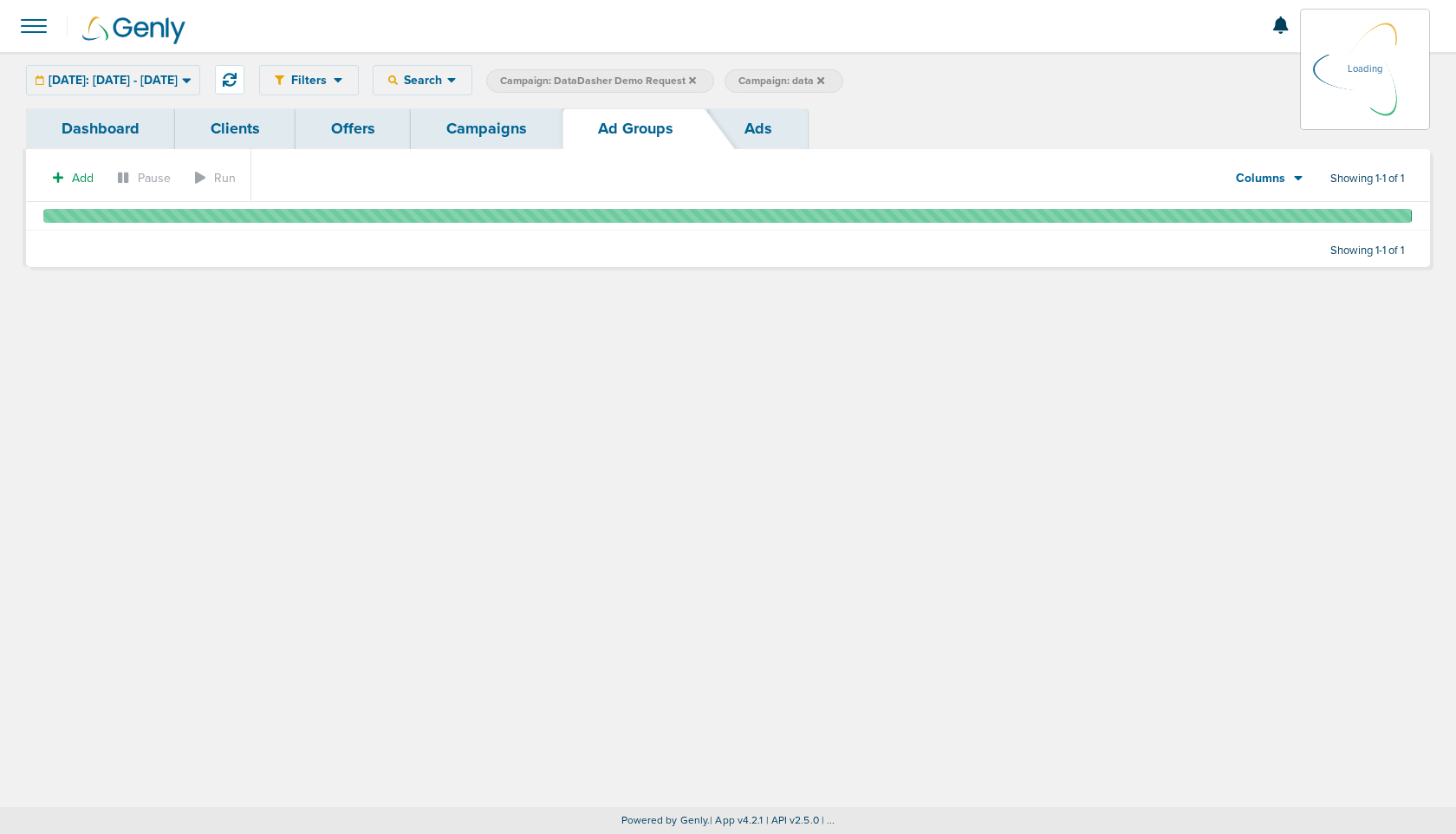
click at [32, 29] on span at bounding box center [33, 26] width 38 height 38
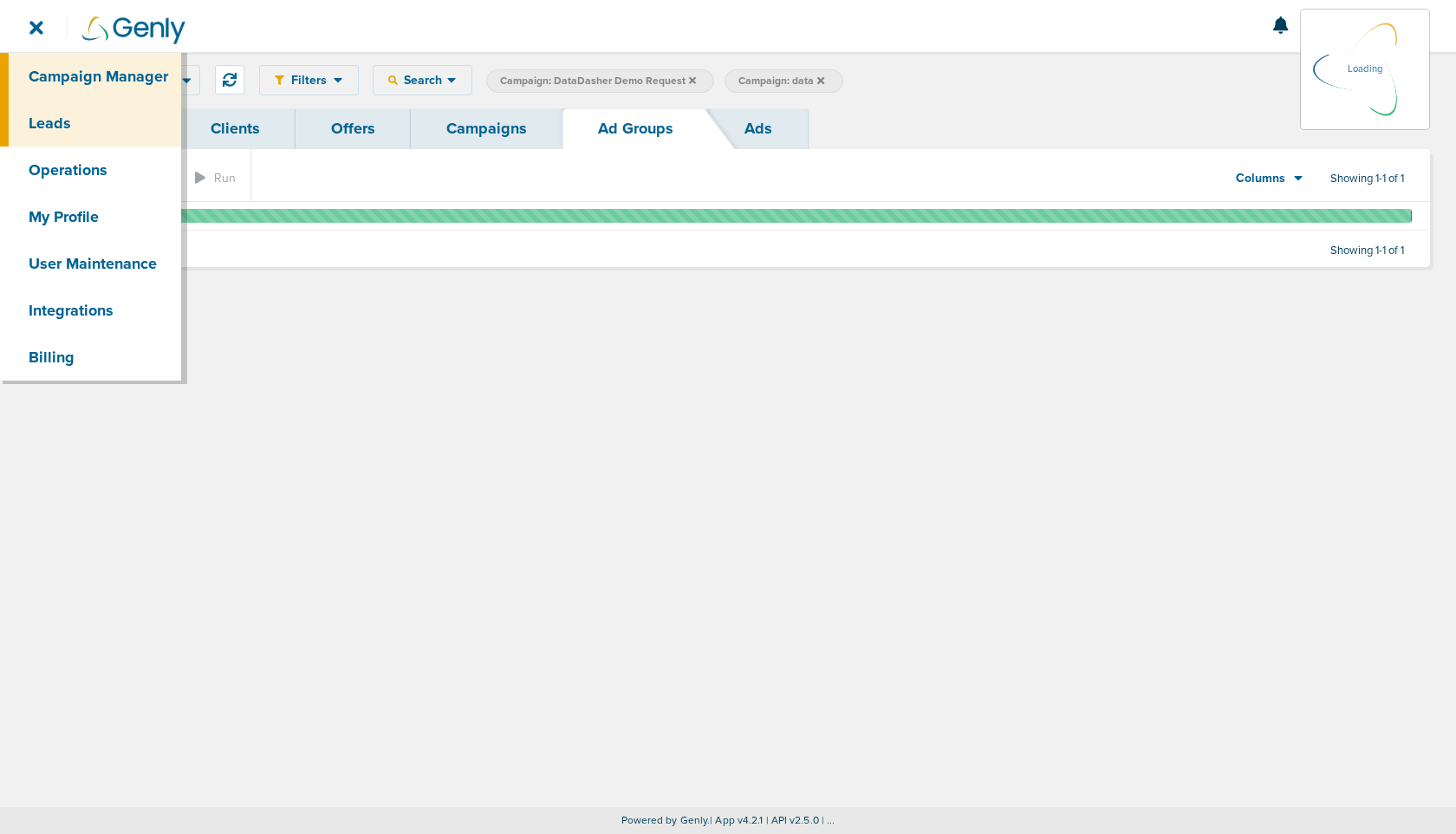
click at [64, 120] on link "Leads" at bounding box center [90, 123] width 181 height 47
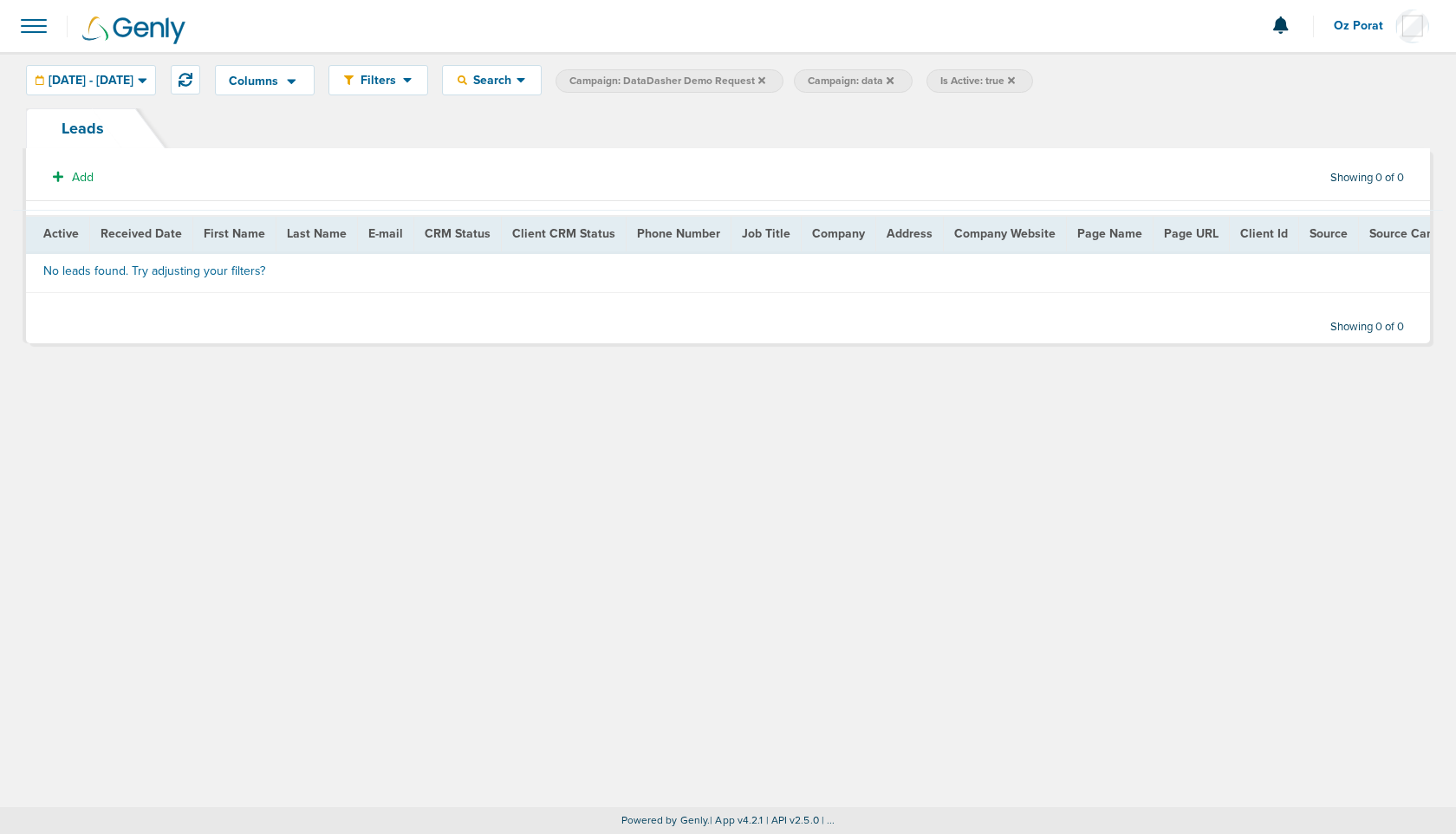
click at [1015, 79] on icon at bounding box center [1011, 80] width 7 height 7
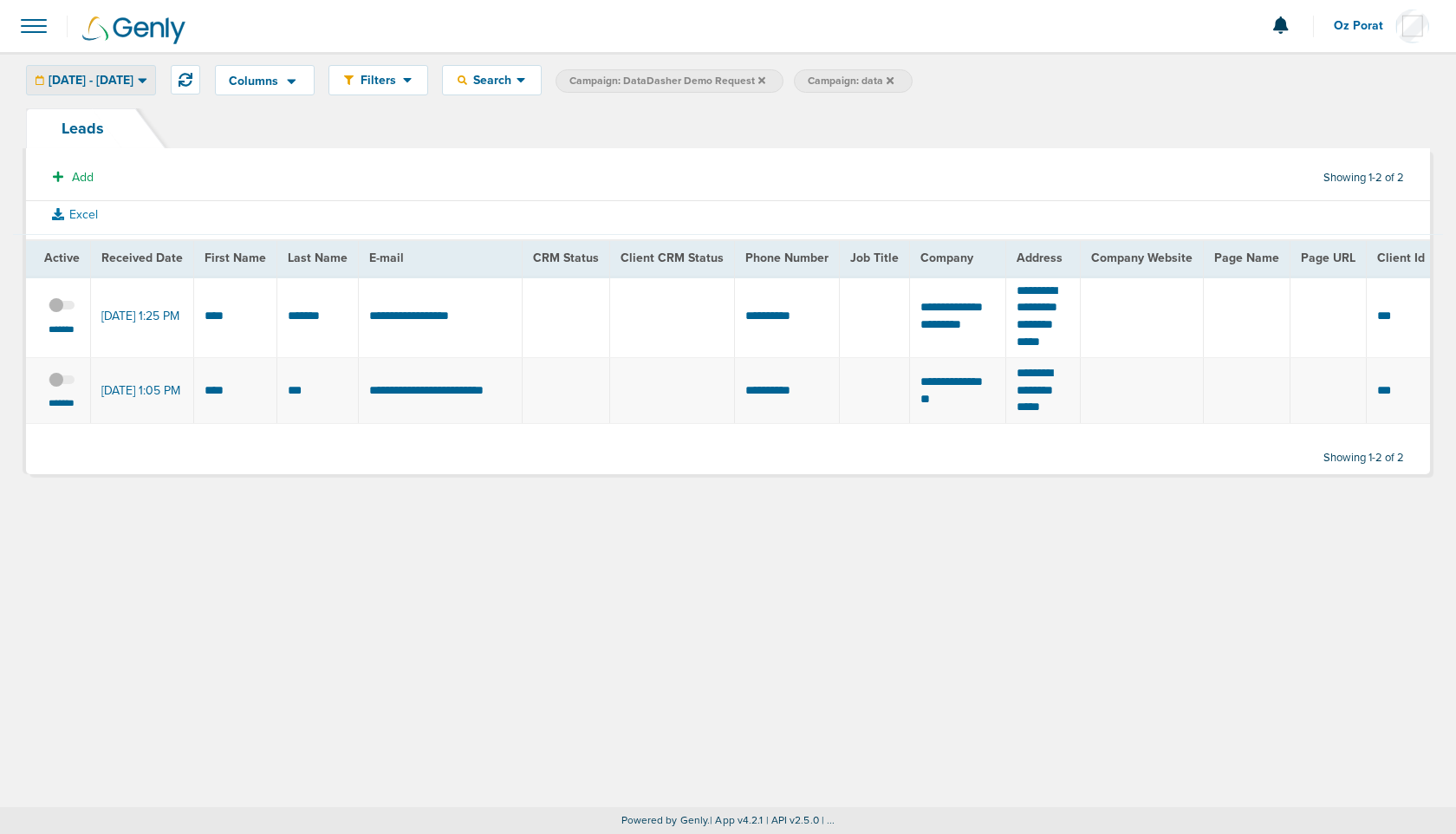
click at [133, 77] on span "[DATE] - [DATE]" at bounding box center [91, 80] width 85 height 12
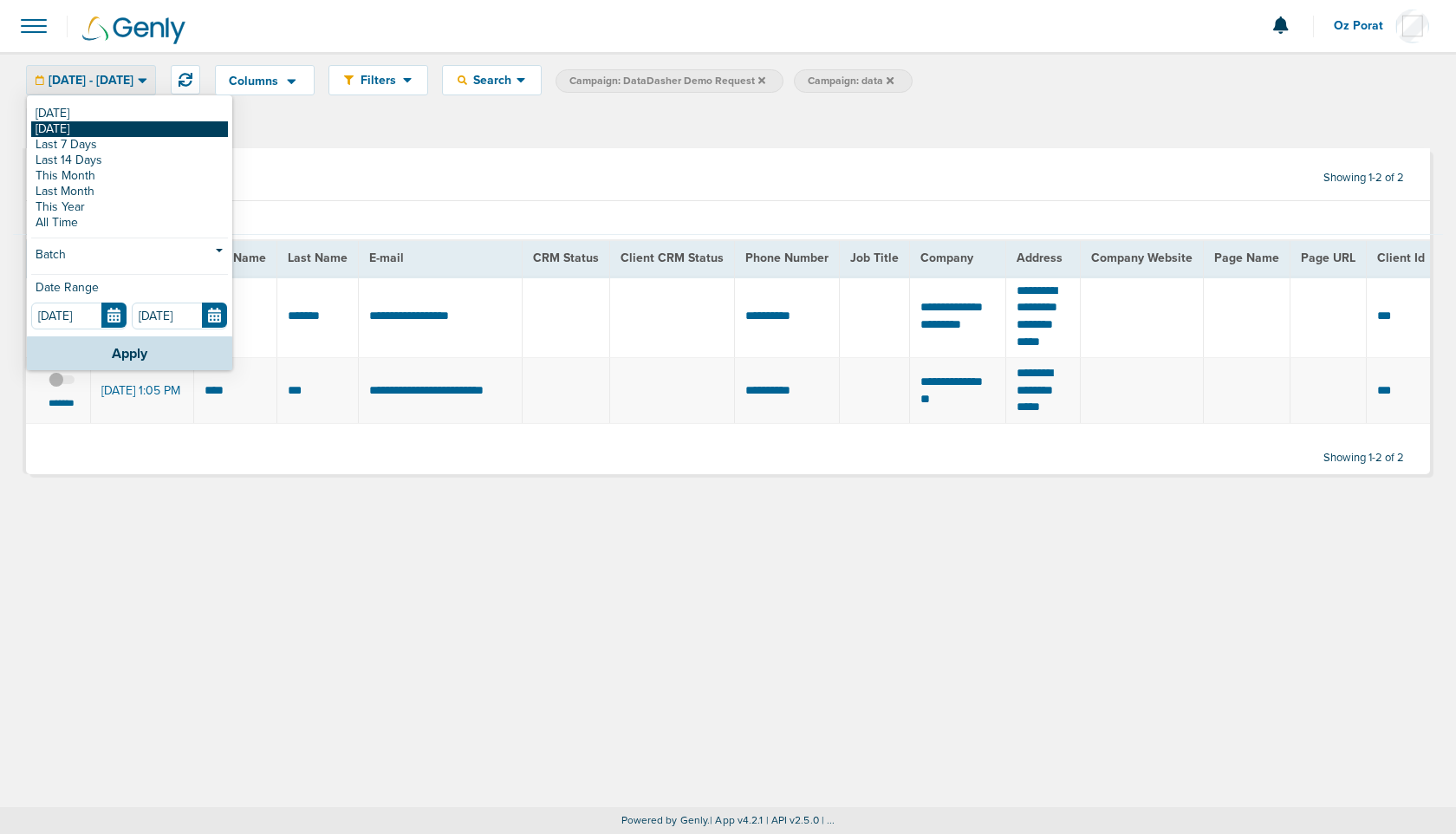
click at [138, 130] on link "[DATE]" at bounding box center [130, 129] width 196 height 15
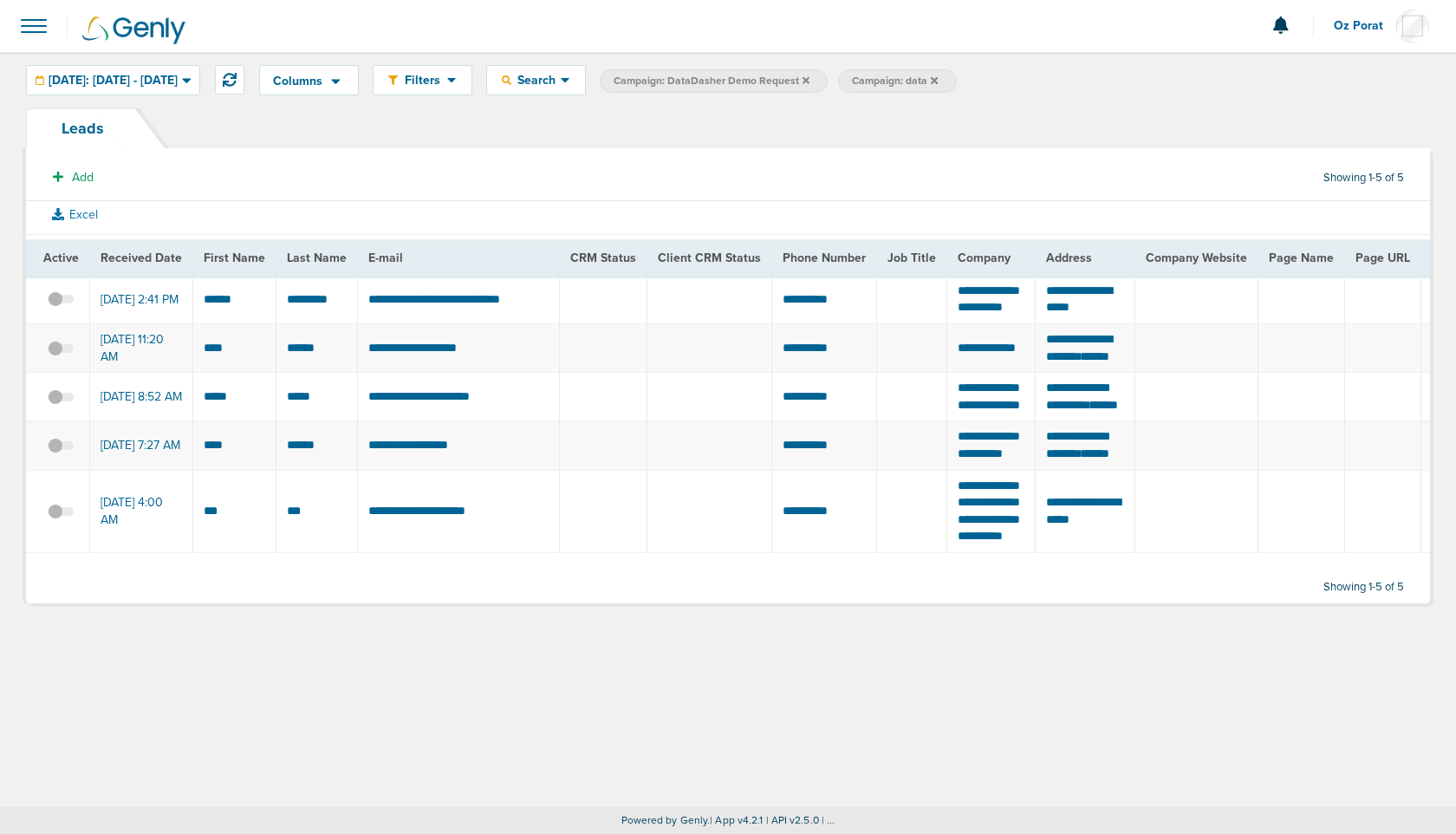
click at [39, 21] on span at bounding box center [33, 26] width 38 height 38
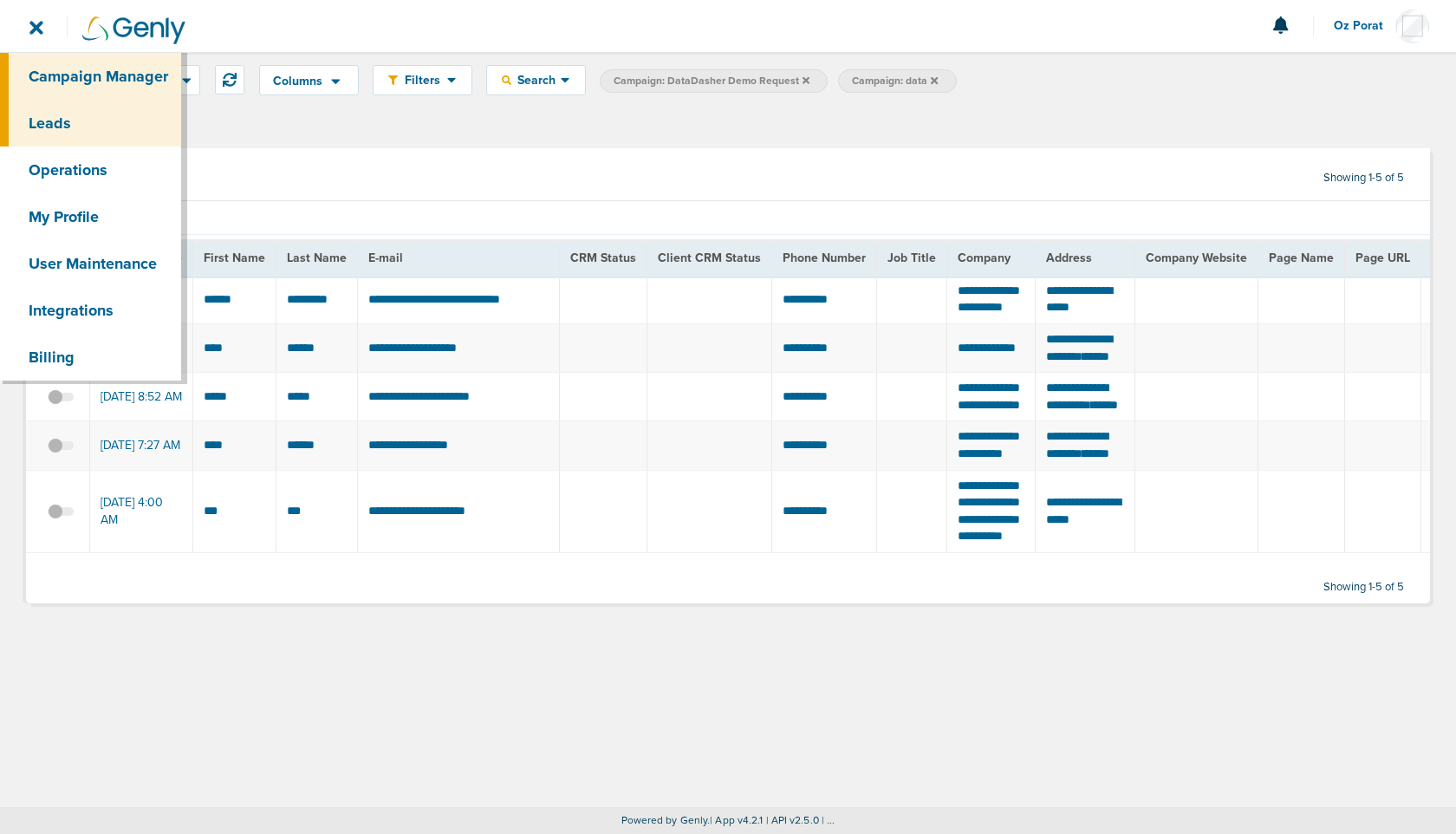
click at [64, 61] on link "Campaign Manager" at bounding box center [90, 77] width 181 height 47
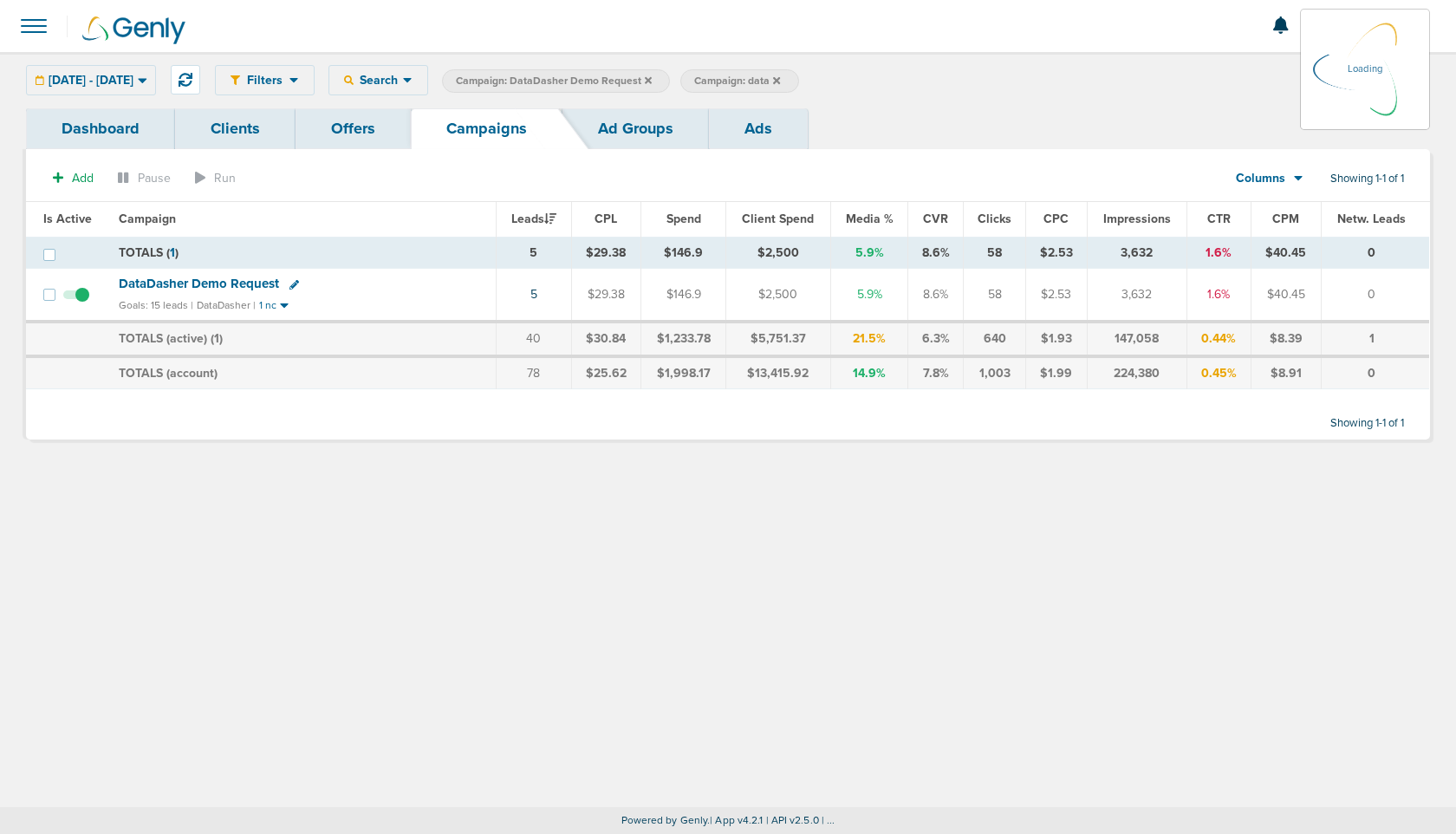
click at [652, 79] on icon at bounding box center [648, 80] width 7 height 7
click at [110, 75] on div "[DATE] - [DATE] [DATE] [DATE] Last 7 Days Last 14 Days This Month Last Month Th…" at bounding box center [91, 80] width 130 height 31
click at [110, 75] on span "[DATE] - [DATE]" at bounding box center [91, 80] width 85 height 12
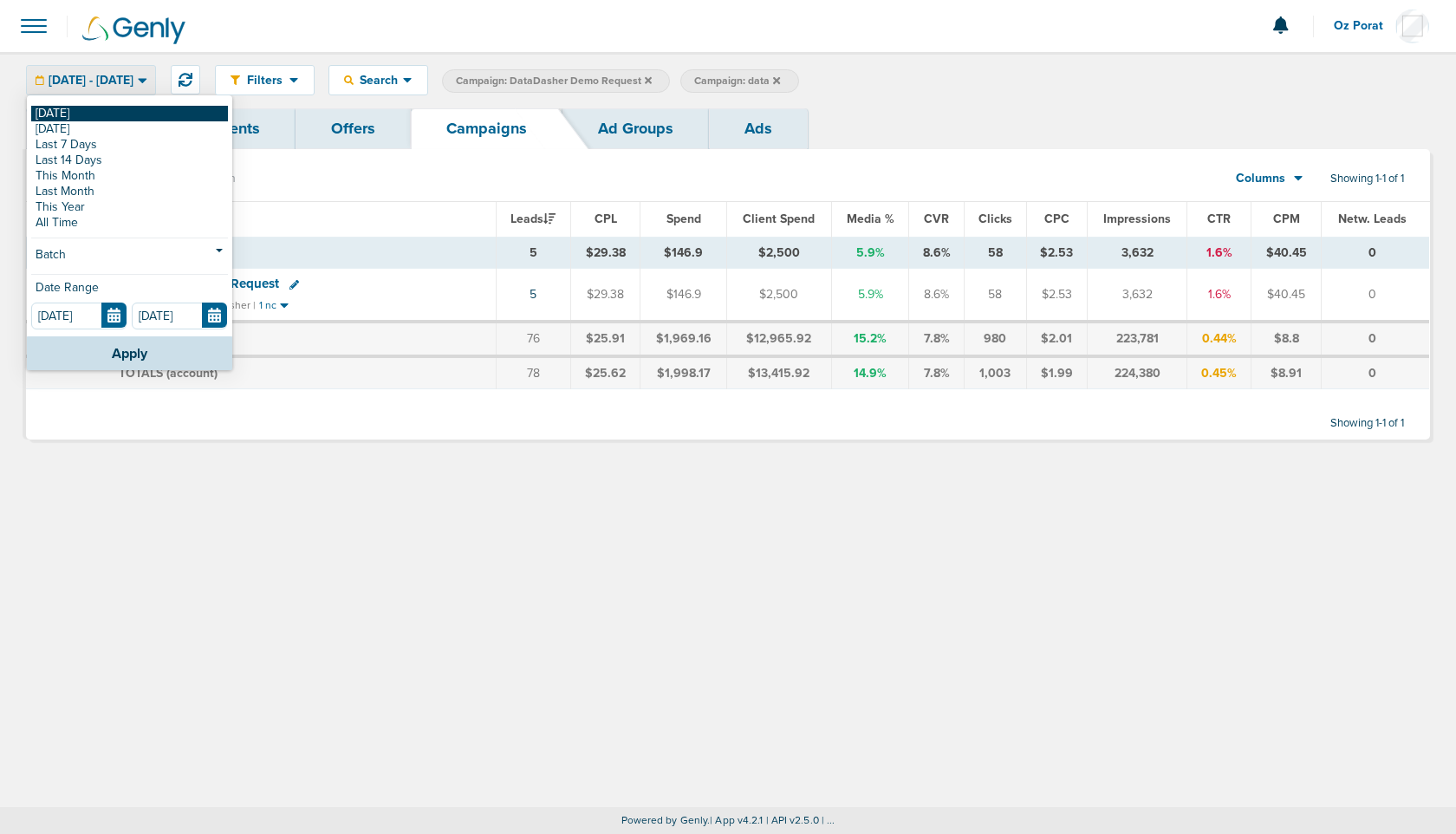
click at [63, 113] on link "[DATE]" at bounding box center [130, 113] width 196 height 15
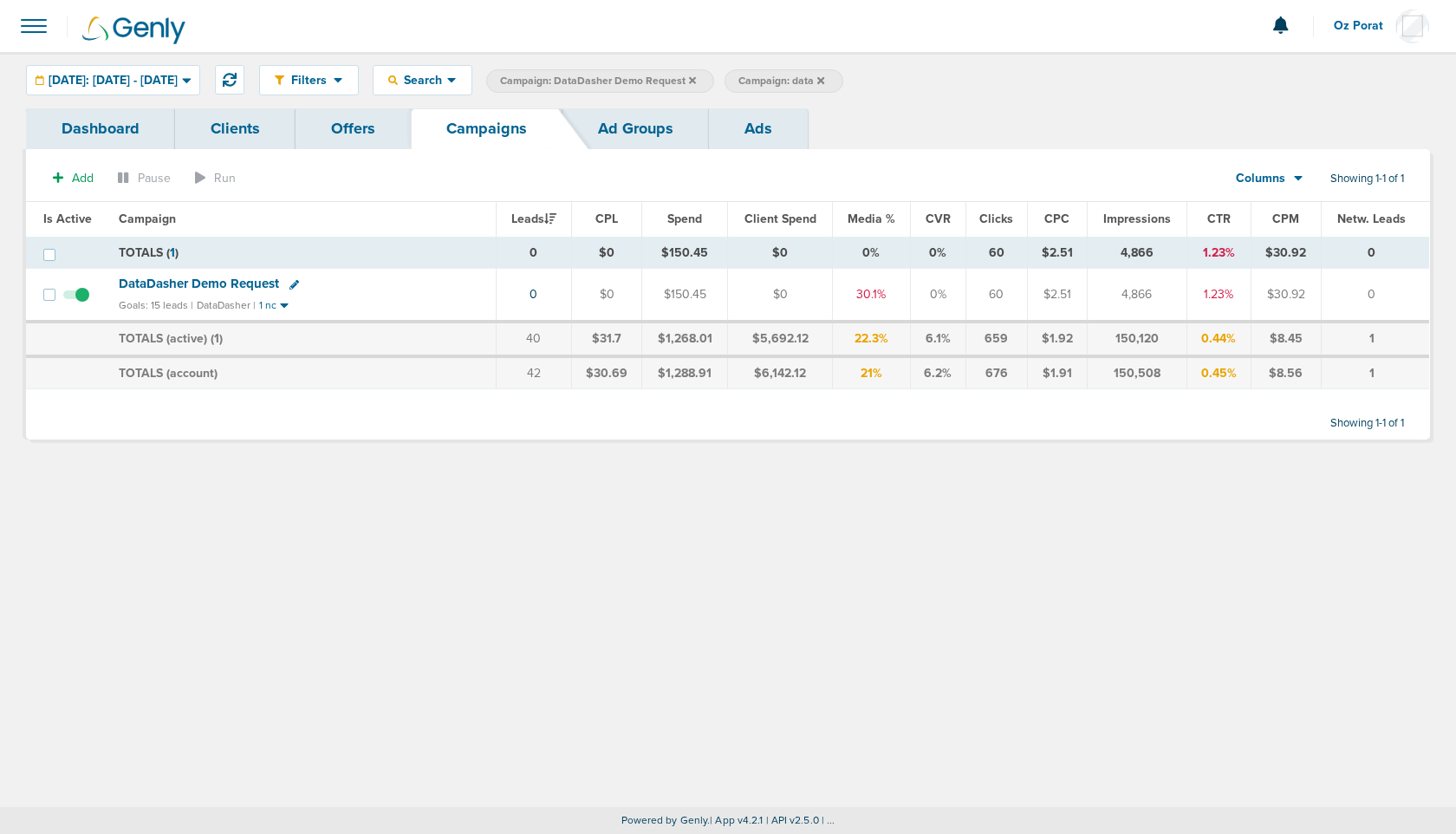
click at [696, 77] on icon at bounding box center [692, 81] width 7 height 11
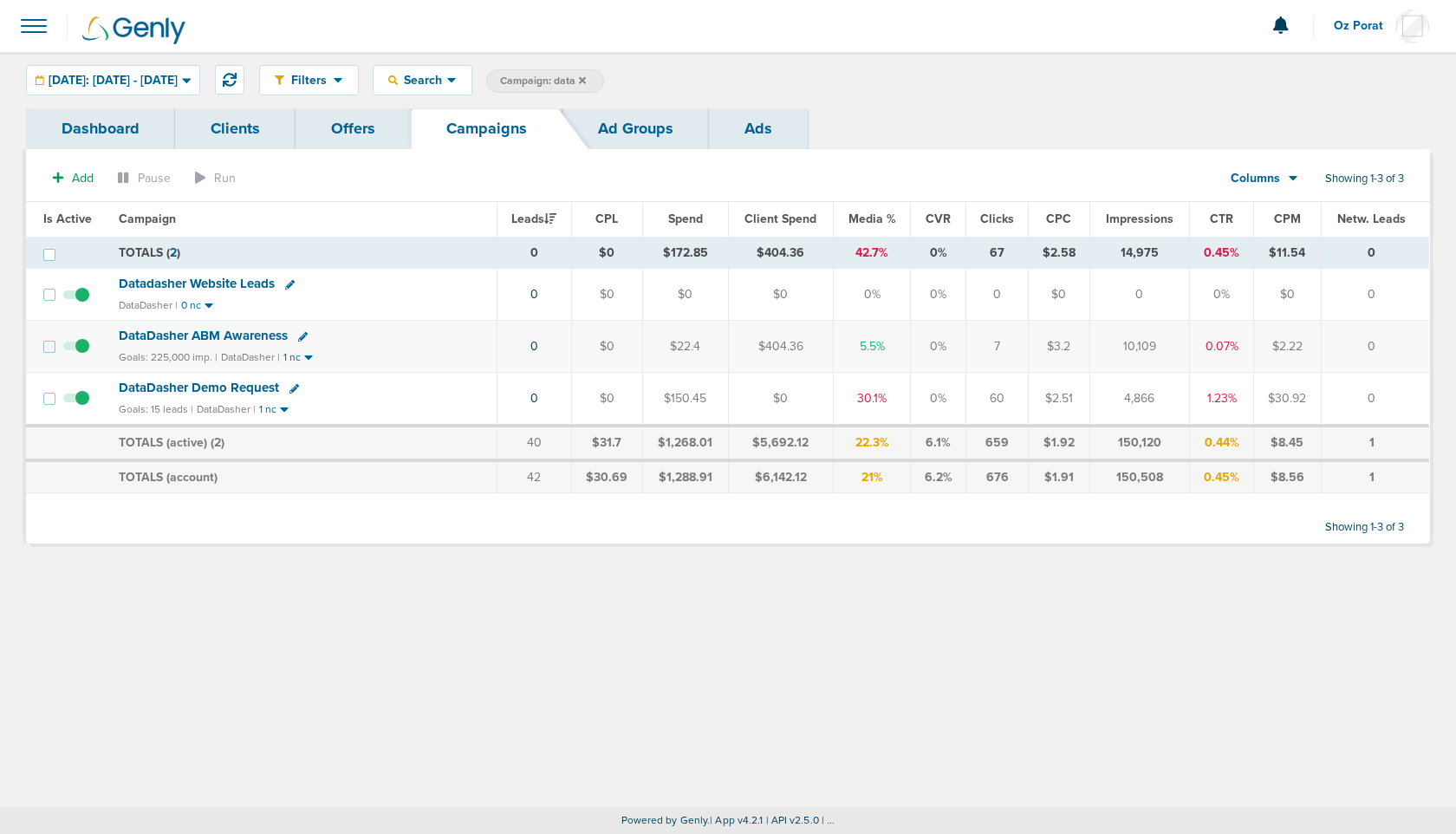
click at [586, 75] on span "Campaign: data" at bounding box center [542, 81] width 86 height 14
select select "cmpName"
click at [635, 75] on select "Client Campaign Offers Landing Page Ad Group Network Campaign Ad Ad Status Netw…" at bounding box center [561, 81] width 149 height 24
click at [789, 77] on span "Client Campaign Offers Landing Page Ad Group Network Campaign Ad Ad Status Netw…" at bounding box center [638, 81] width 303 height 24
click at [789, 77] on span at bounding box center [777, 81] width 23 height 24
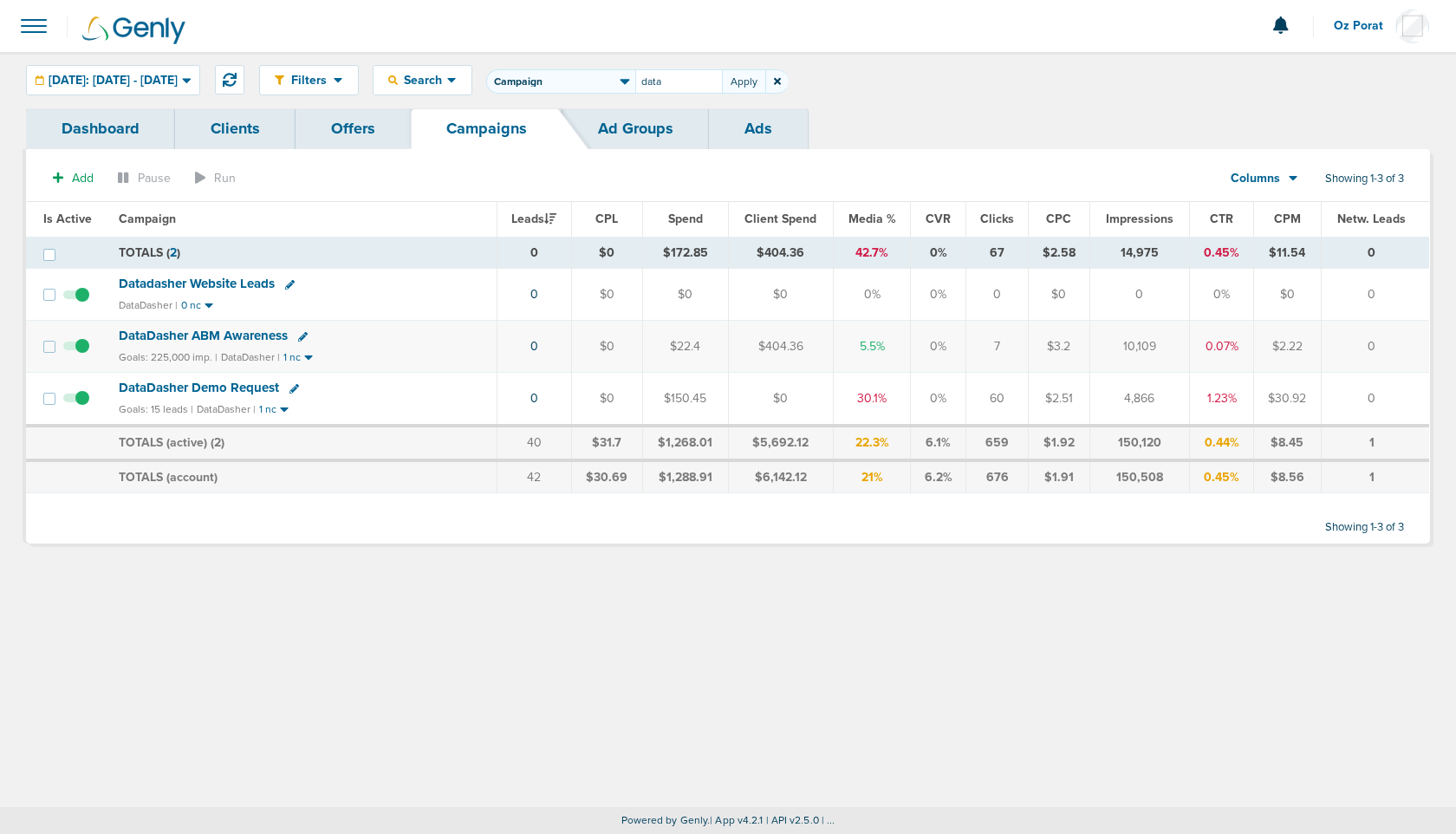
click at [781, 78] on icon at bounding box center [778, 82] width 7 height 7
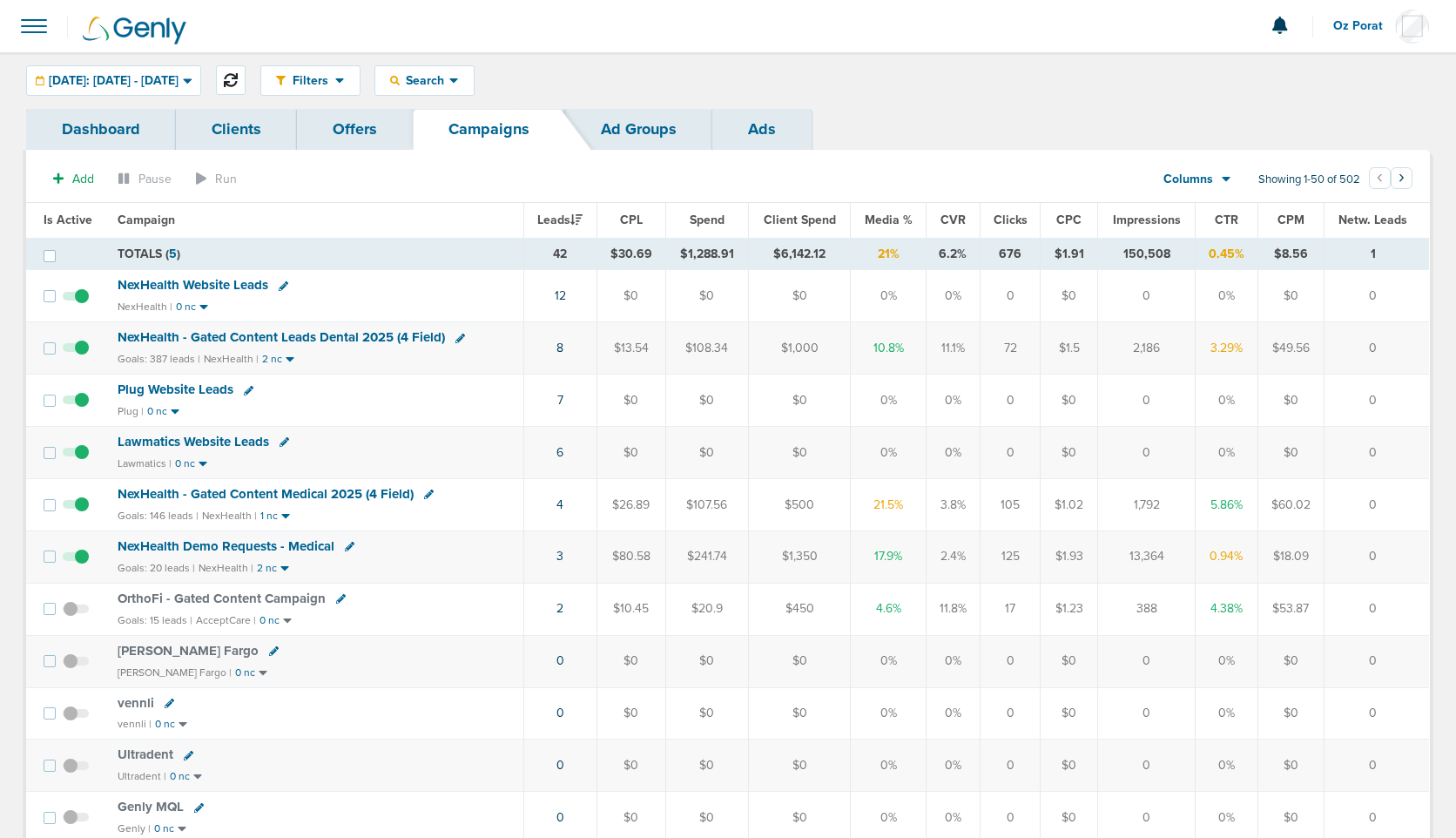
click at [238, 81] on icon at bounding box center [230, 80] width 14 height 14
click at [562, 658] on link "1" at bounding box center [560, 661] width 5 height 14
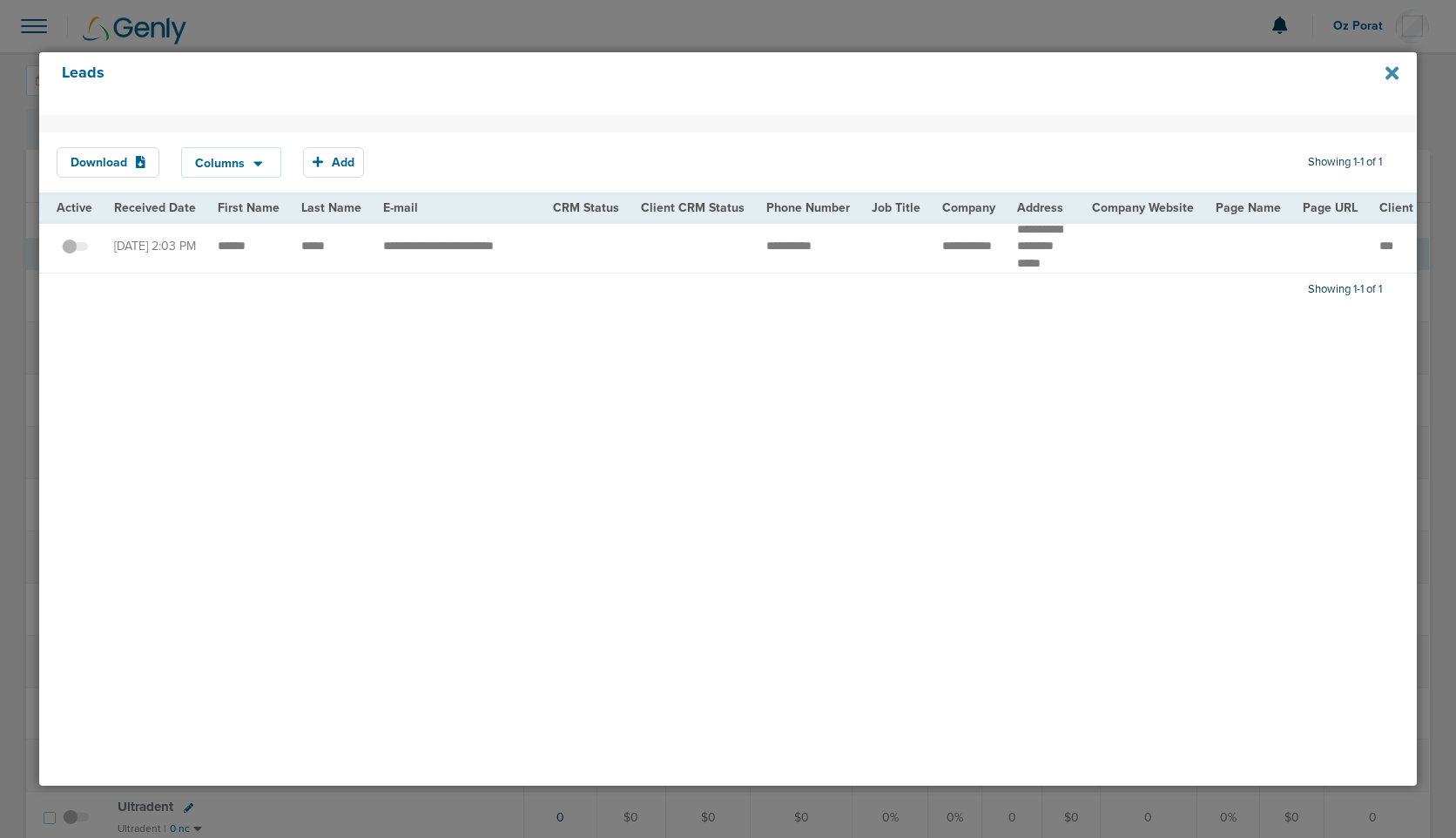
click at [1390, 67] on icon at bounding box center [1392, 72] width 13 height 19
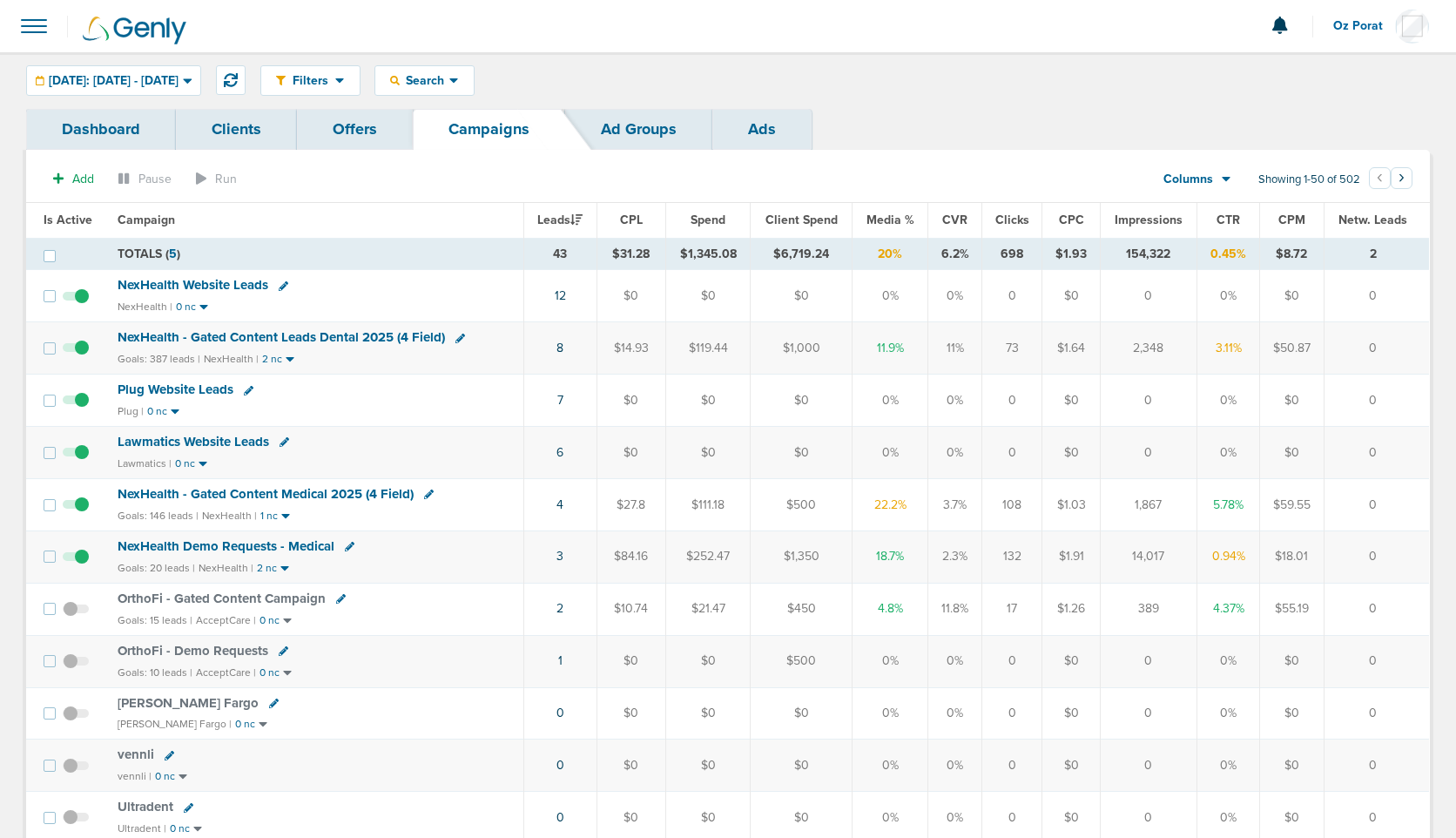
click at [279, 647] on icon at bounding box center [283, 651] width 10 height 10
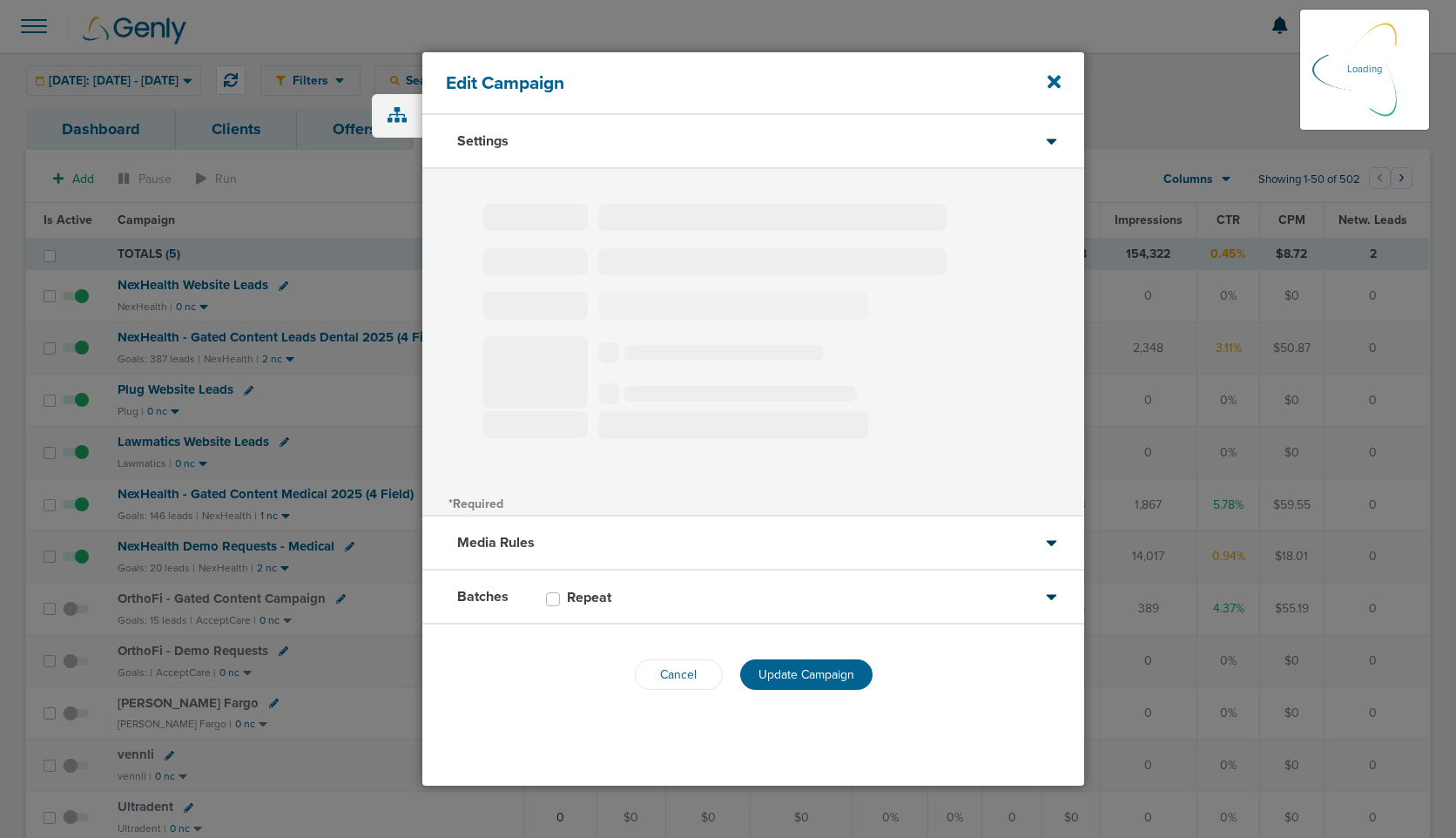
type input "OrthoFi - Demo Requests"
select select "Leads"
radio input "true"
select select "readOnly"
select select "1"
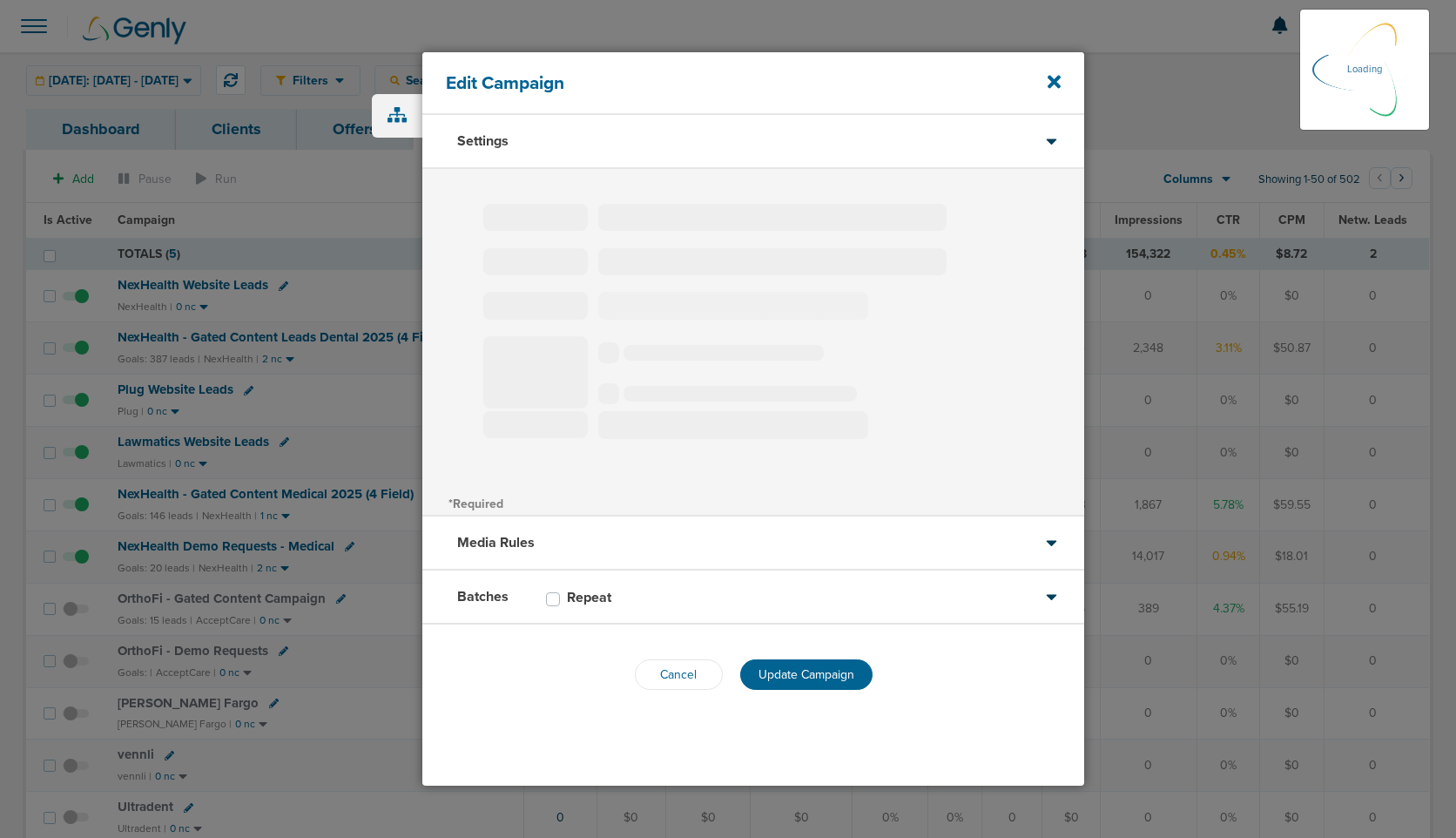
select select "2"
select select "3"
select select "4"
select select "5"
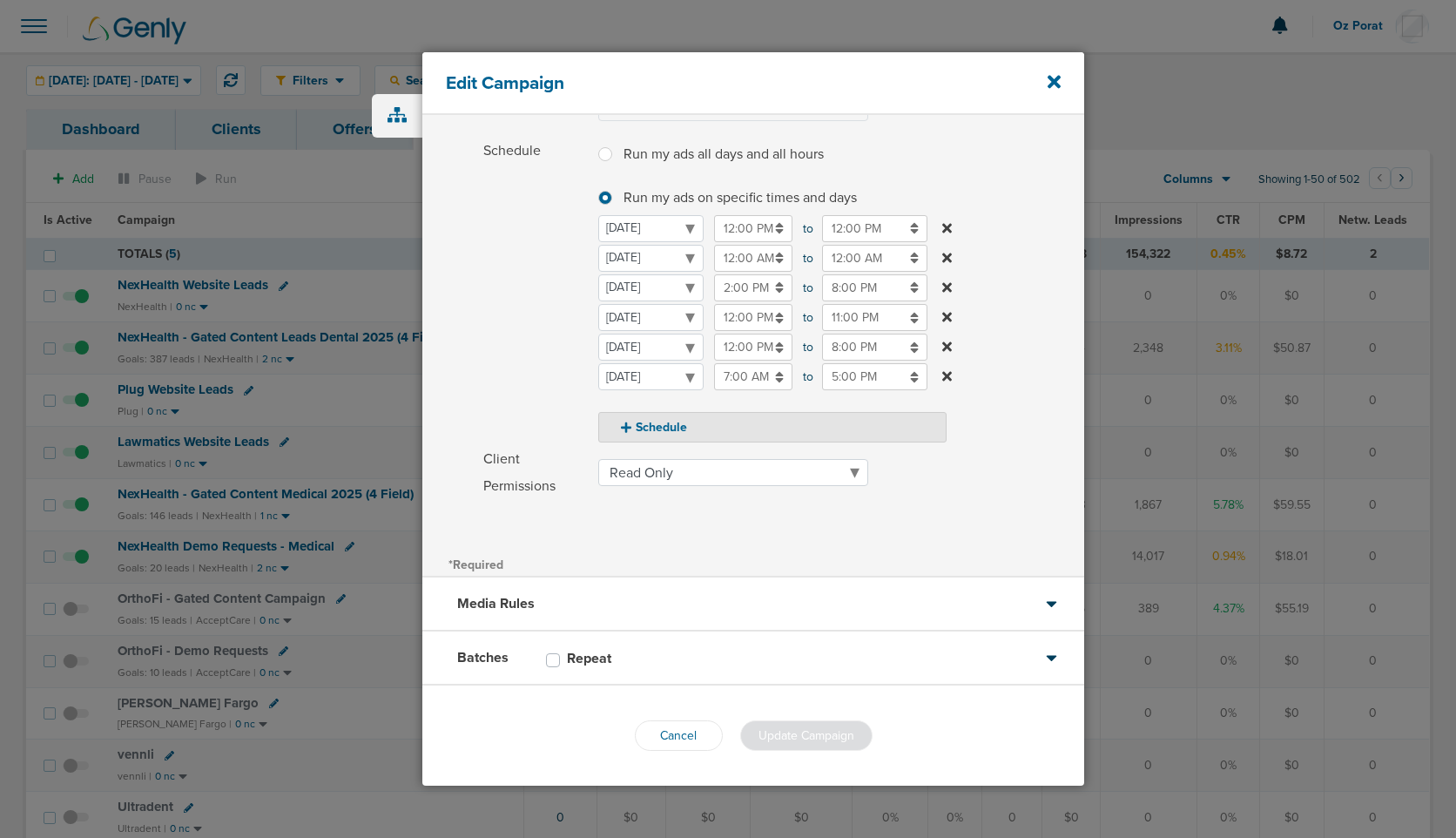
scroll to position [71, 0]
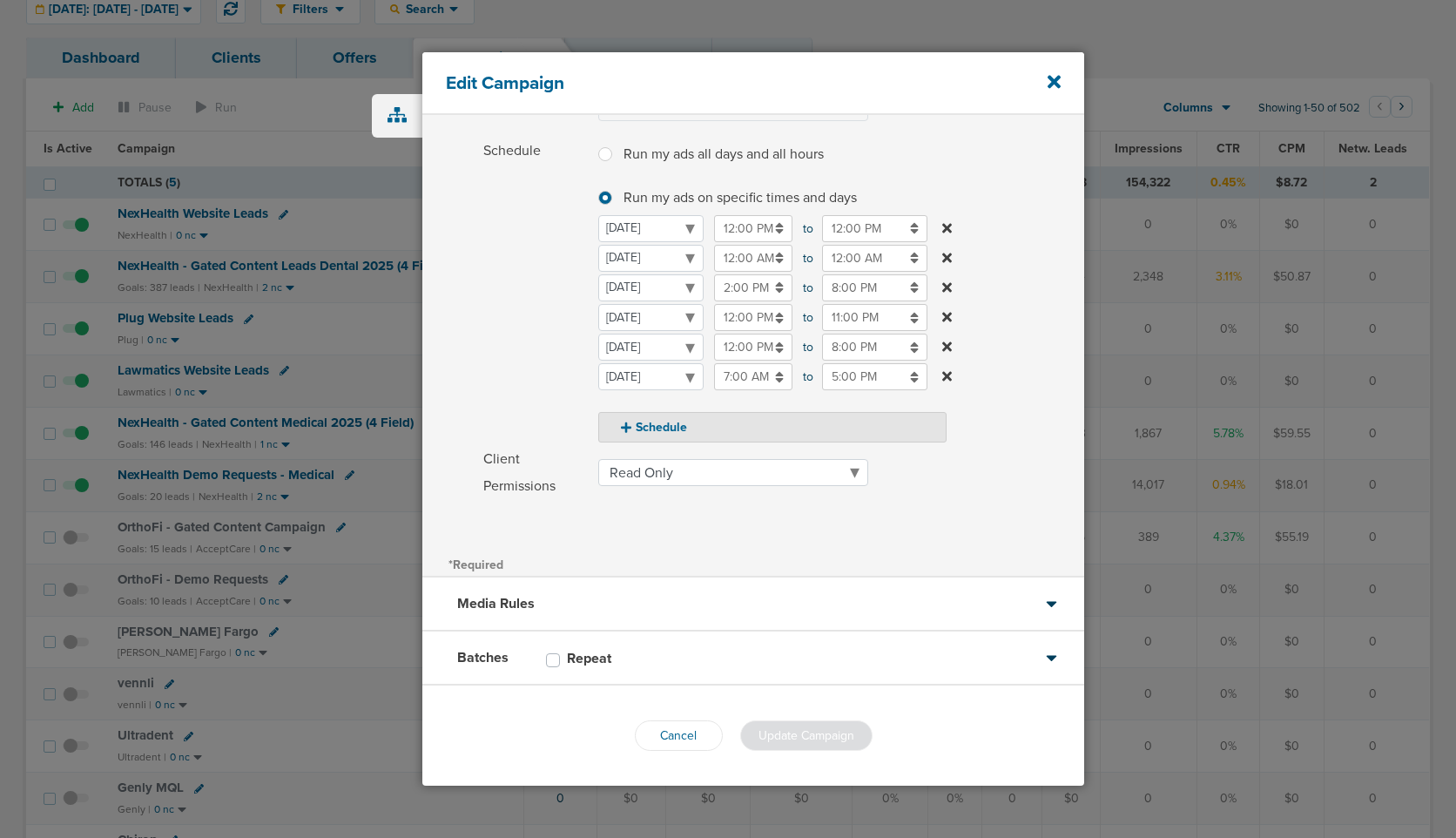
click at [672, 591] on div "Media Rules" at bounding box center [754, 605] width 662 height 54
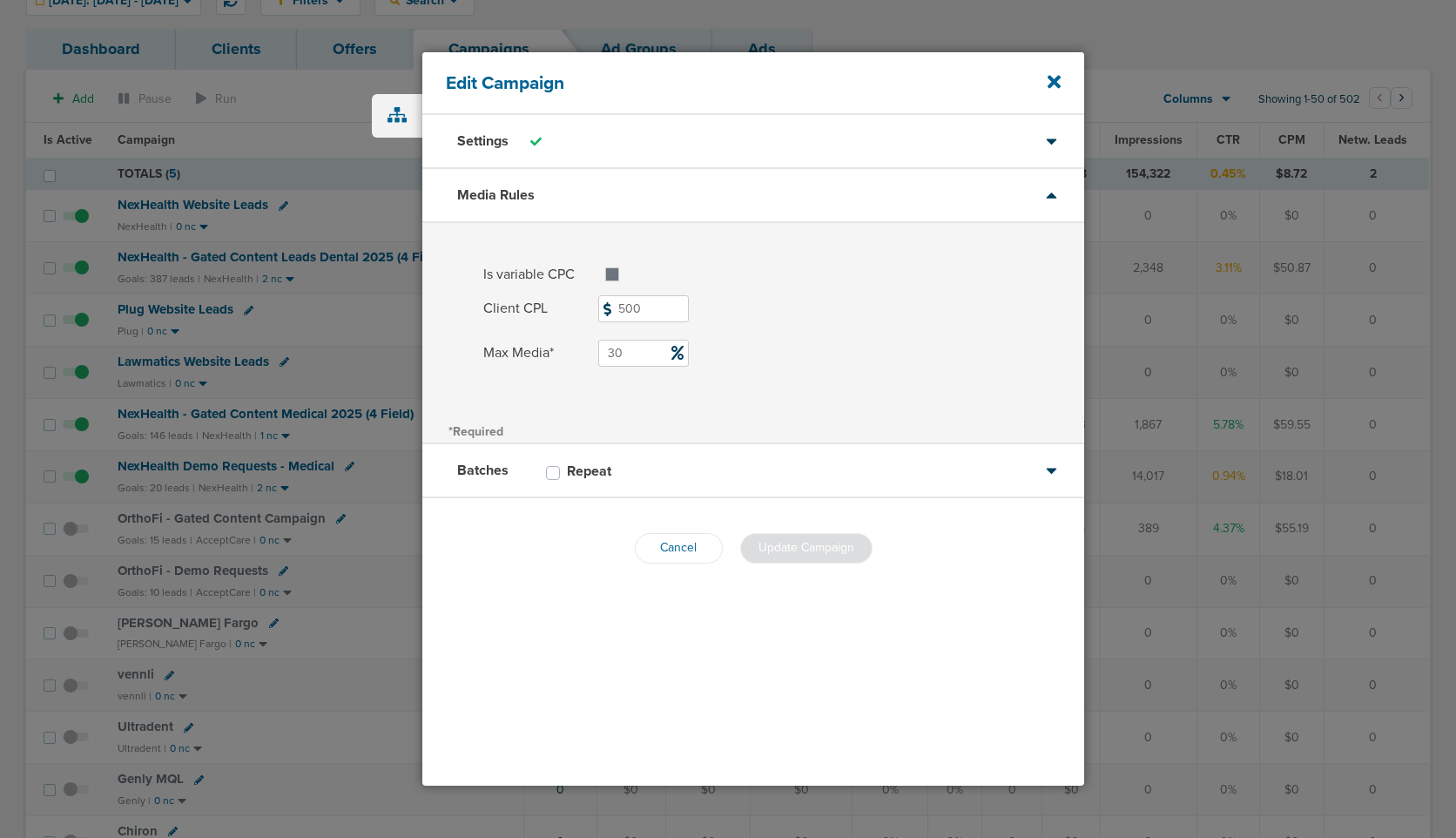
scroll to position [90, 0]
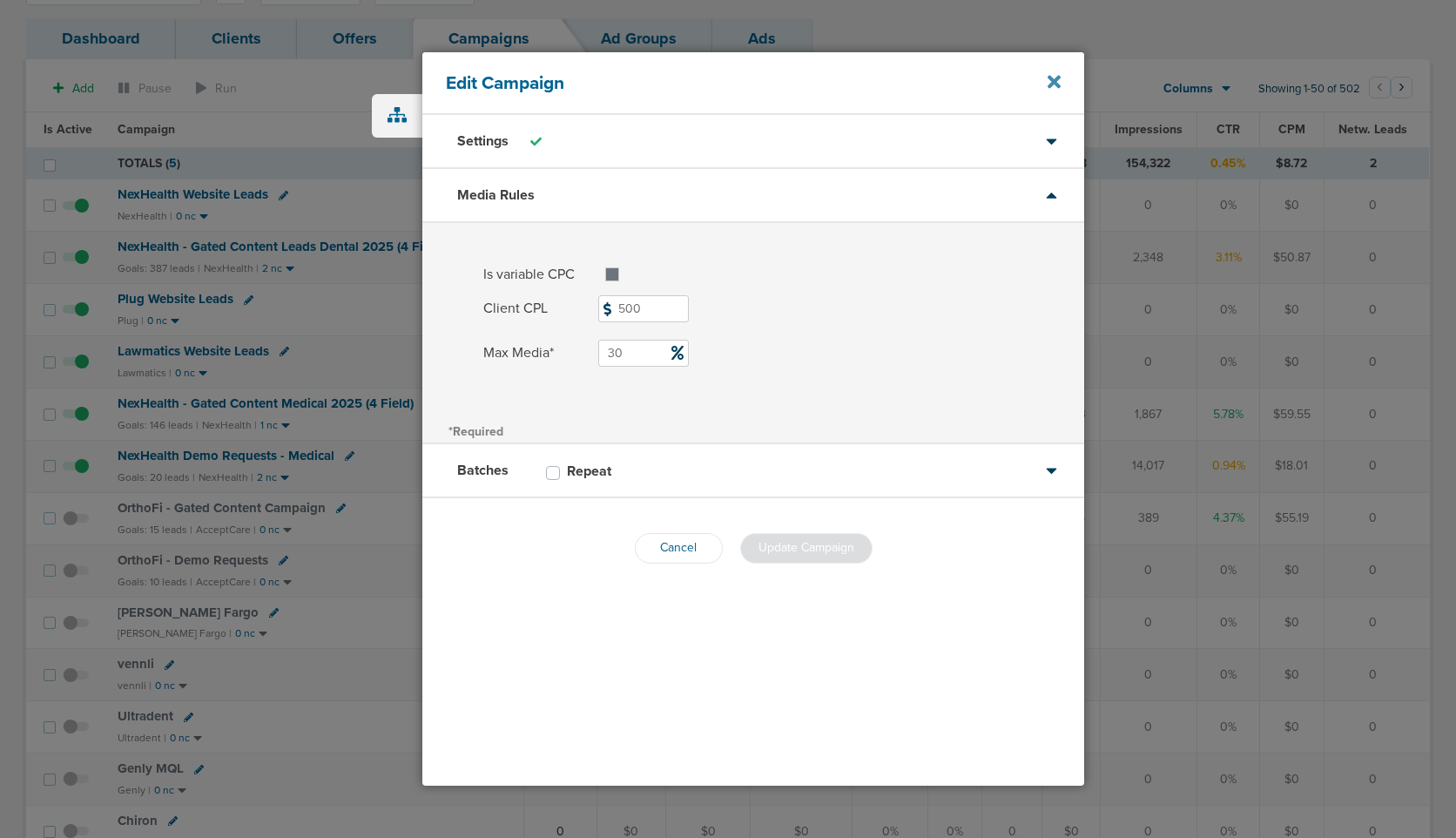
click at [1056, 82] on icon at bounding box center [1054, 81] width 13 height 13
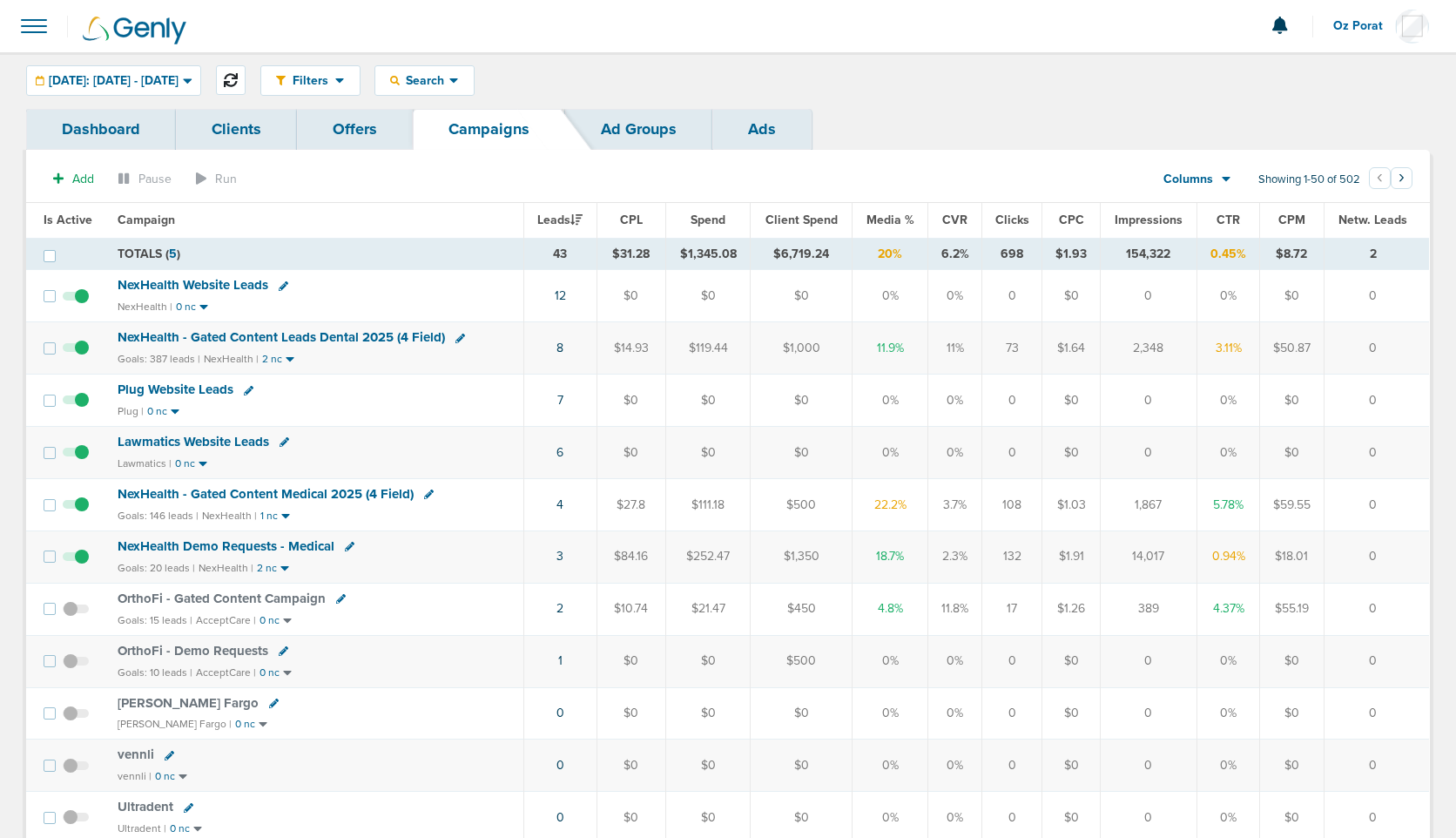
click at [245, 69] on button at bounding box center [231, 80] width 30 height 30
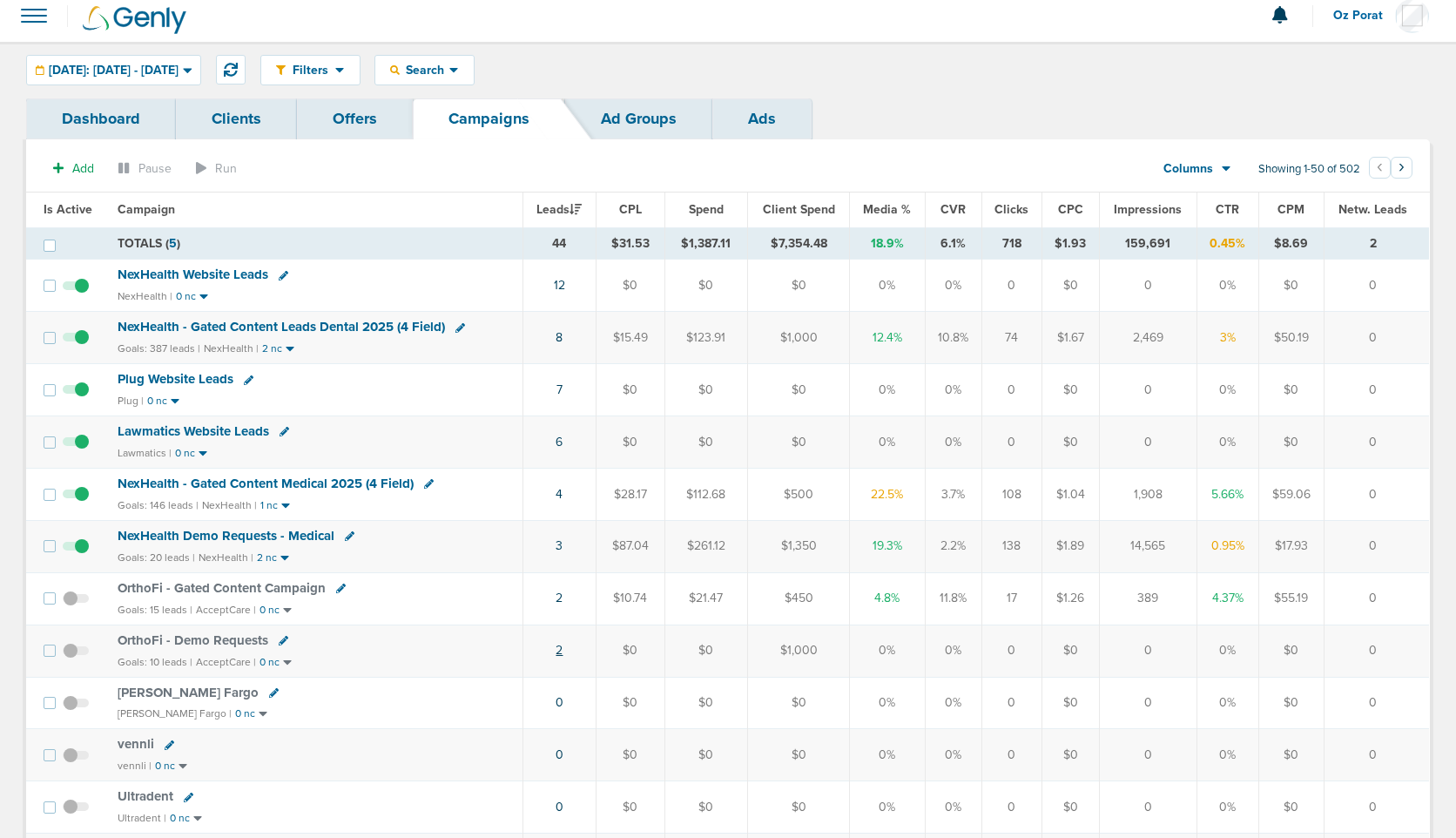
click at [559, 652] on link "2" at bounding box center [559, 650] width 7 height 14
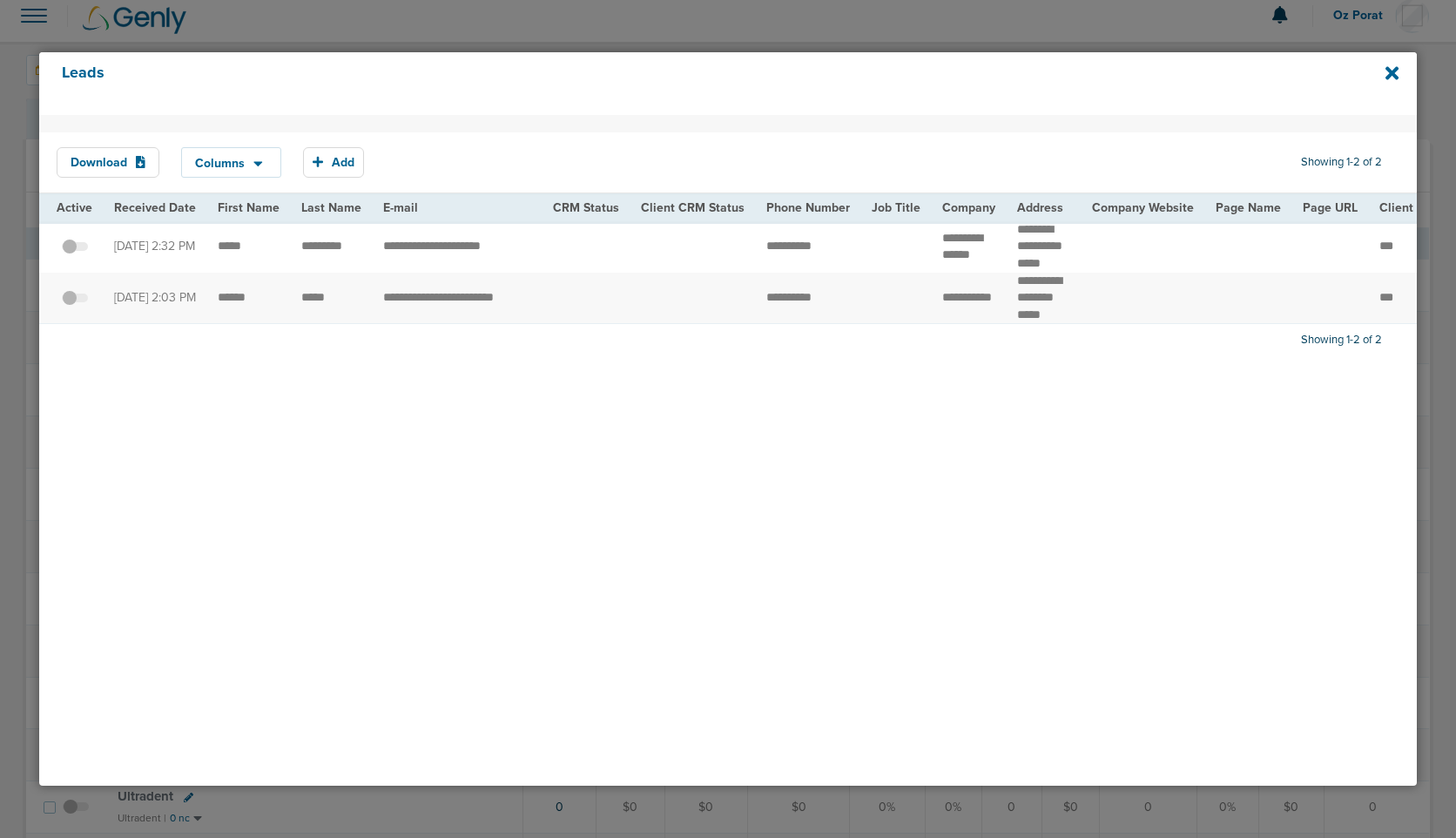
click at [77, 307] on span at bounding box center [74, 307] width 26 height 0
click at [75, 300] on input "checkbox" at bounding box center [75, 300] width 0 height 0
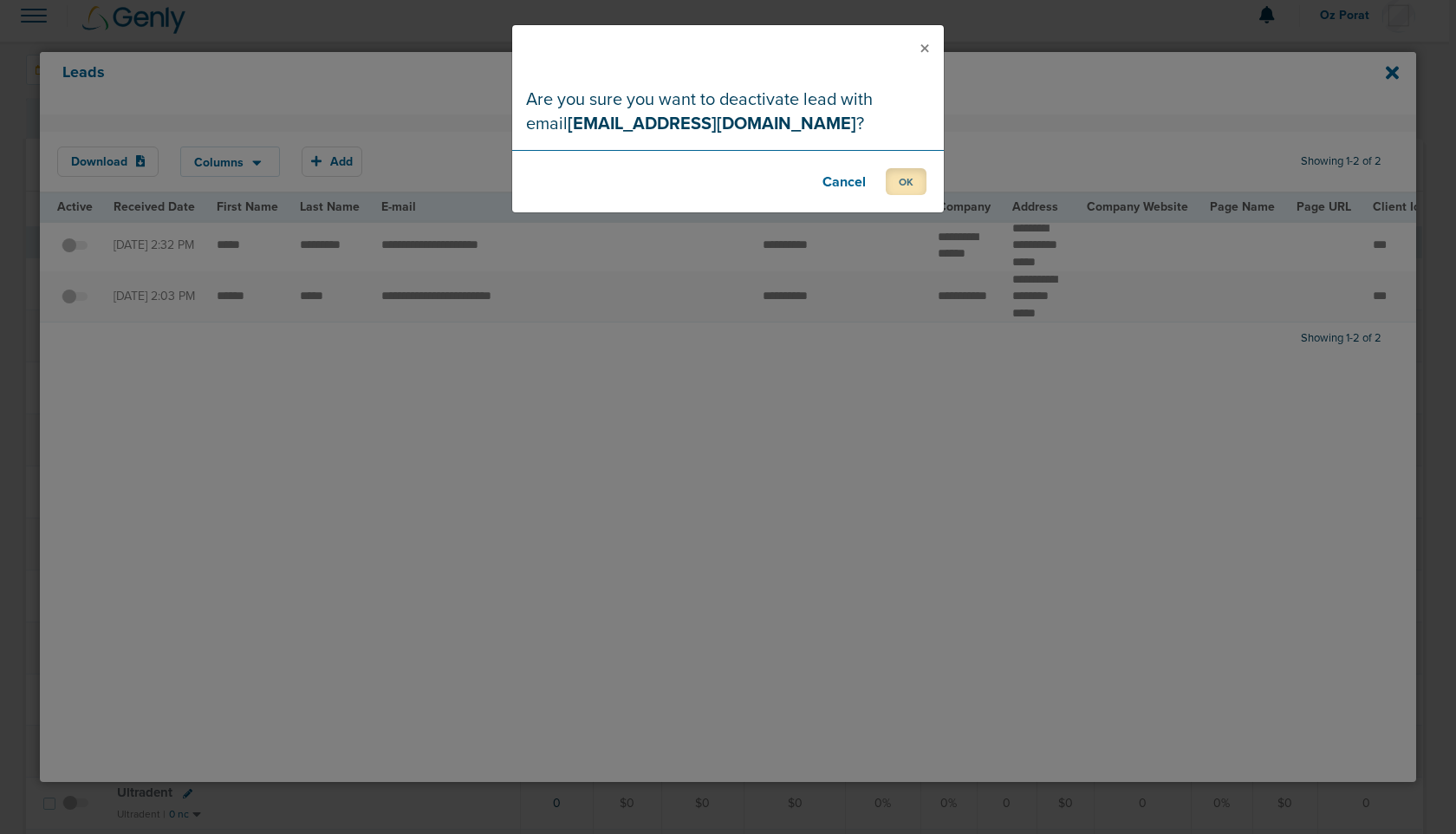
click at [904, 174] on button "OK" at bounding box center [906, 182] width 41 height 27
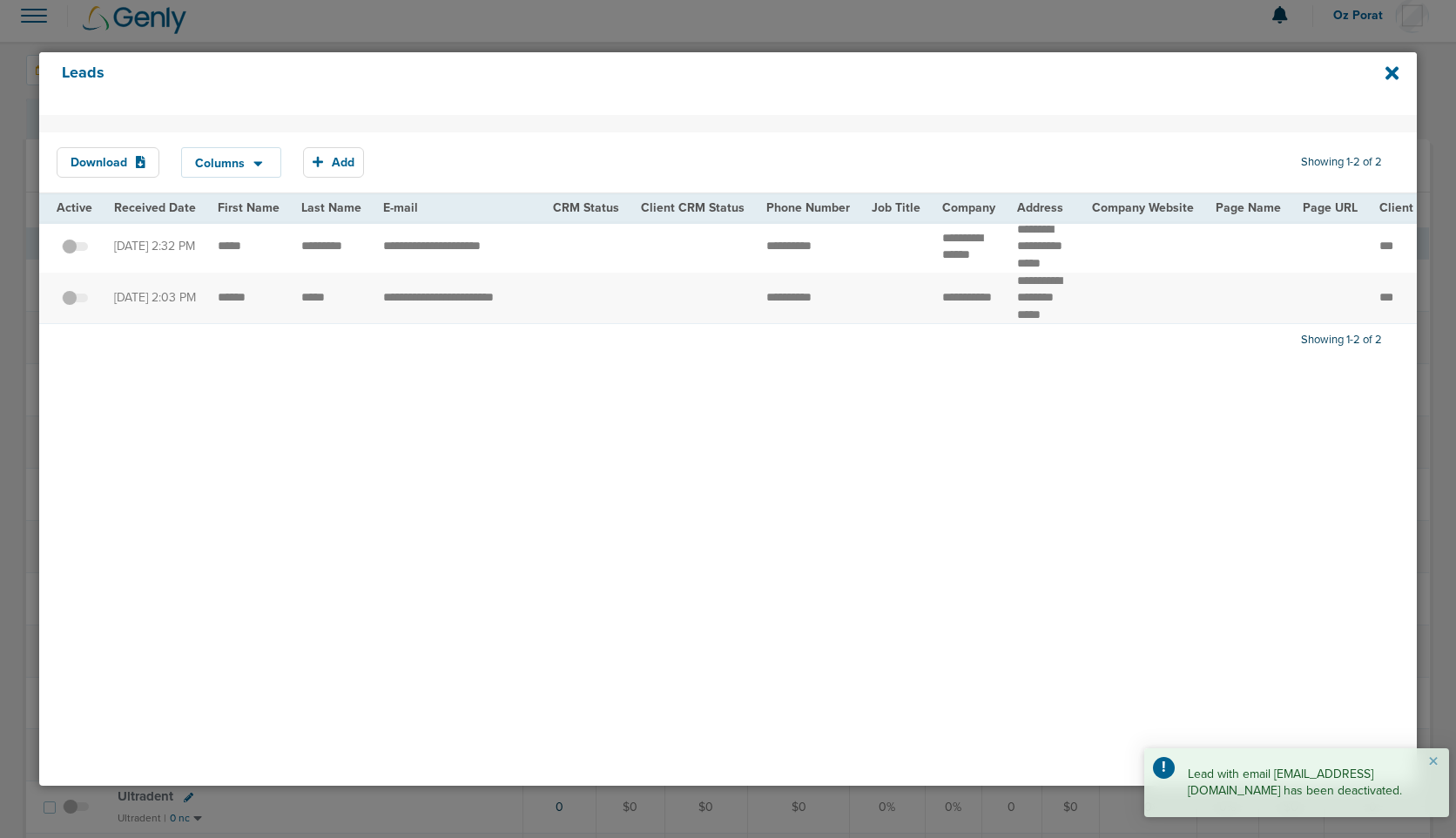
click at [79, 255] on span at bounding box center [74, 255] width 26 height 0
click at [75, 250] on input "checkbox" at bounding box center [75, 250] width 0 height 0
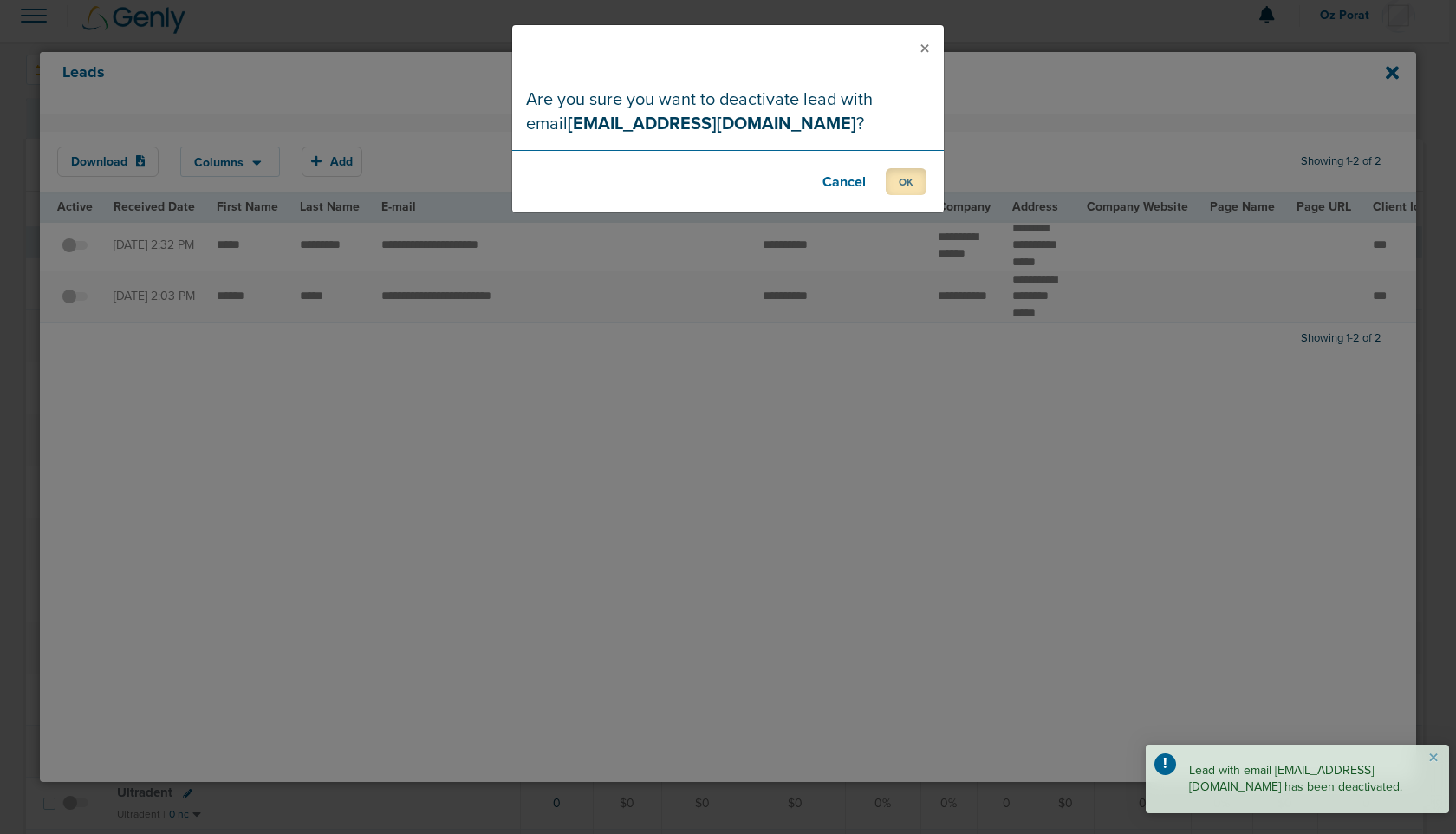
click at [905, 183] on button "OK" at bounding box center [906, 182] width 41 height 27
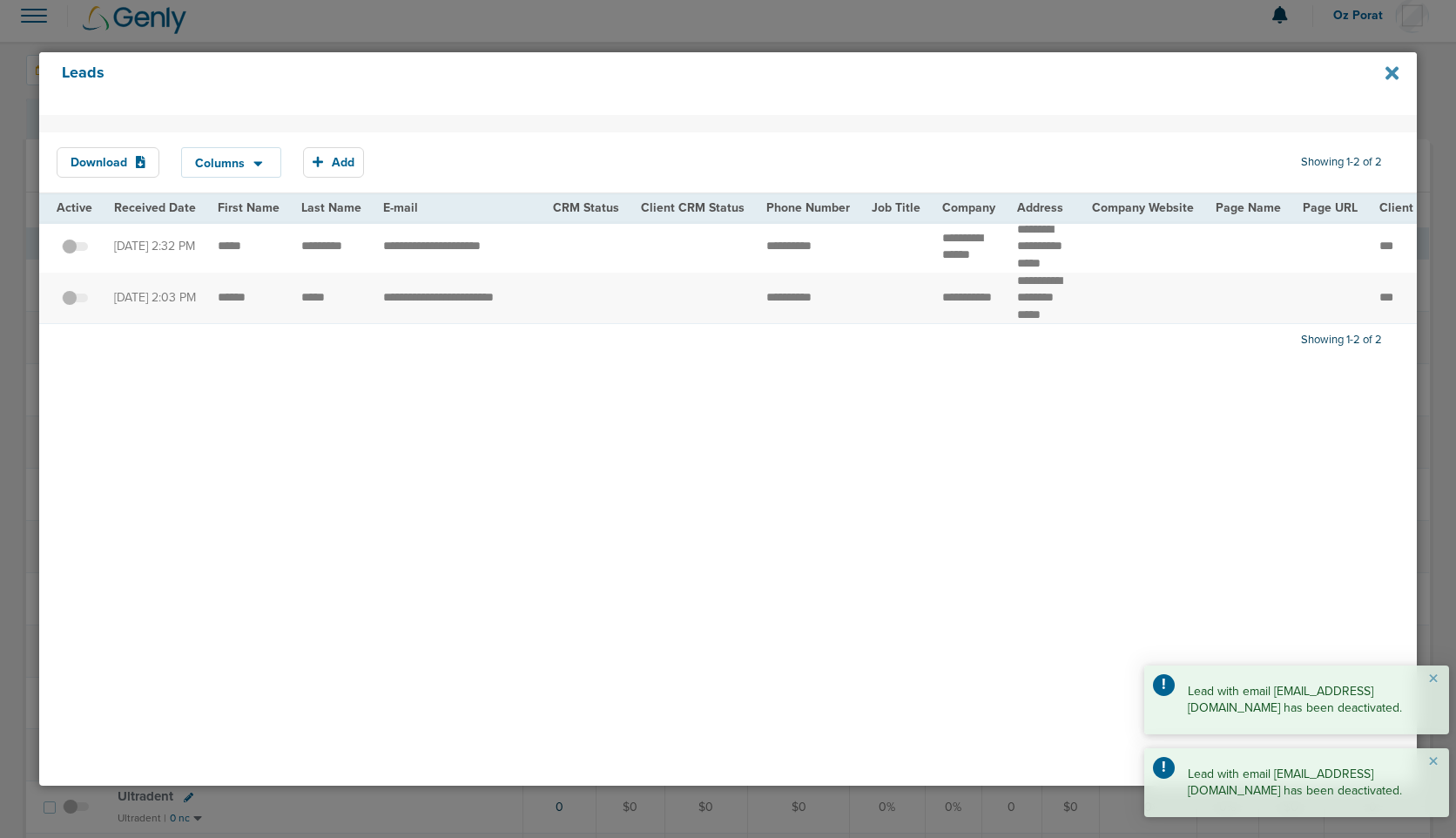
click at [1391, 63] on icon at bounding box center [1392, 72] width 13 height 19
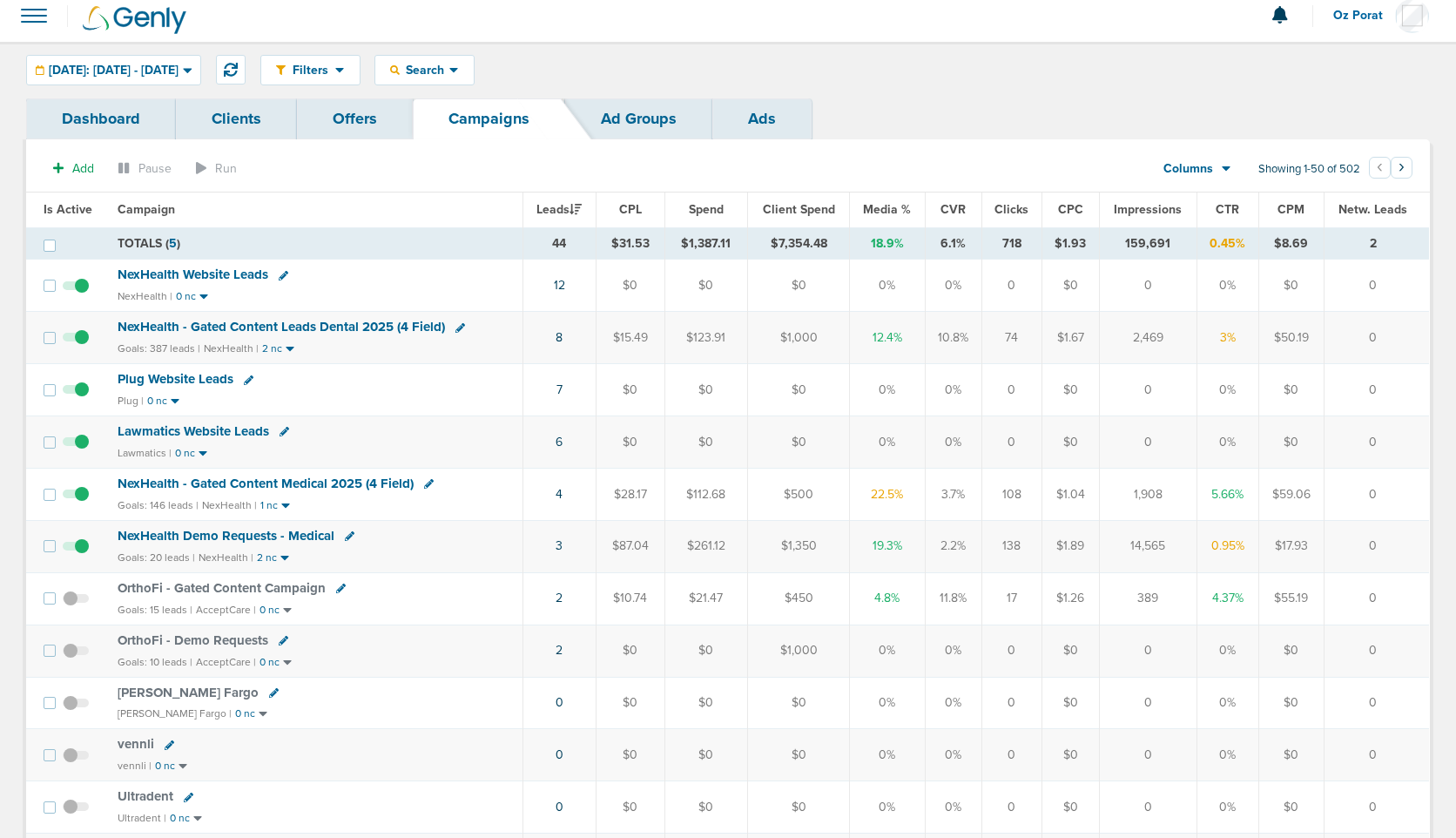
scroll to position [0, 0]
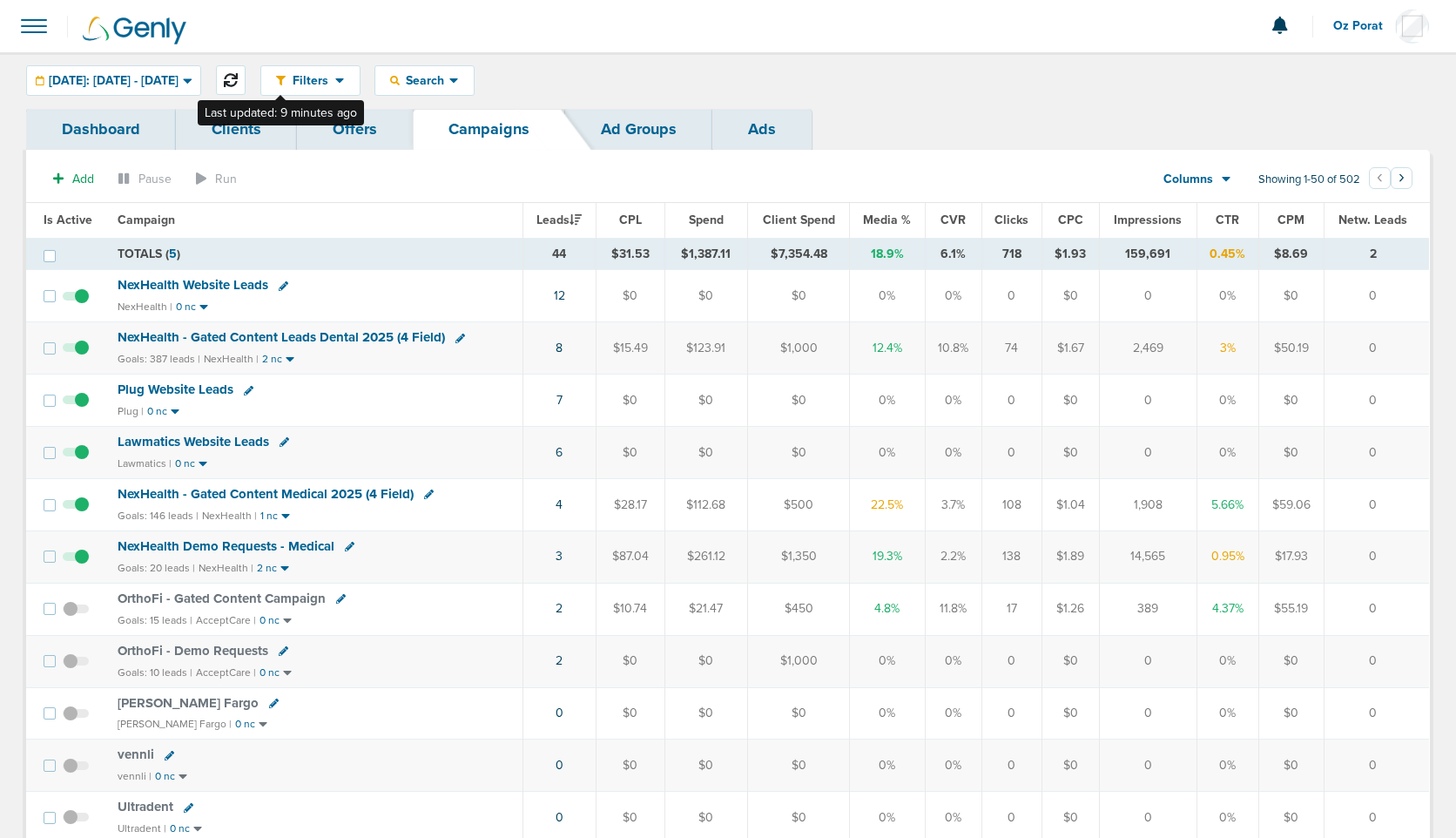
click at [238, 80] on icon at bounding box center [230, 80] width 14 height 14
click at [560, 396] on link "8" at bounding box center [559, 400] width 7 height 14
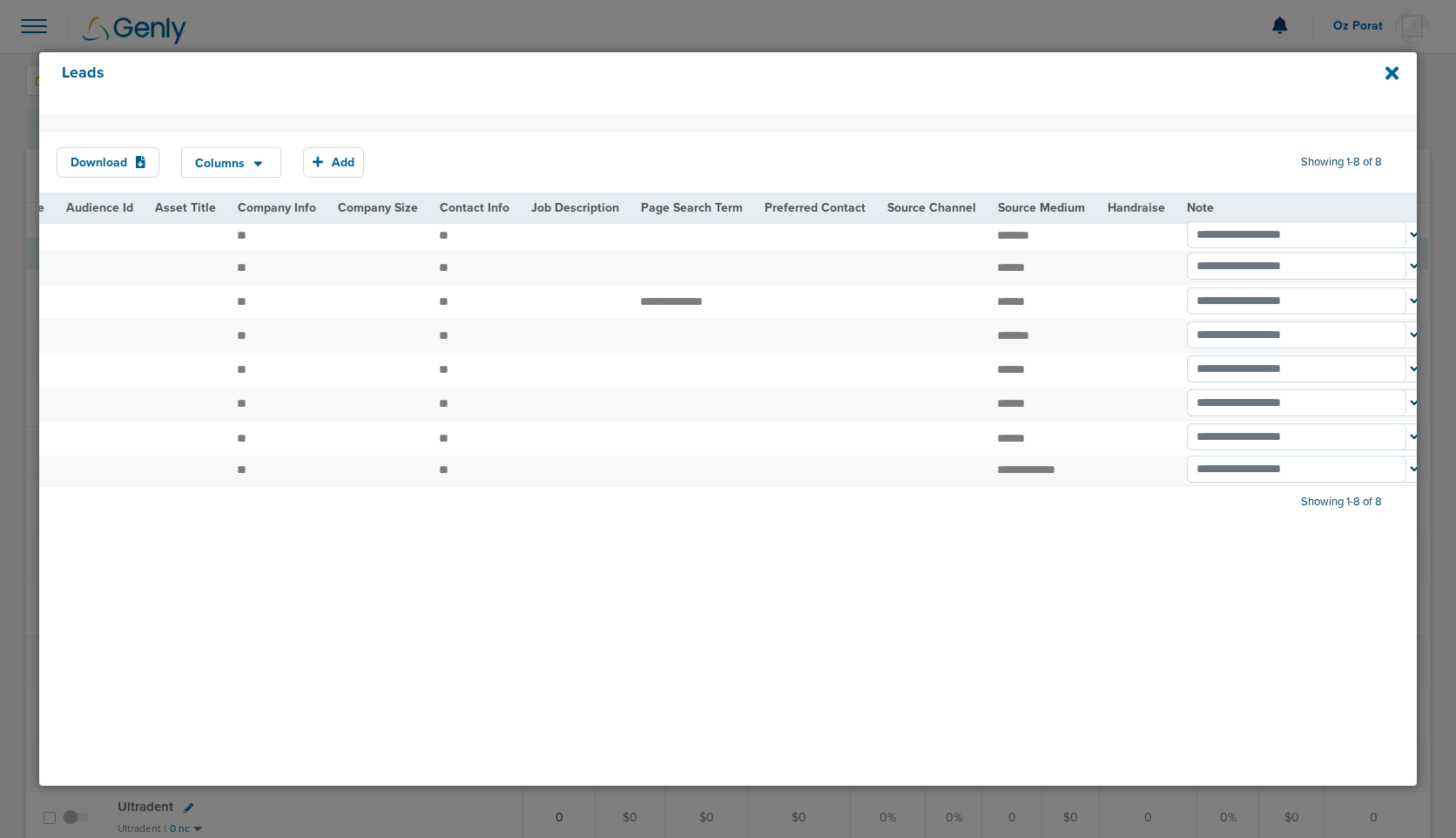
scroll to position [0, 2013]
click at [1391, 75] on icon at bounding box center [1392, 73] width 13 height 13
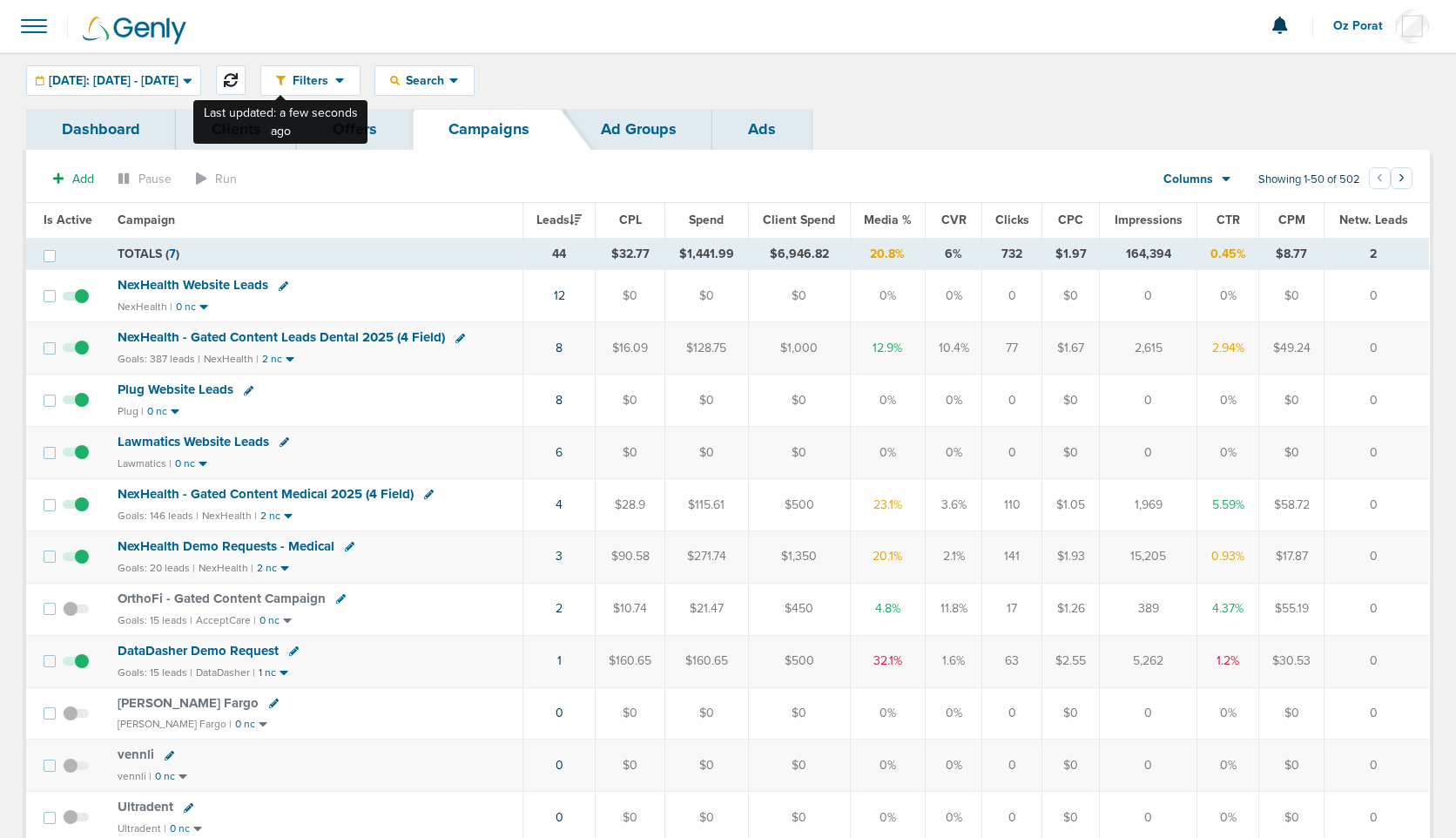
click at [238, 80] on icon at bounding box center [230, 80] width 14 height 14
